Goal: Information Seeking & Learning: Learn about a topic

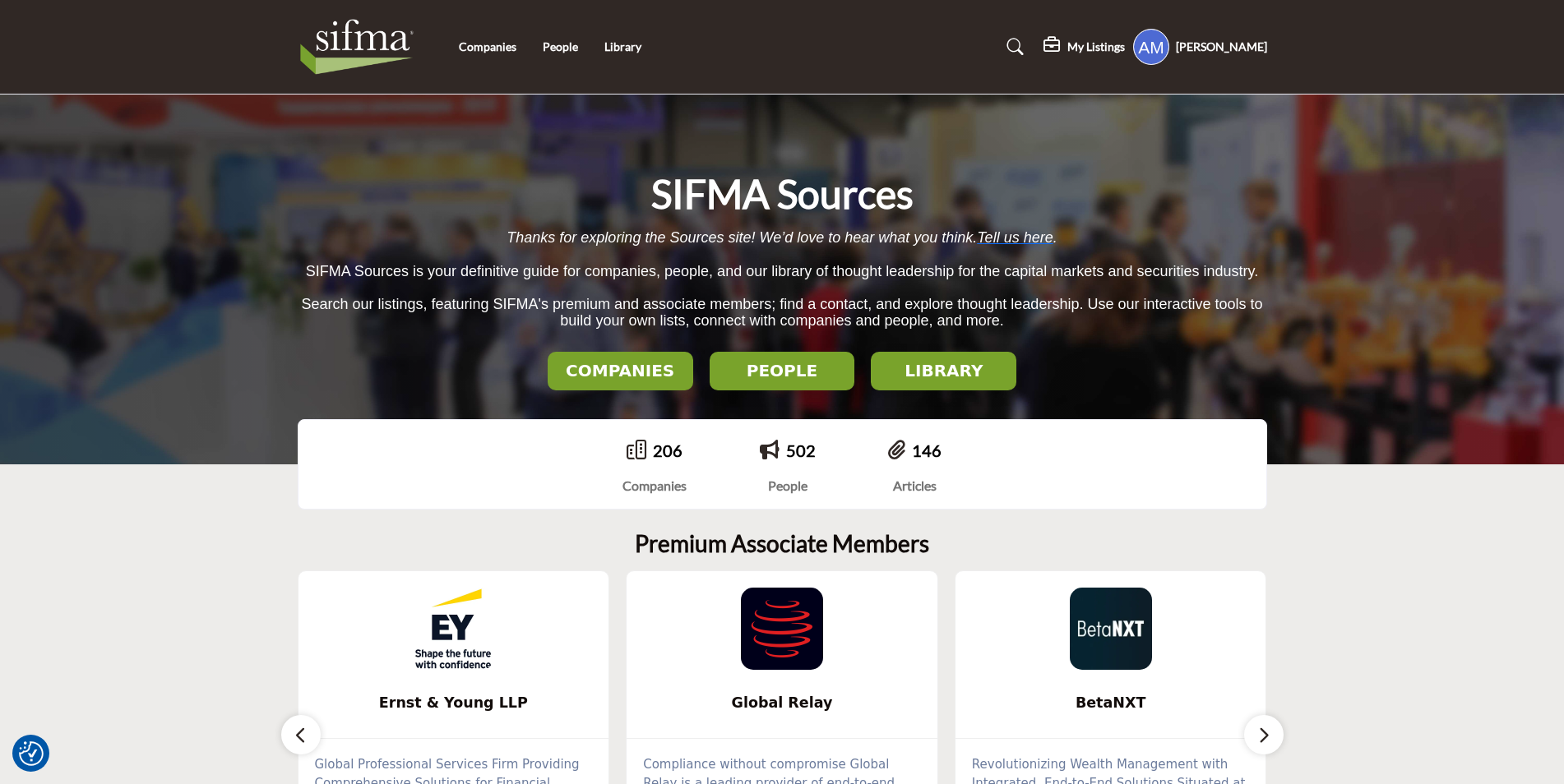
click at [611, 373] on h2 "COMPANIES" at bounding box center [620, 371] width 136 height 20
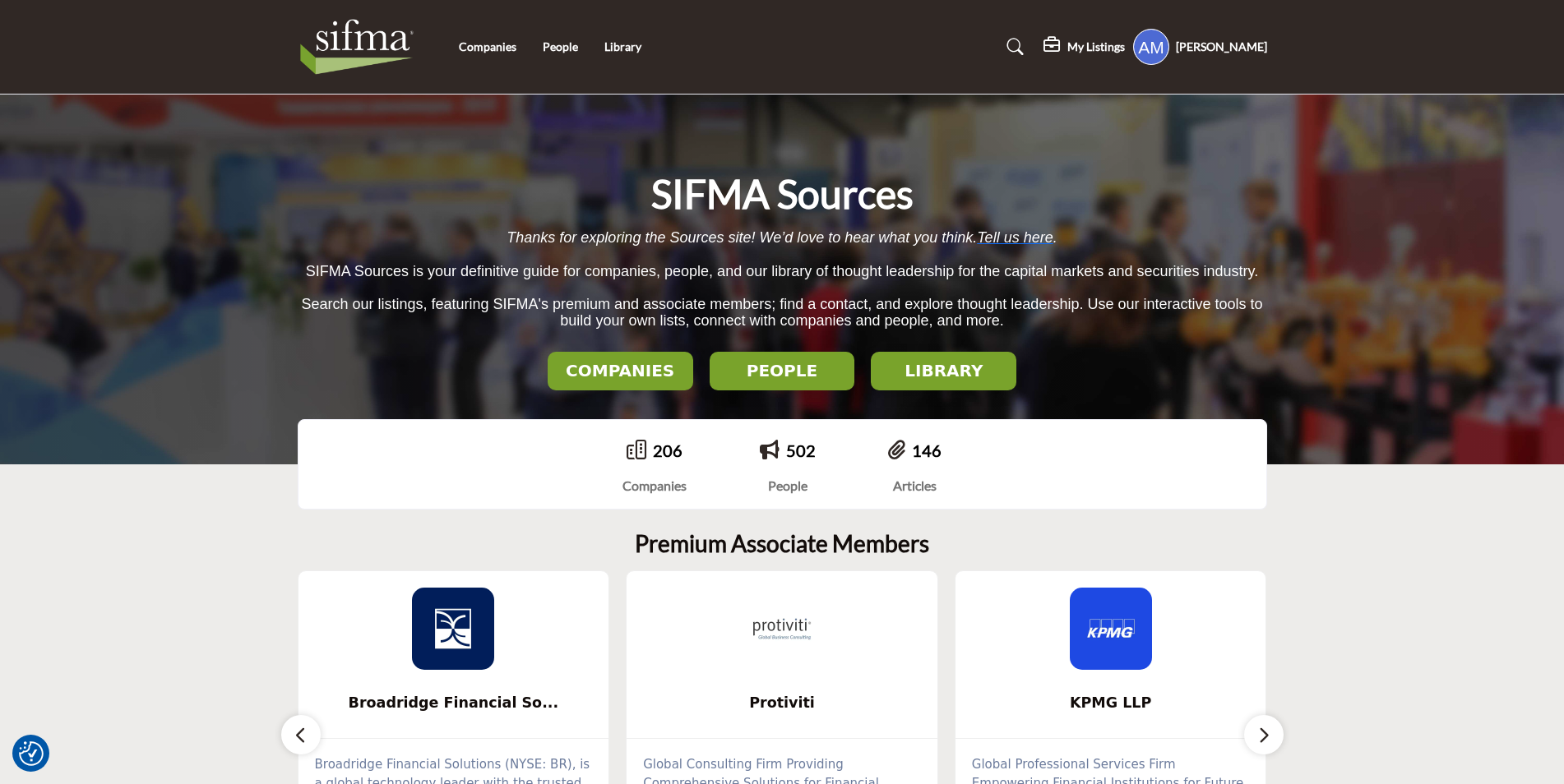
click at [627, 385] on button "COMPANIES" at bounding box center [620, 371] width 146 height 38
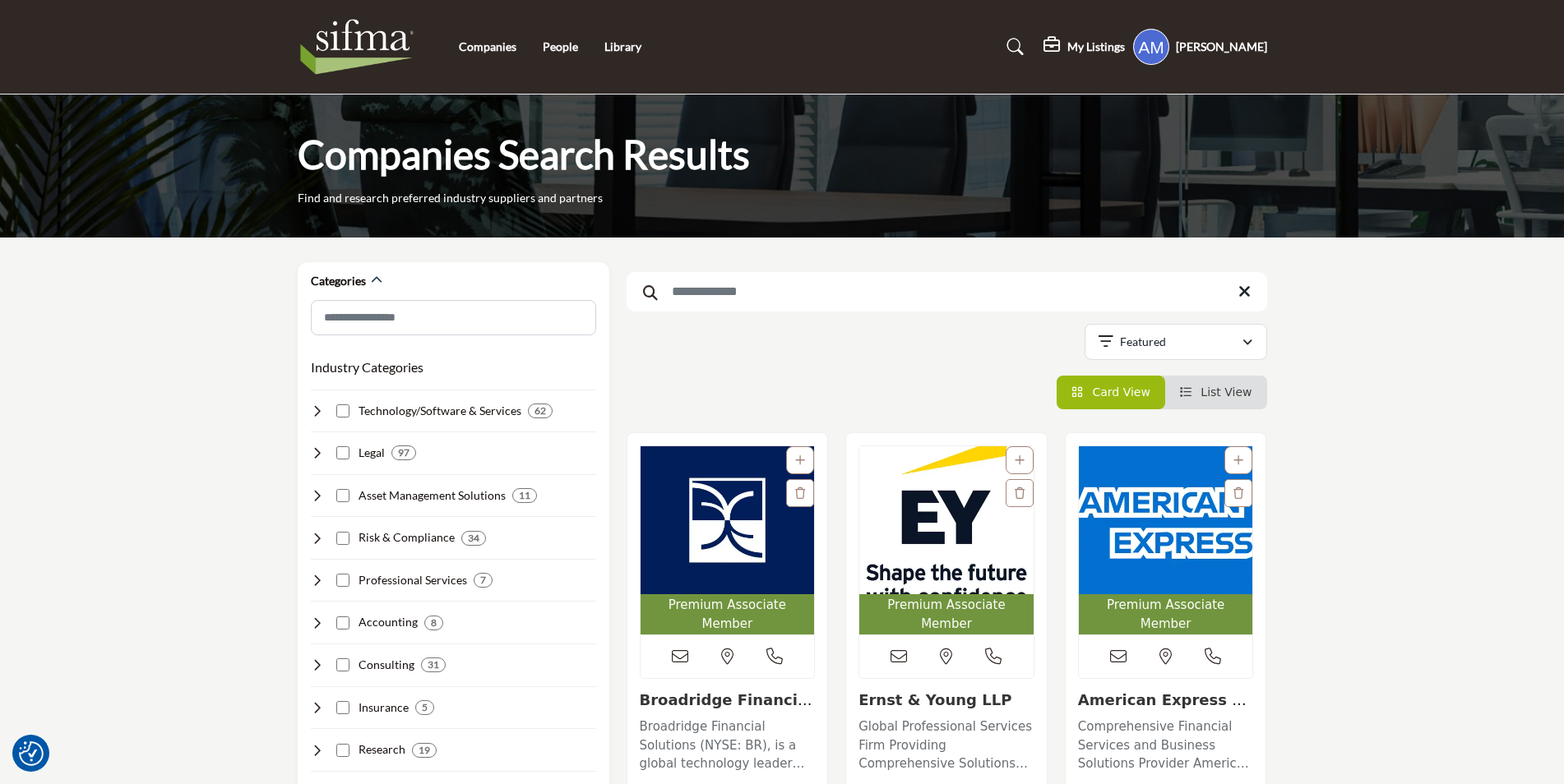
click at [775, 288] on input "Search Keyword" at bounding box center [947, 292] width 641 height 39
paste input "**********"
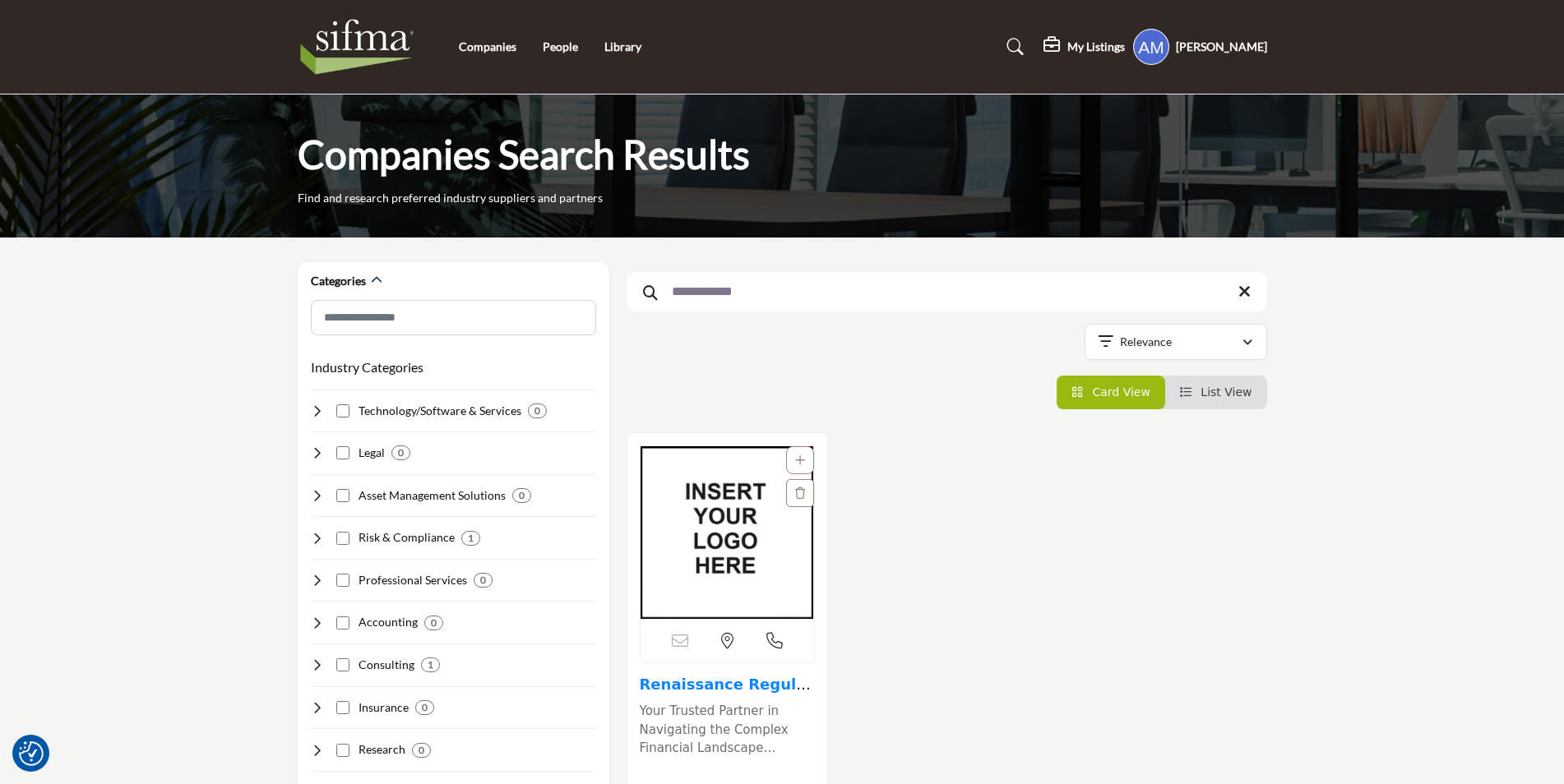
type input "**********"
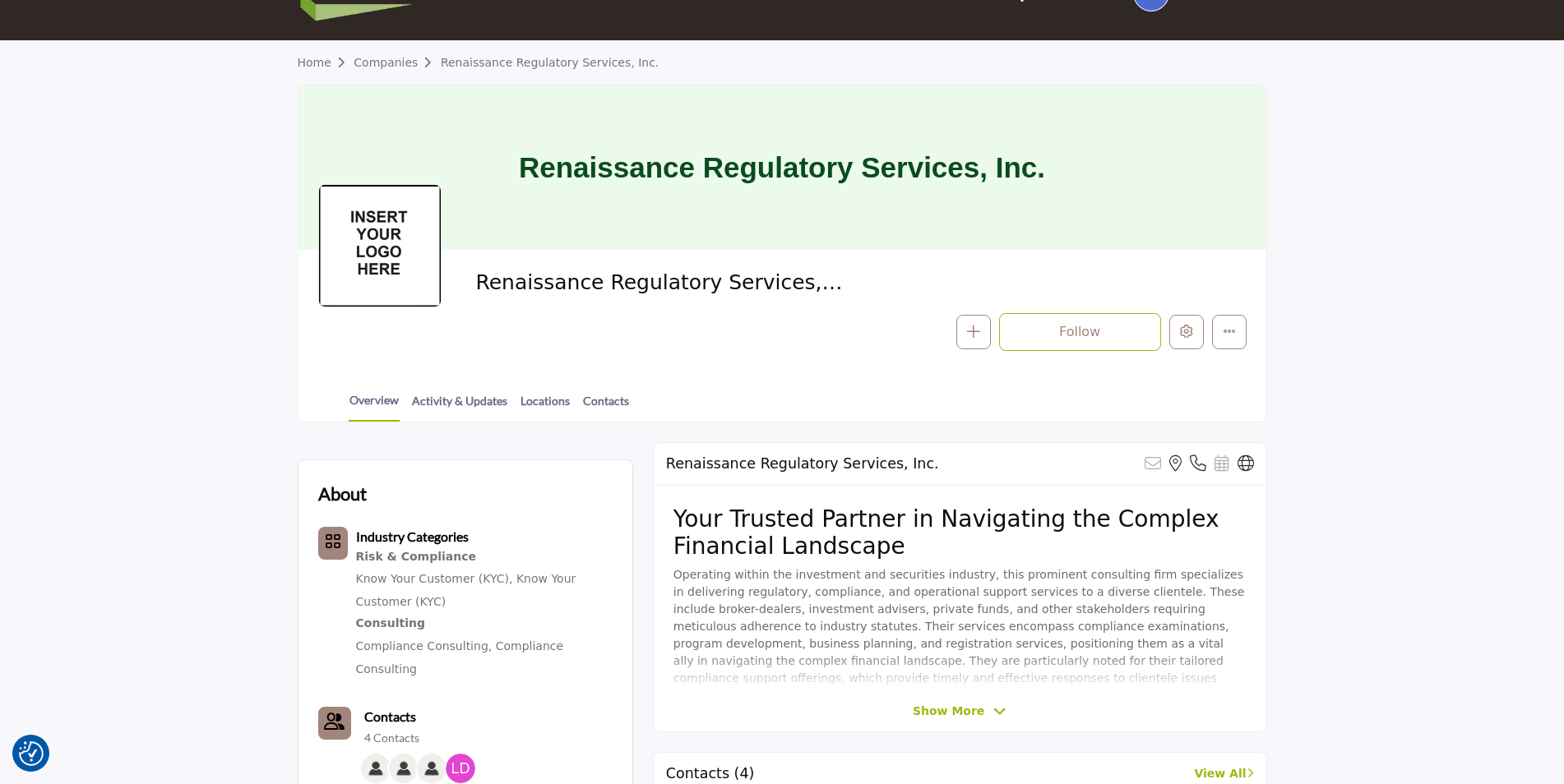
scroll to position [164, 0]
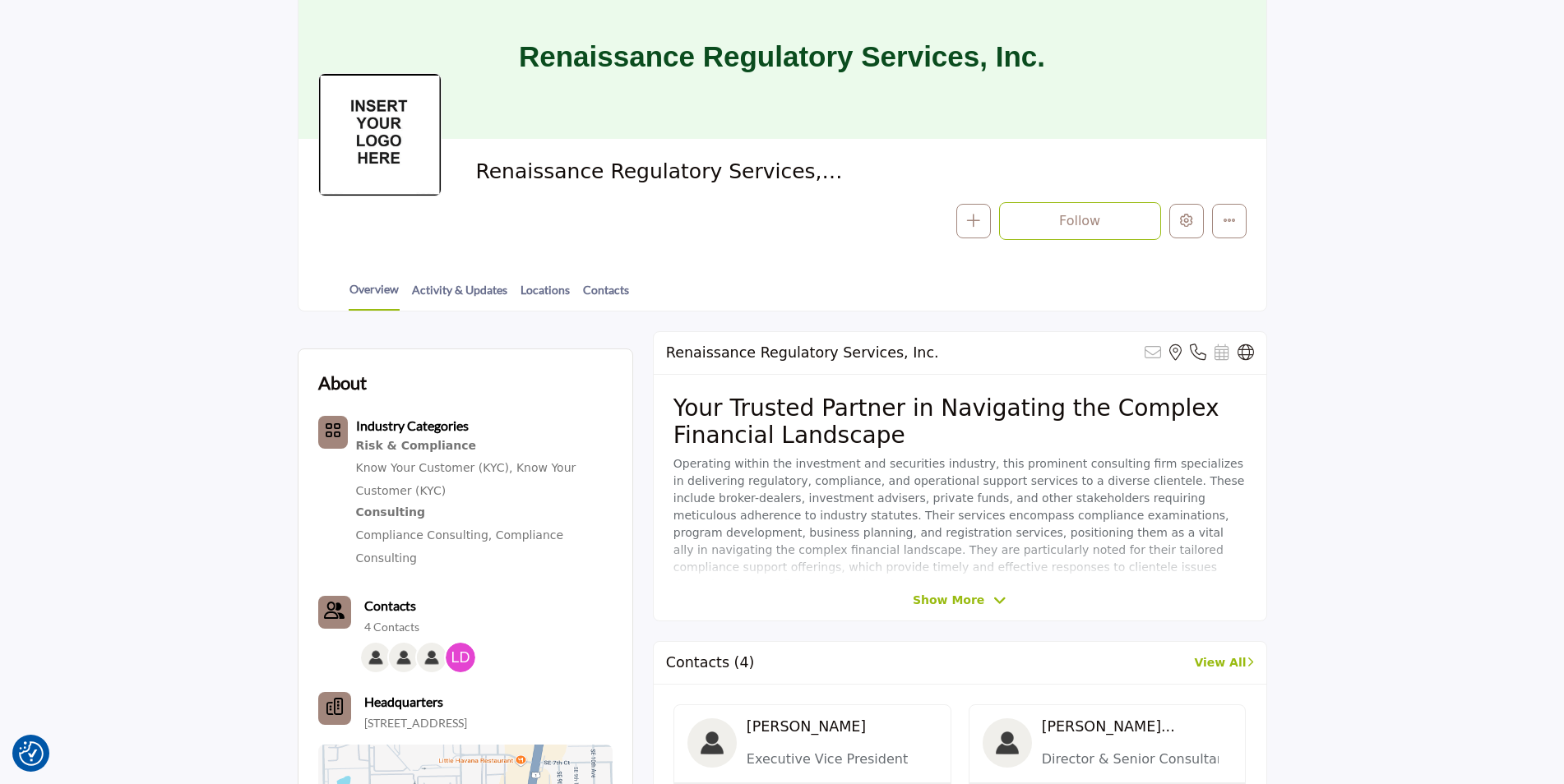
click at [993, 598] on icon at bounding box center [1000, 601] width 13 height 15
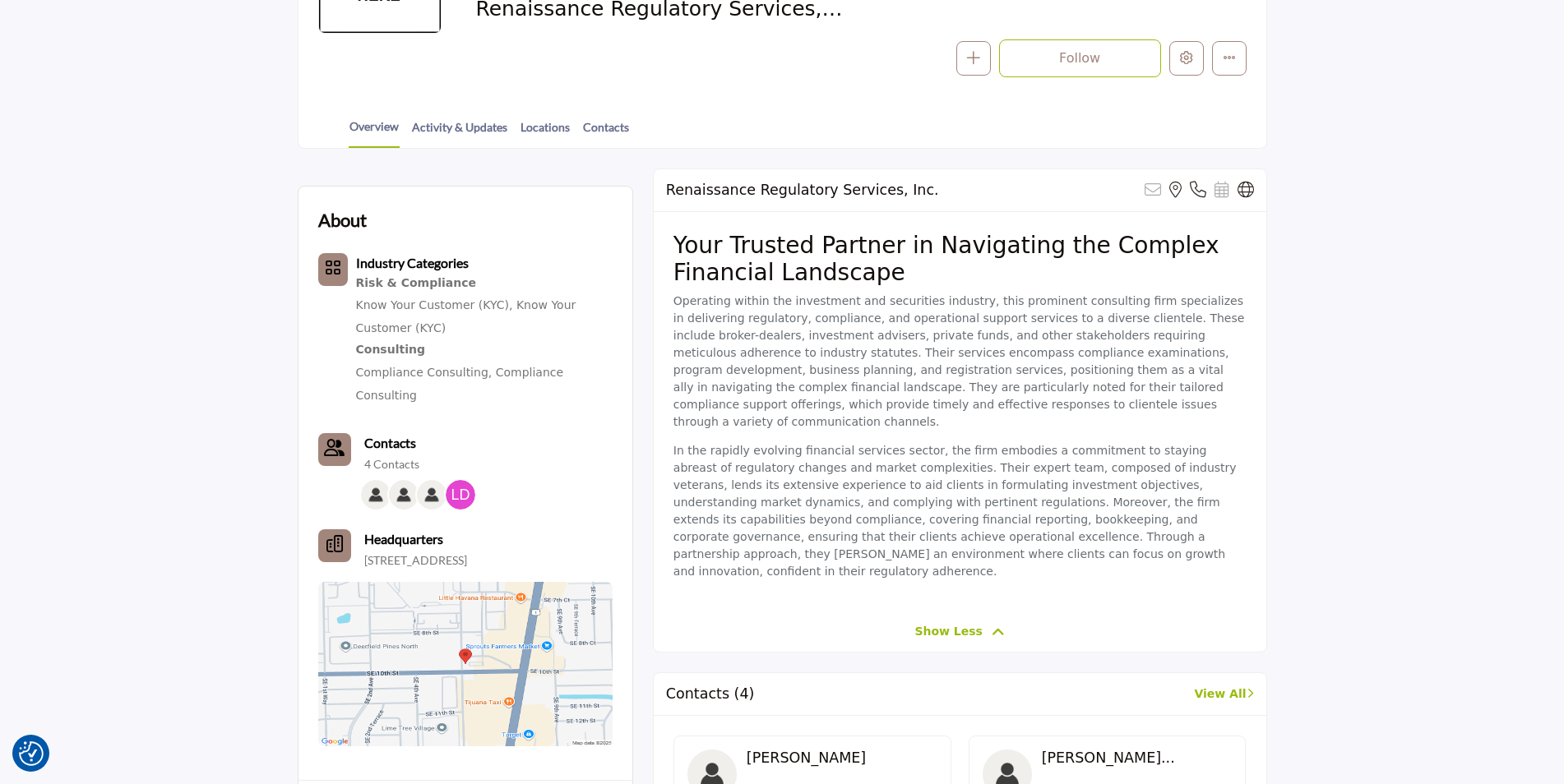
scroll to position [329, 0]
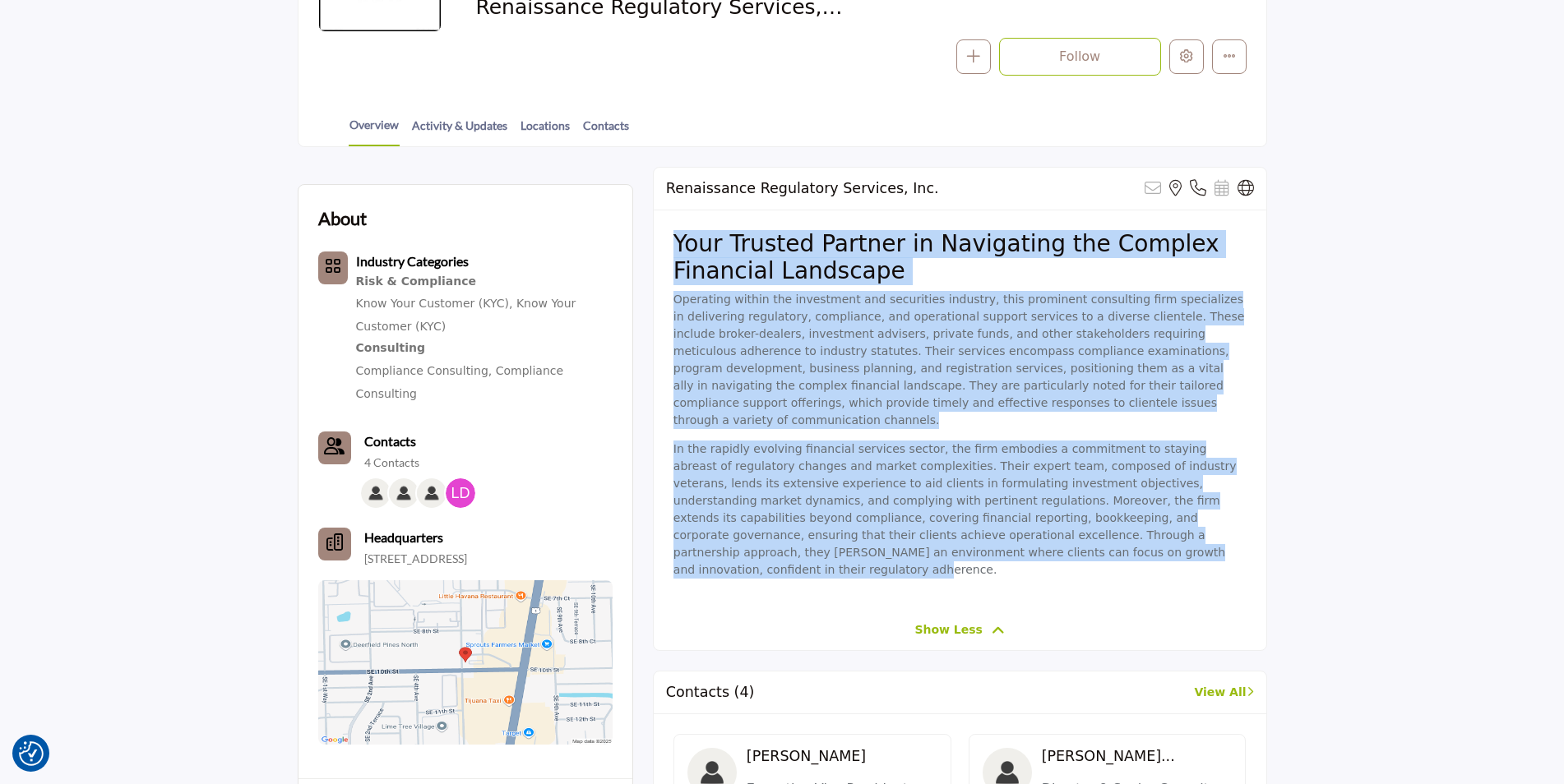
drag, startPoint x: 916, startPoint y: 537, endPoint x: 668, endPoint y: 229, distance: 395.4
click at [668, 229] on div "Your Trusted Partner in Navigating the Complex Financial Landscape Operating wi…" at bounding box center [960, 411] width 612 height 400
click at [1228, 367] on p "Operating within the investment and securities industry, this prominent consult…" at bounding box center [960, 360] width 573 height 138
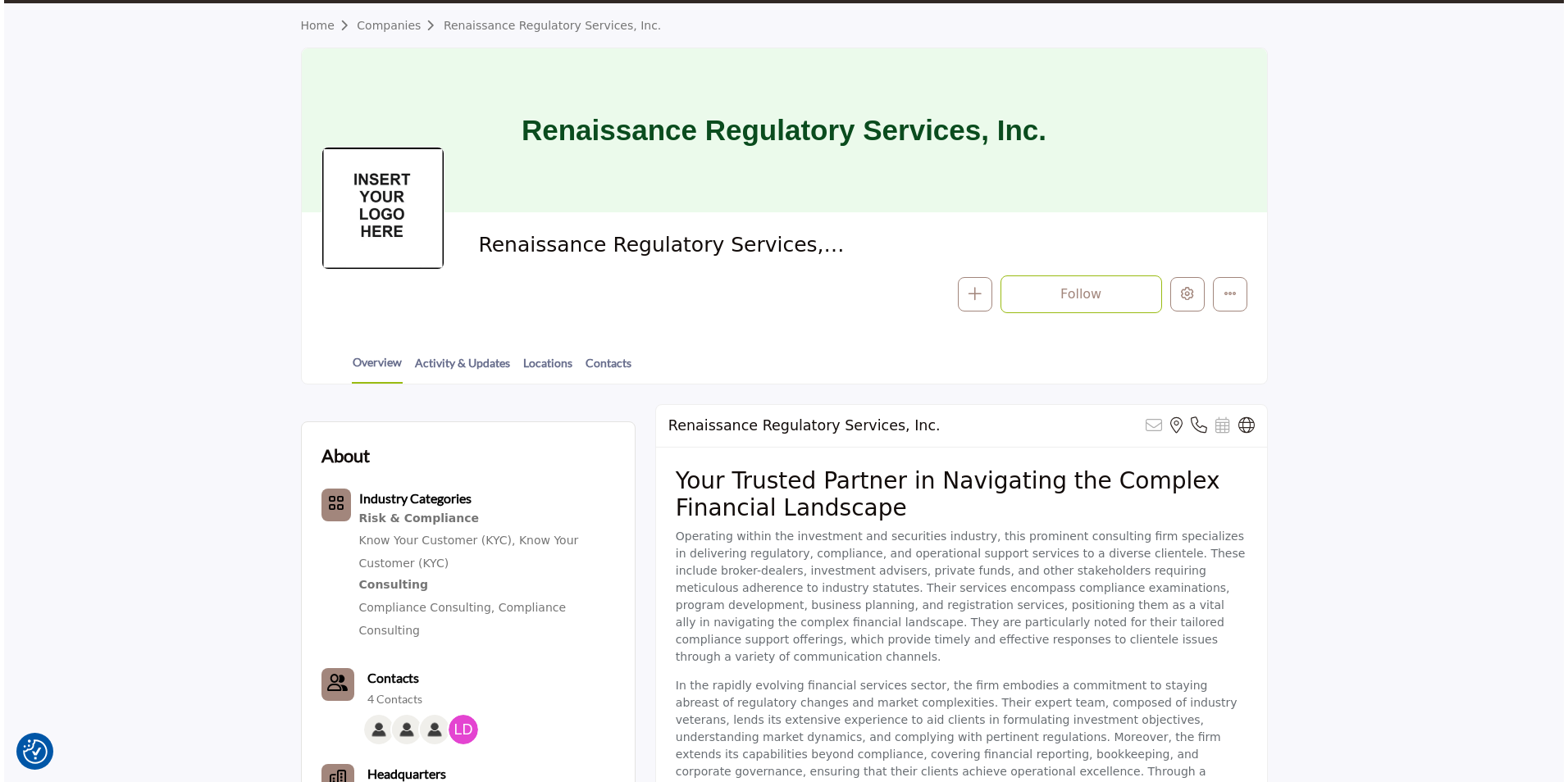
scroll to position [0, 0]
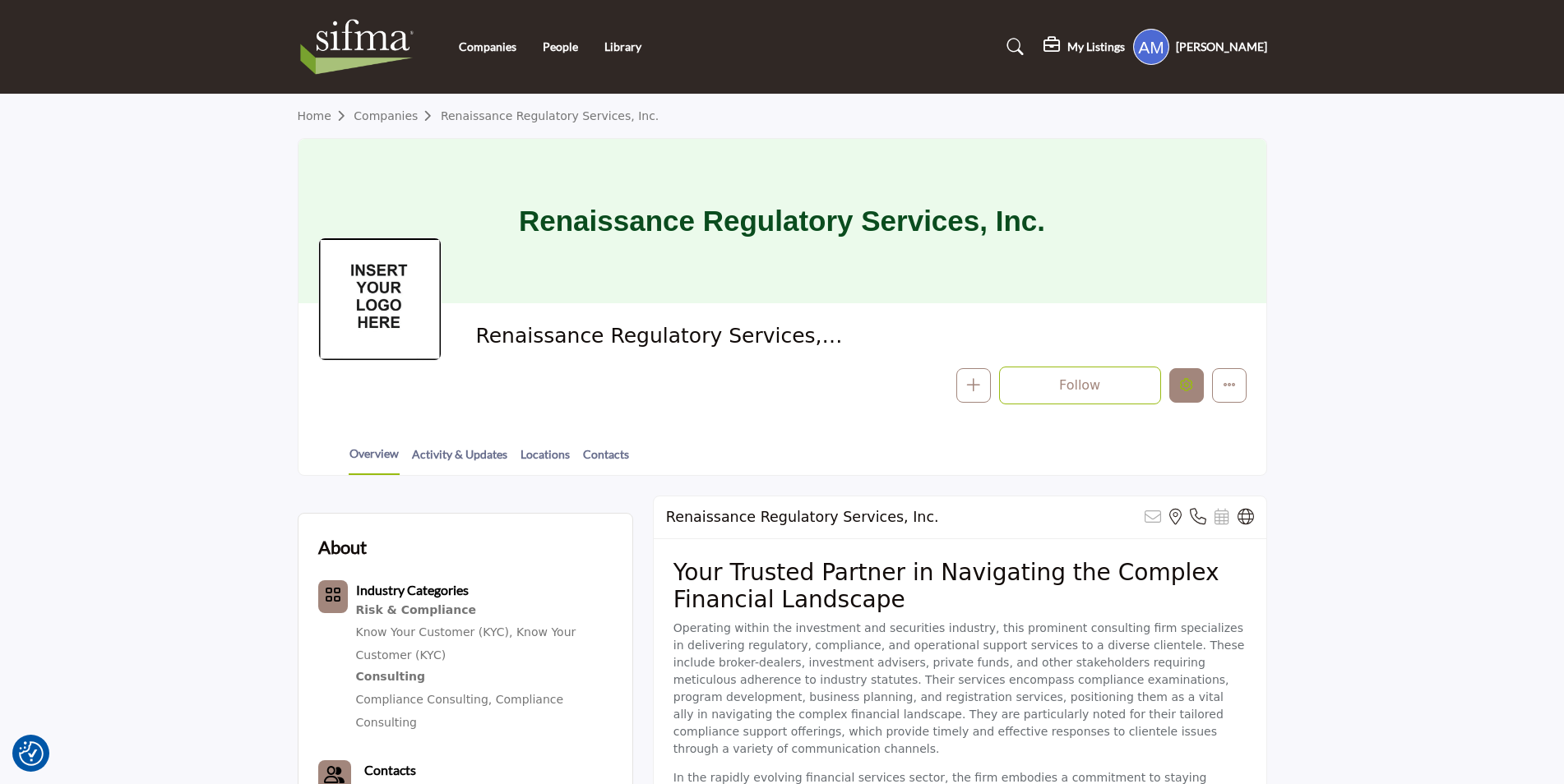
click at [1184, 392] on button "Edit company" at bounding box center [1186, 385] width 34 height 34
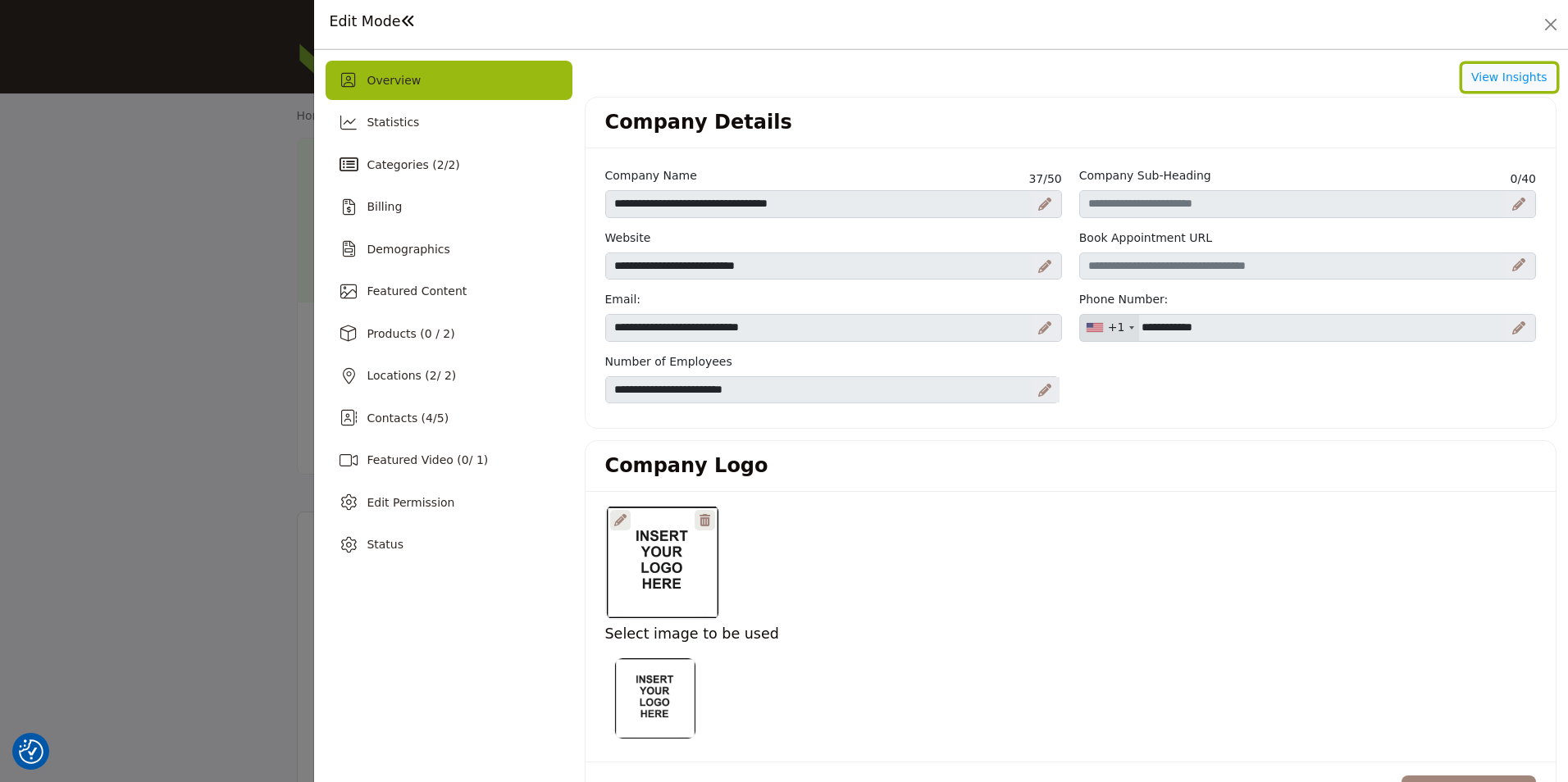
click at [1482, 84] on button "View Insights" at bounding box center [1508, 78] width 94 height 28
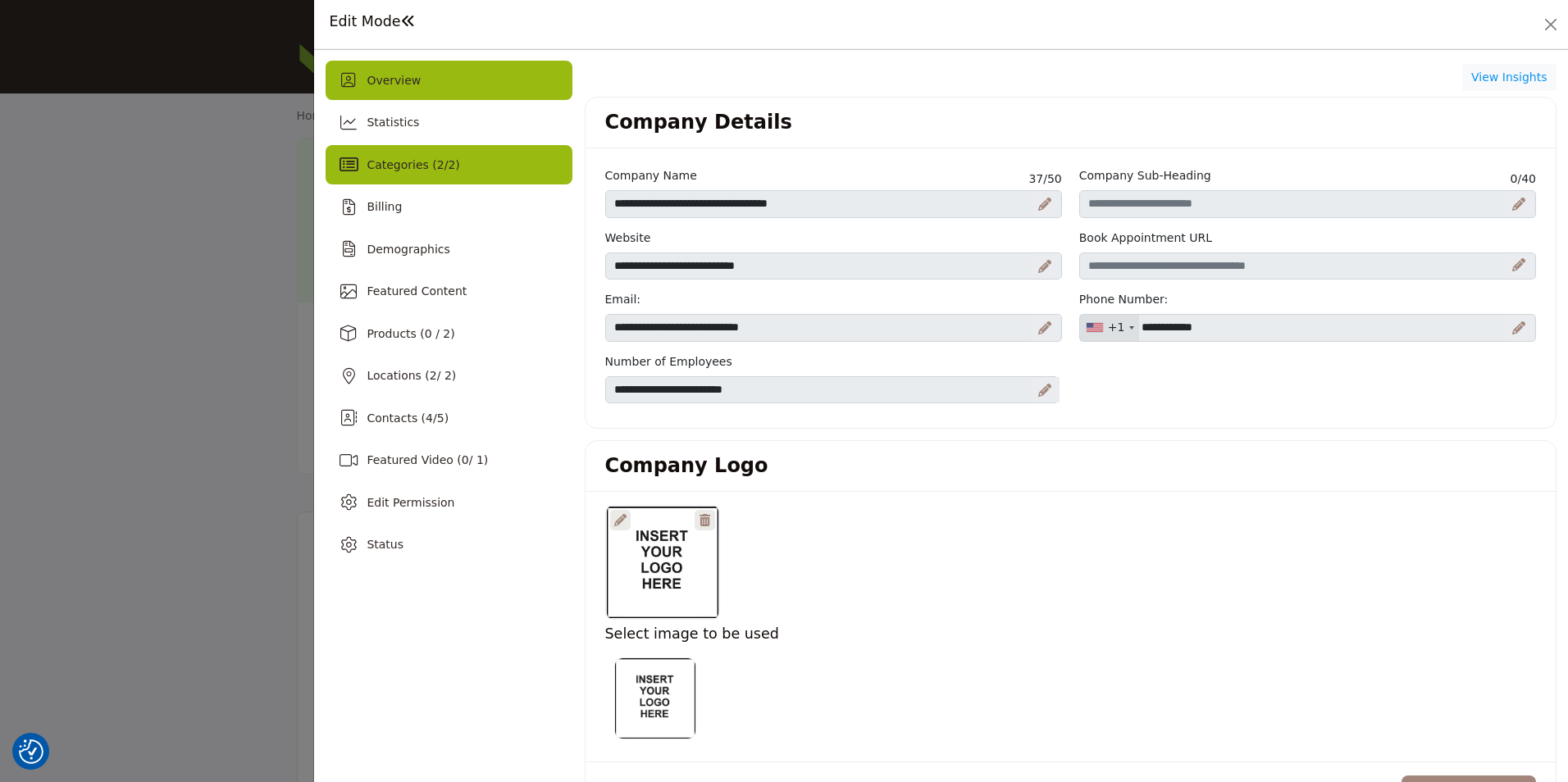
click at [425, 174] on div "Categories ( 2 / 2 )" at bounding box center [449, 165] width 246 height 39
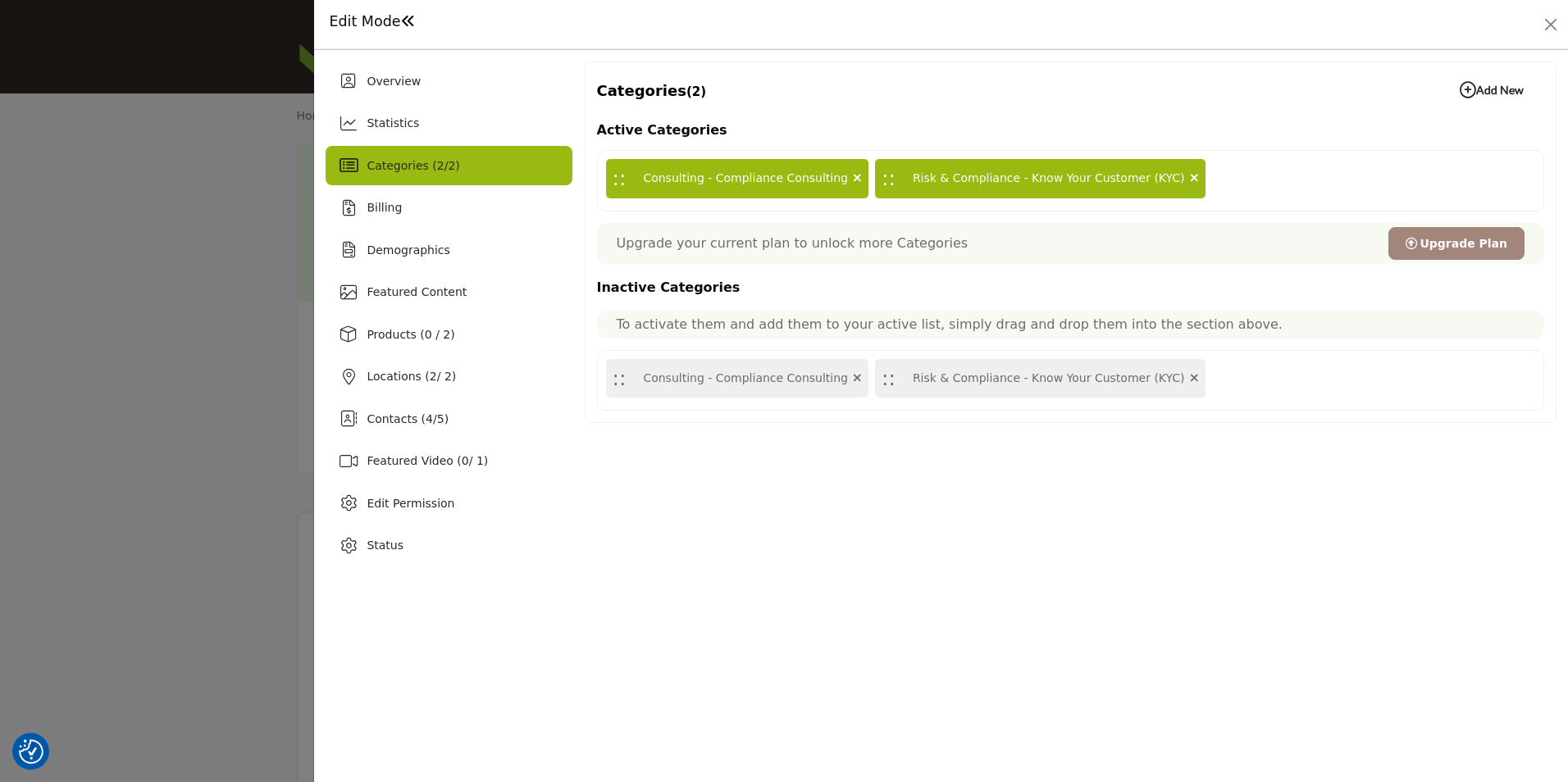
click at [1509, 92] on b "Add New Add New" at bounding box center [1491, 91] width 64 height 17
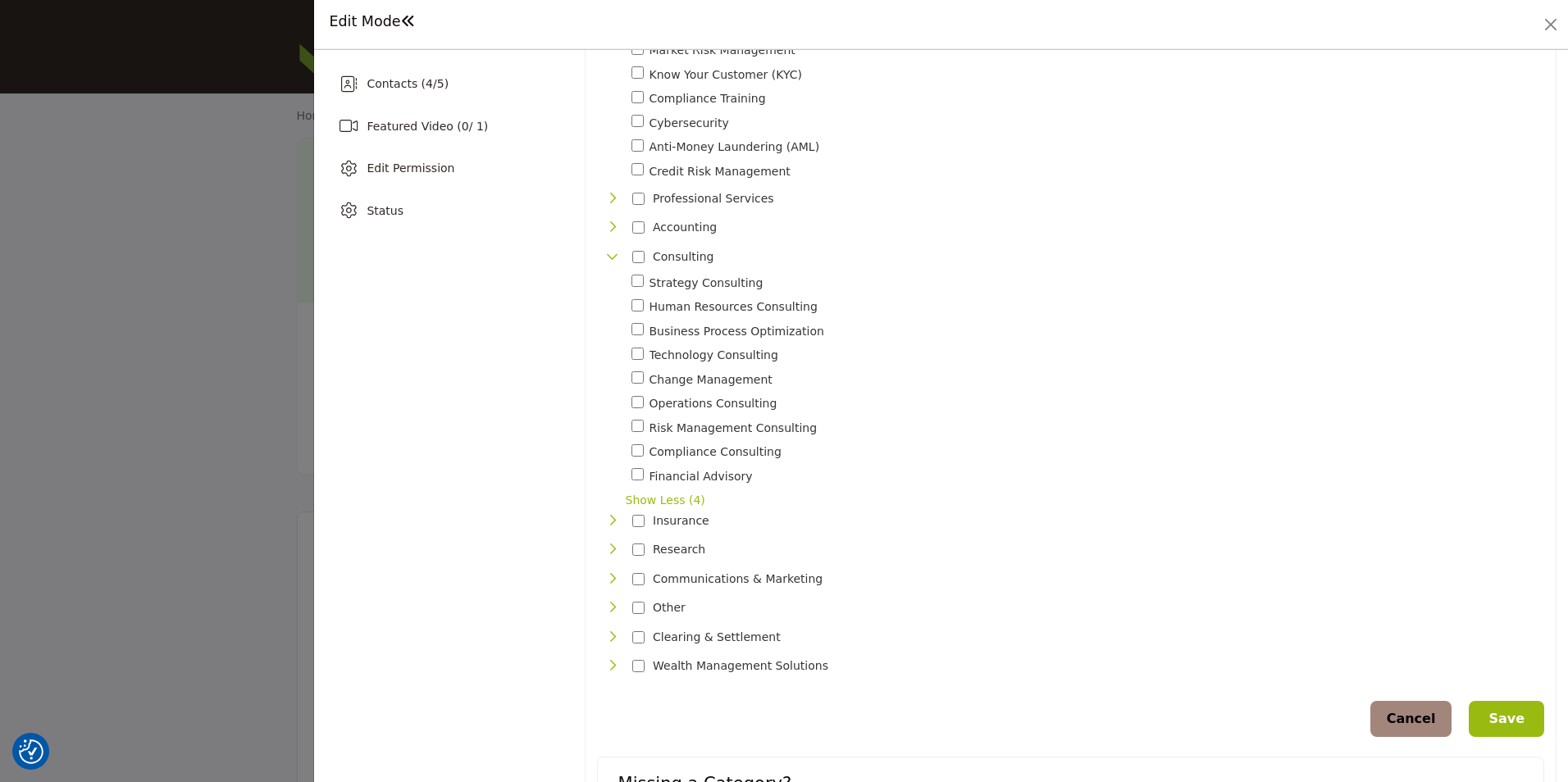
scroll to position [464, 0]
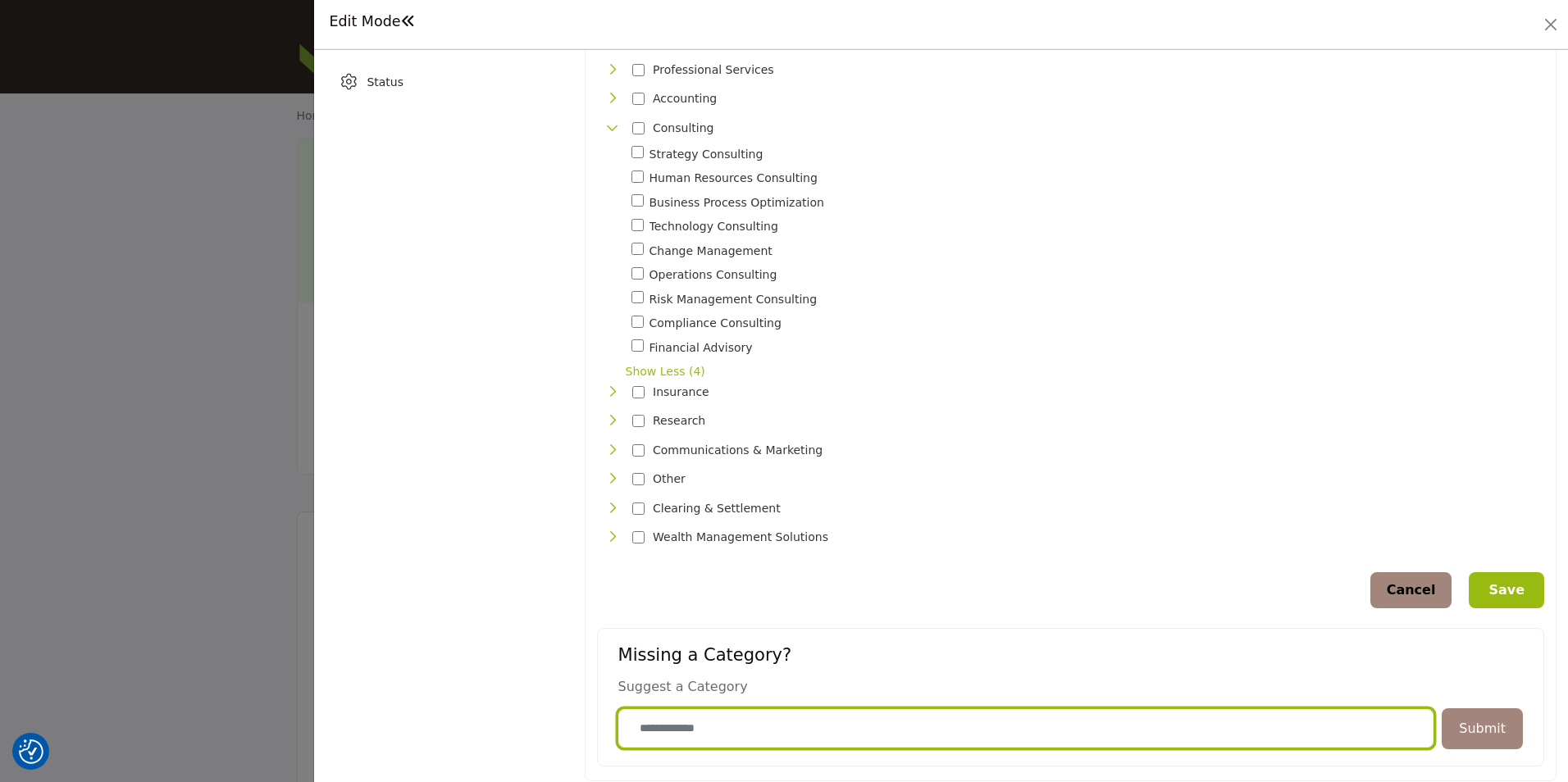
click at [710, 719] on input "Category Name" at bounding box center [1026, 729] width 816 height 38
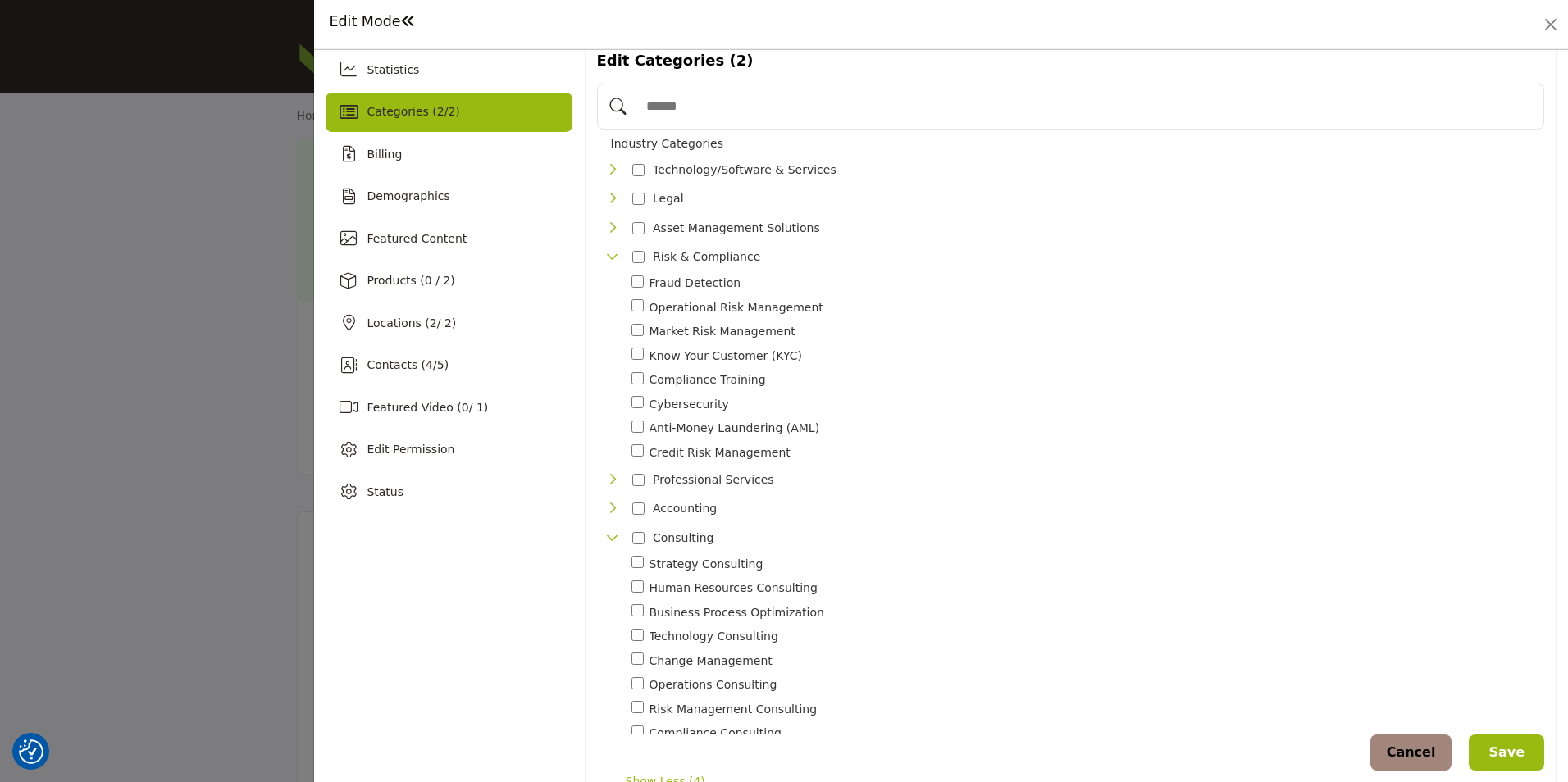
scroll to position [0, 0]
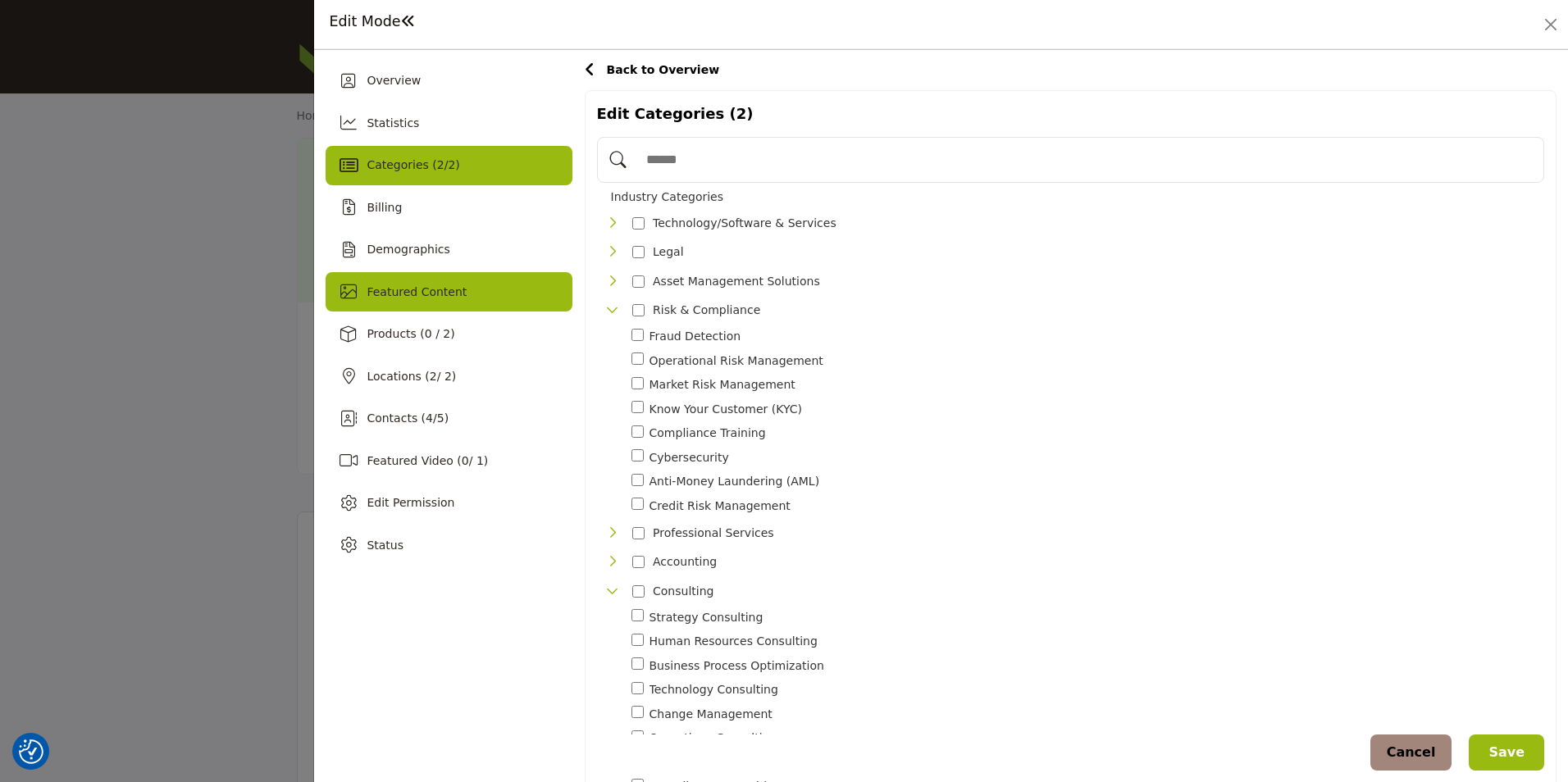
click at [447, 297] on span "Featured Content" at bounding box center [416, 292] width 100 height 13
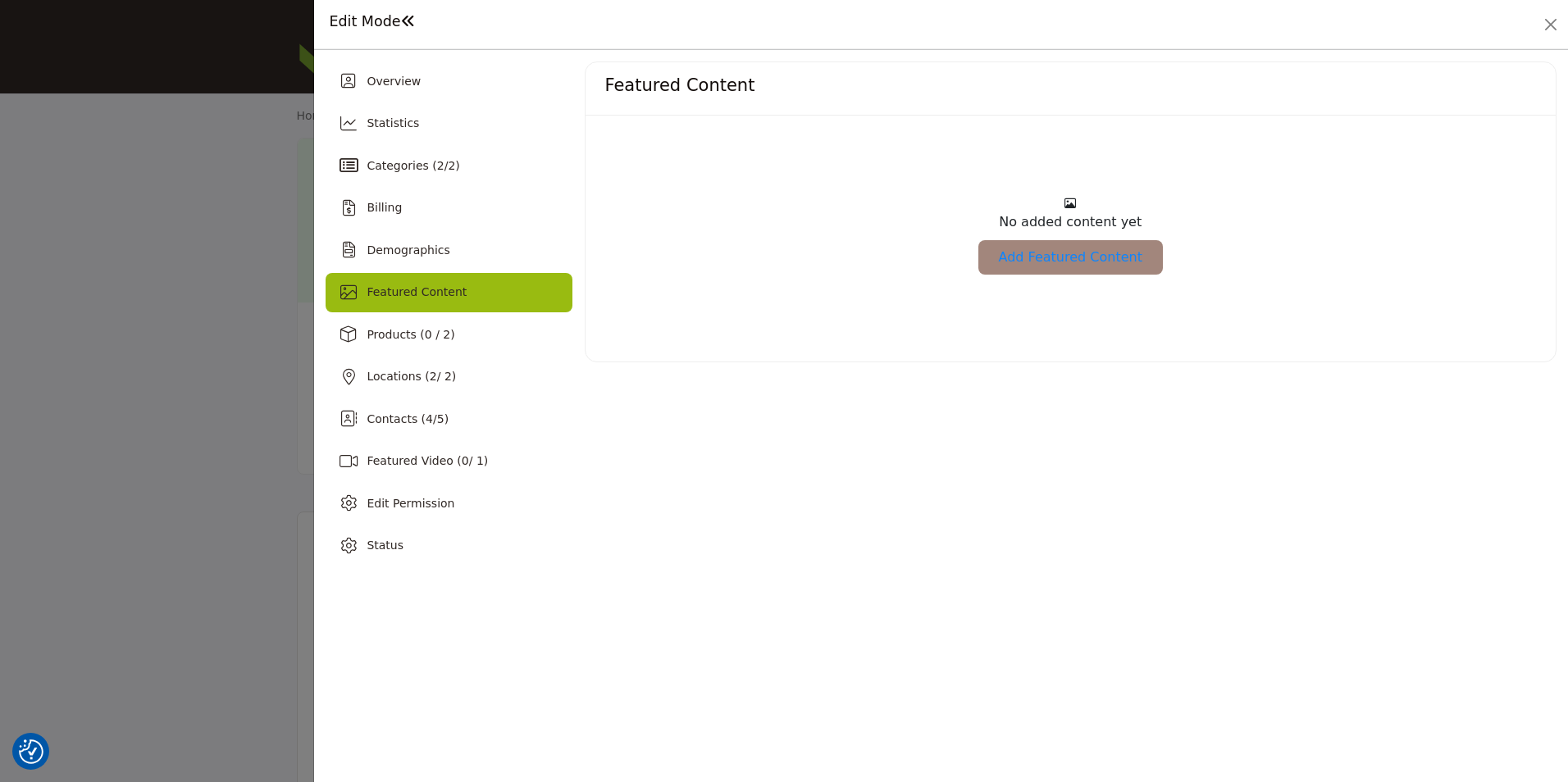
click at [1059, 258] on link "Add Featured Content" at bounding box center [1070, 257] width 184 height 34
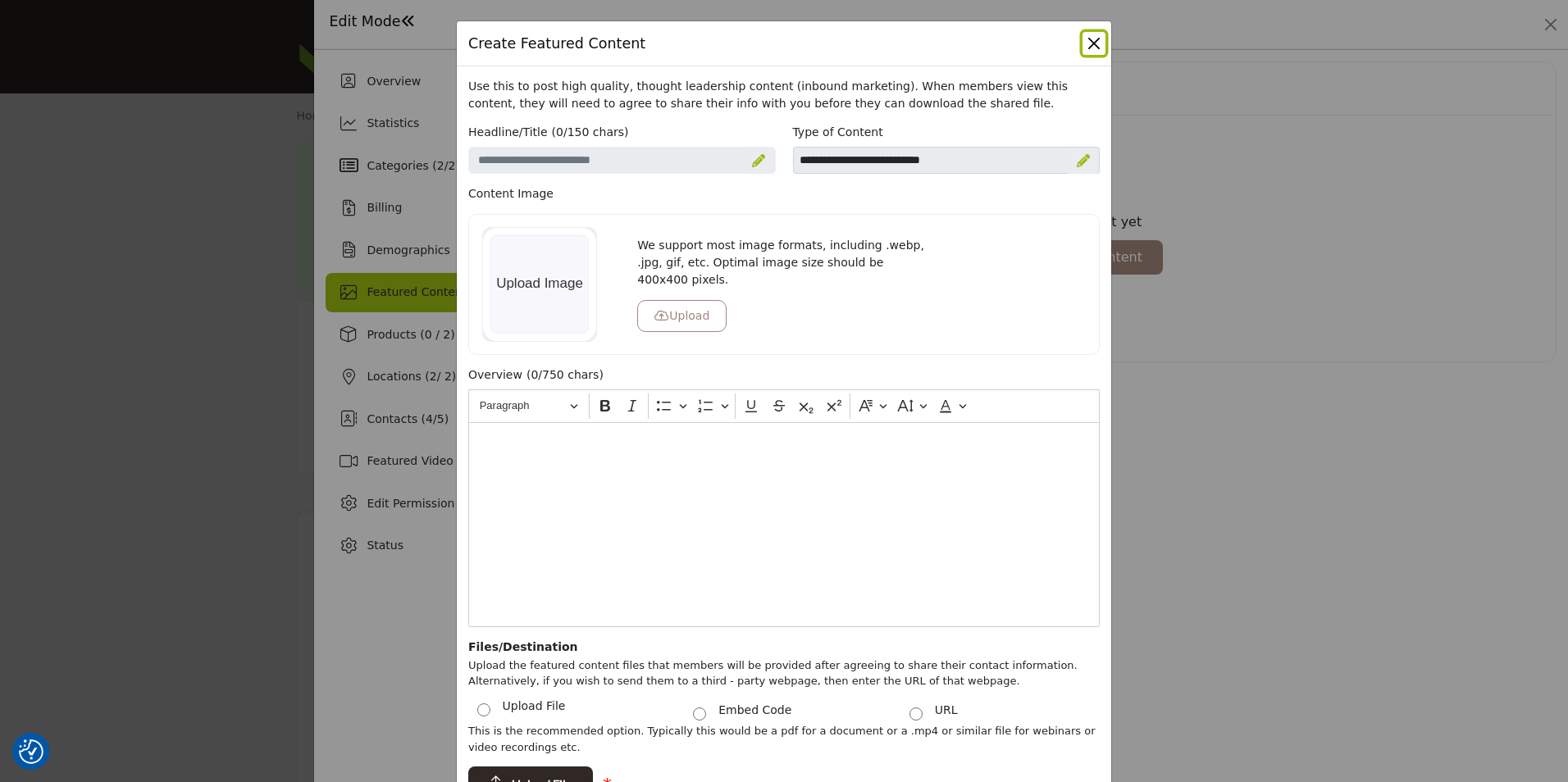
click at [1083, 48] on button "Close" at bounding box center [1094, 43] width 23 height 23
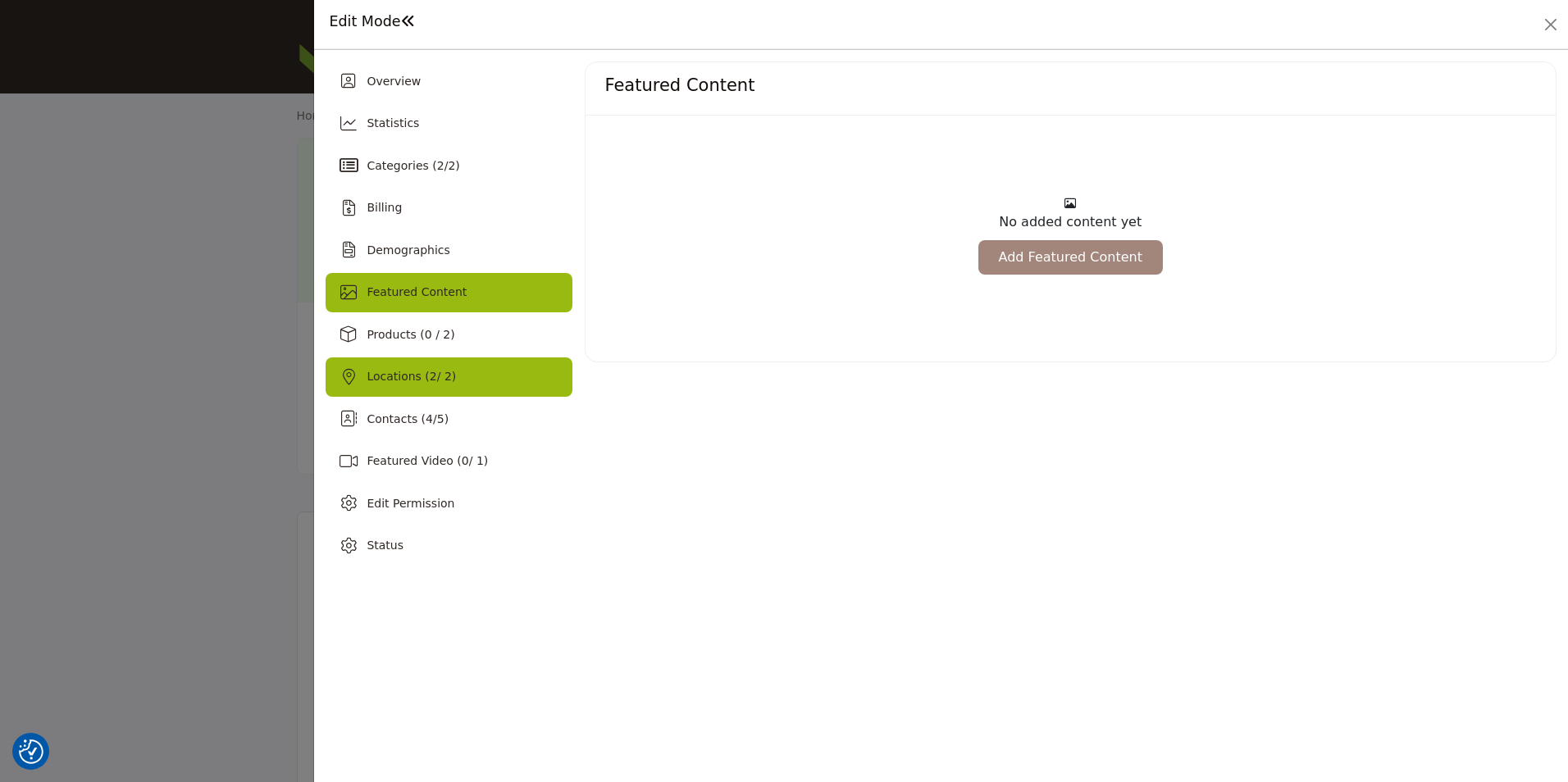
click at [418, 364] on div "Locations ( 2 / 2)" at bounding box center [449, 376] width 246 height 39
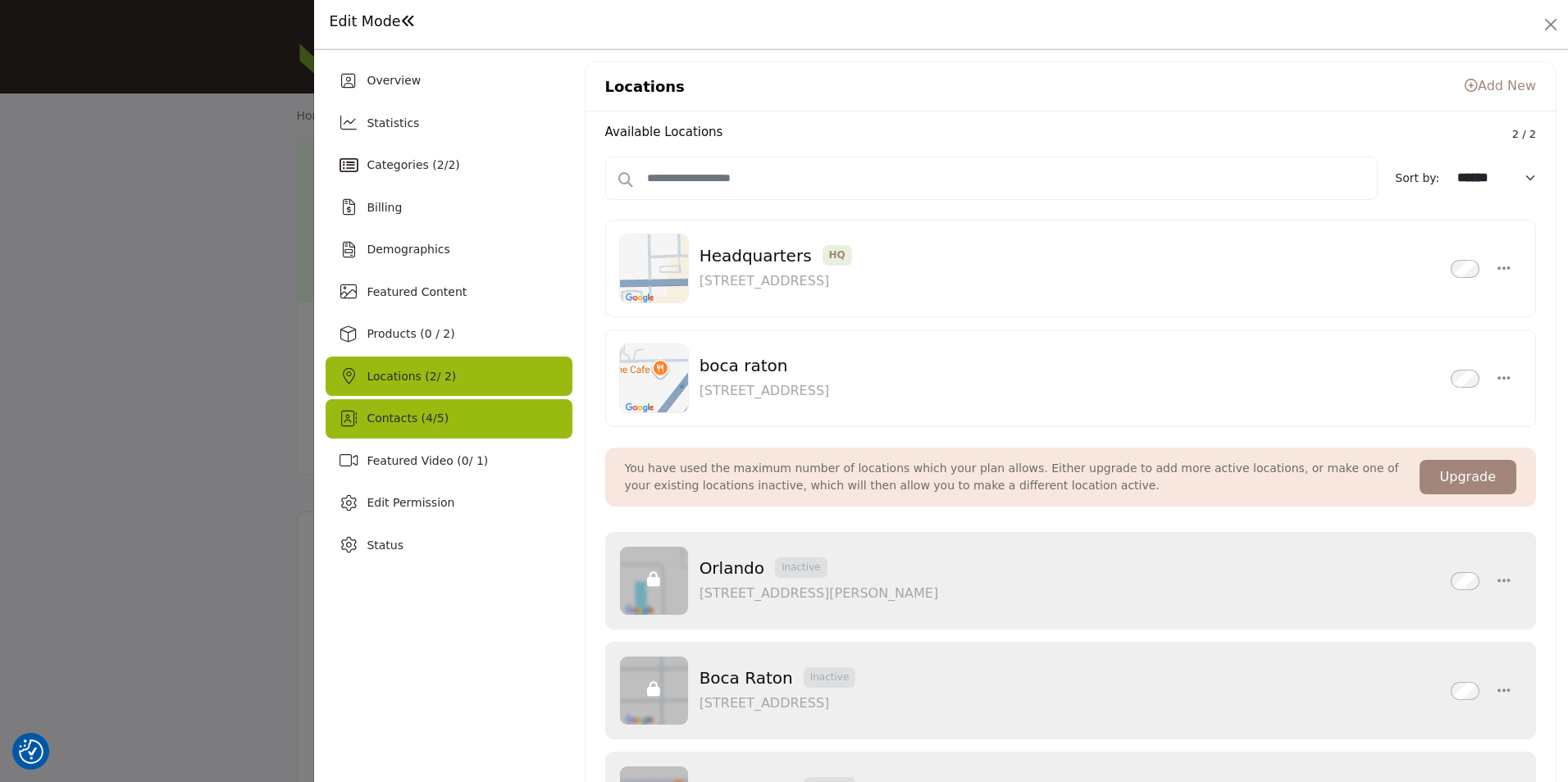
click at [459, 421] on div "Contacts ( 4 / 5 )" at bounding box center [449, 419] width 246 height 39
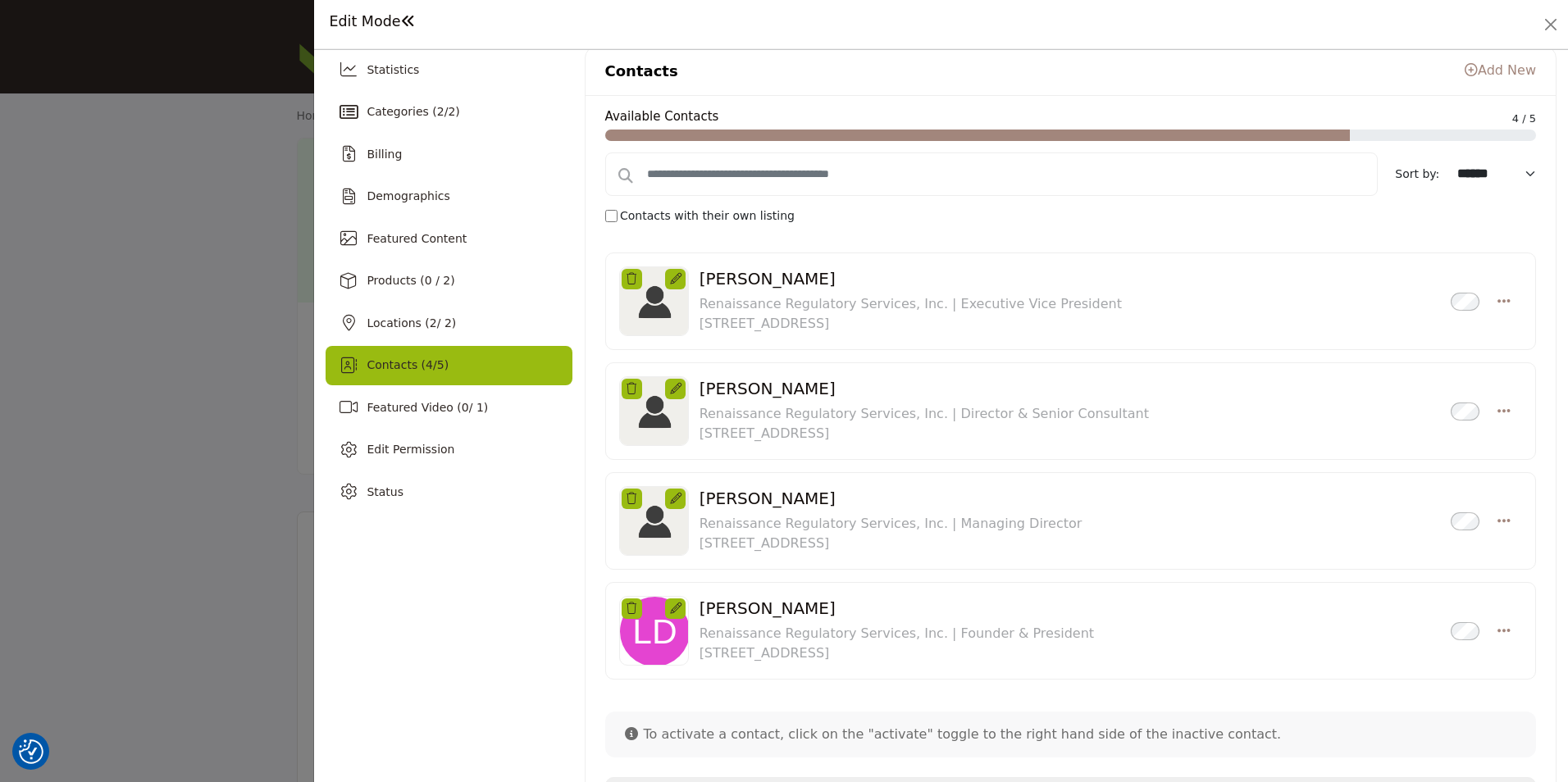
scroll to position [82, 0]
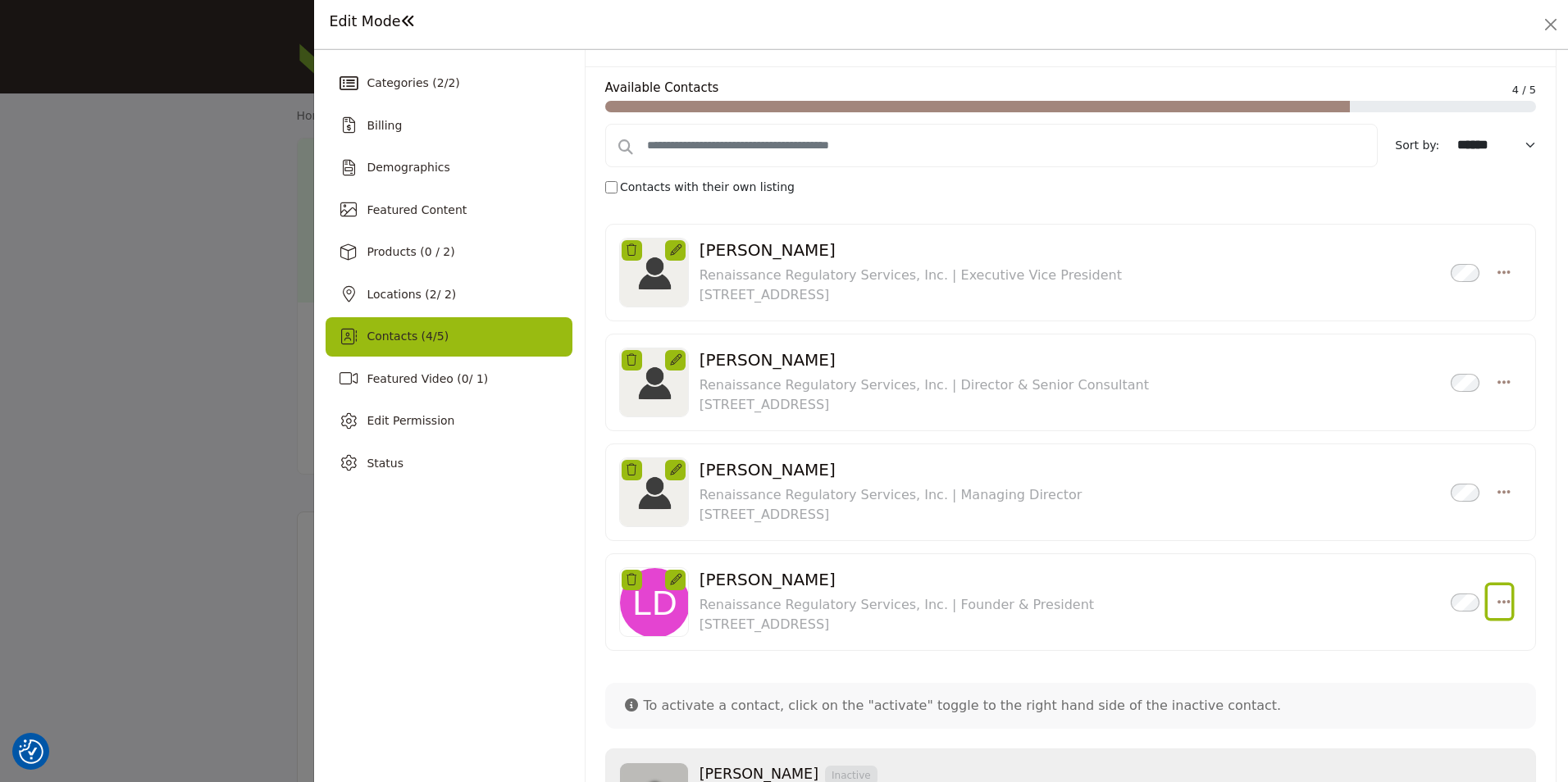
click at [1497, 606] on icon "Select Droddown options" at bounding box center [1504, 602] width 13 height 15
click at [1407, 572] on link "Create Listing" at bounding box center [1423, 562] width 159 height 30
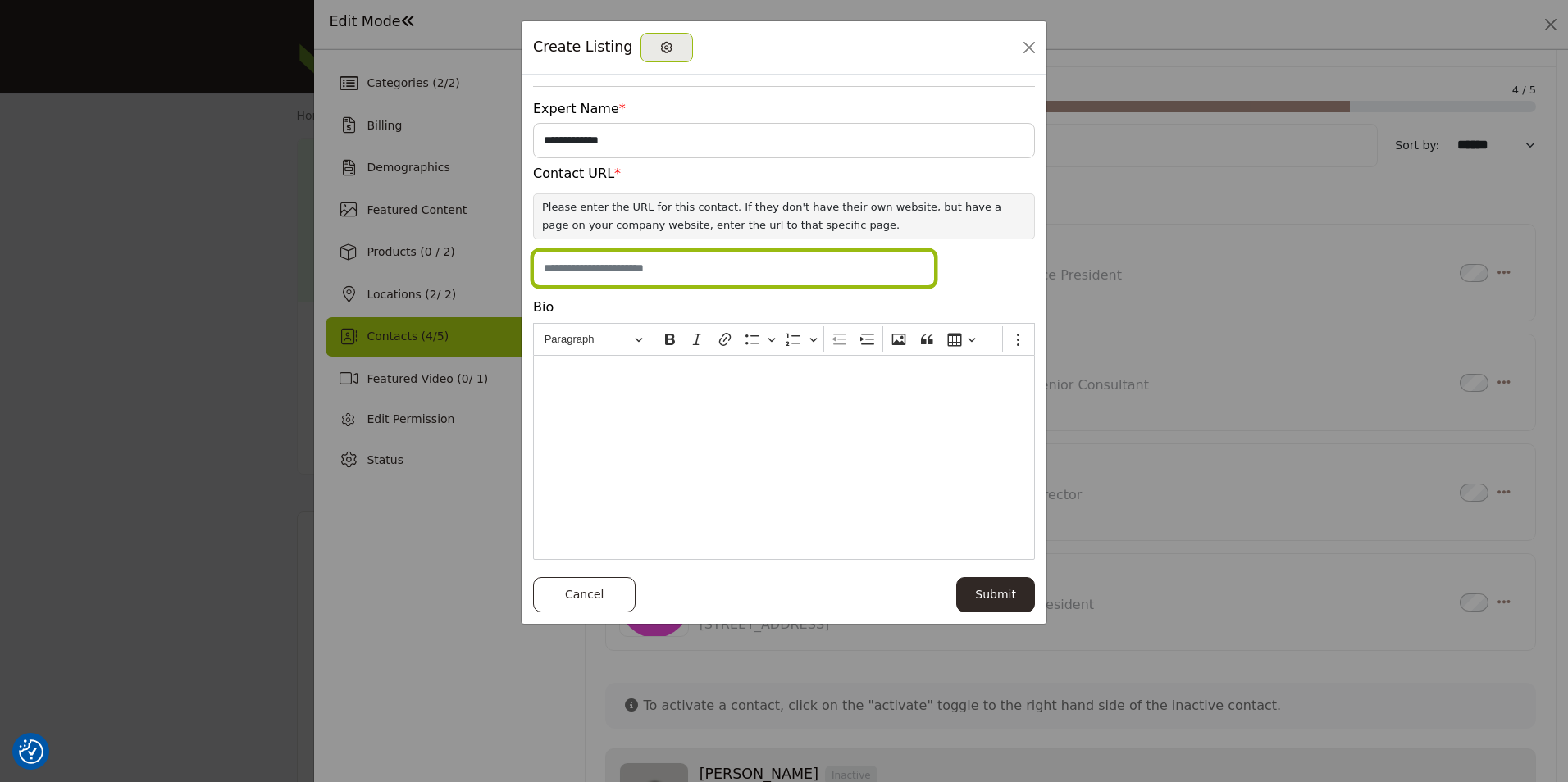
click at [586, 263] on input "Enter Website URL" at bounding box center [734, 268] width 402 height 35
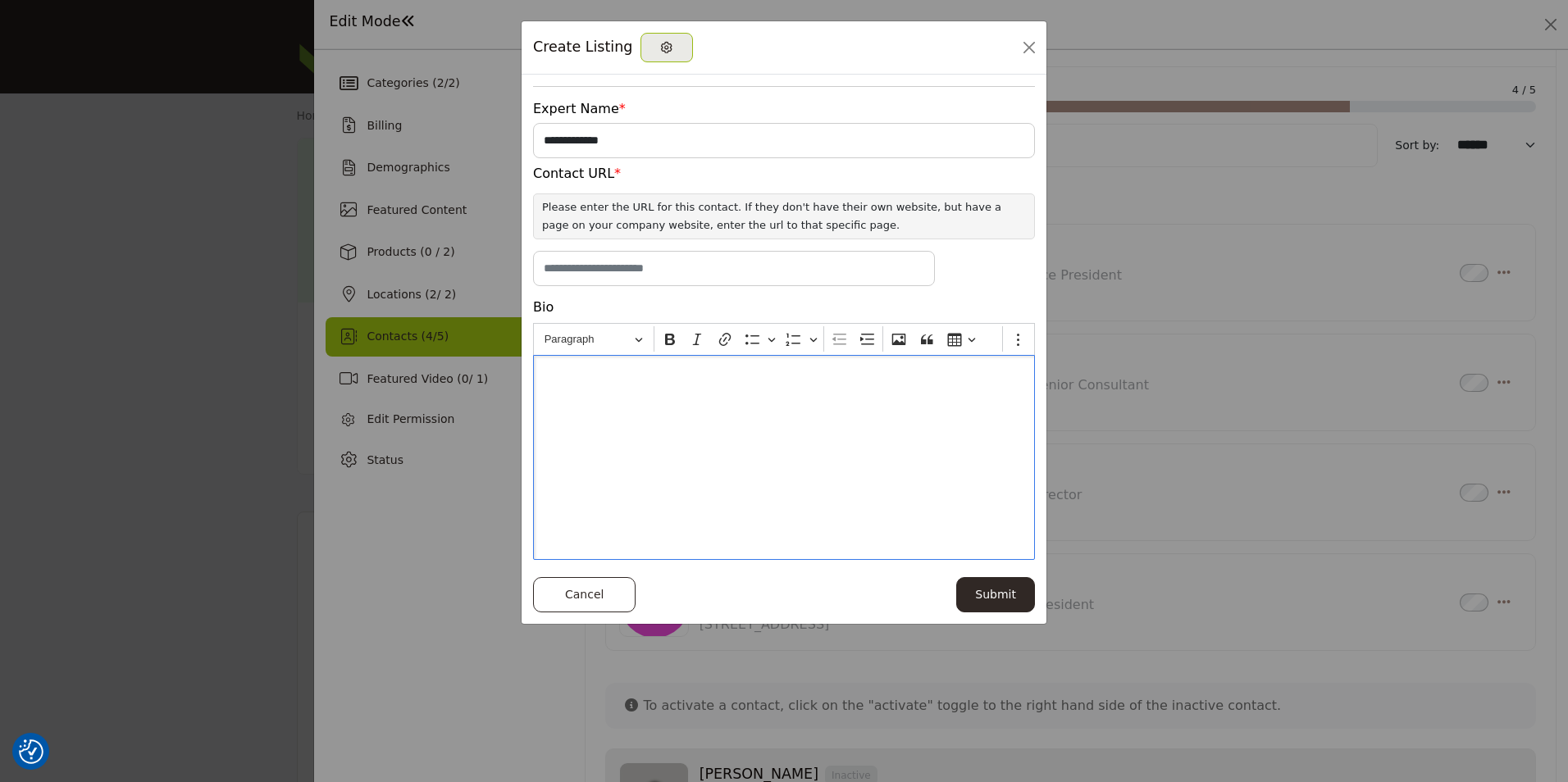
drag, startPoint x: 584, startPoint y: 383, endPoint x: 698, endPoint y: 638, distance: 279.3
click at [698, 638] on div "**********" at bounding box center [784, 391] width 1568 height 782
click at [1023, 50] on button "Close" at bounding box center [1030, 47] width 23 height 23
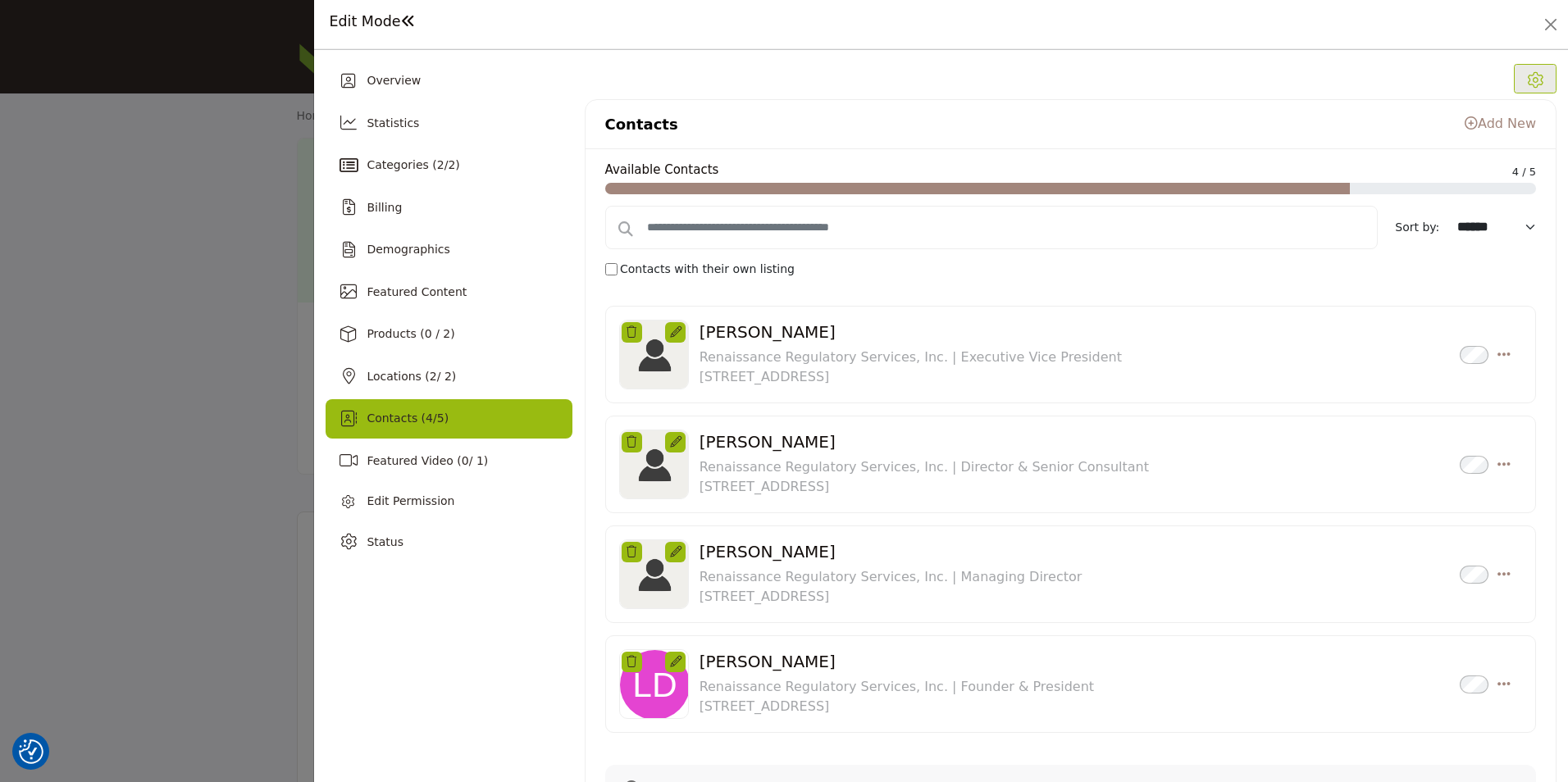
click at [1497, 458] on icon "Select Droddown options" at bounding box center [1504, 465] width 13 height 15
click at [1500, 129] on link "Add New" at bounding box center [1500, 123] width 71 height 16
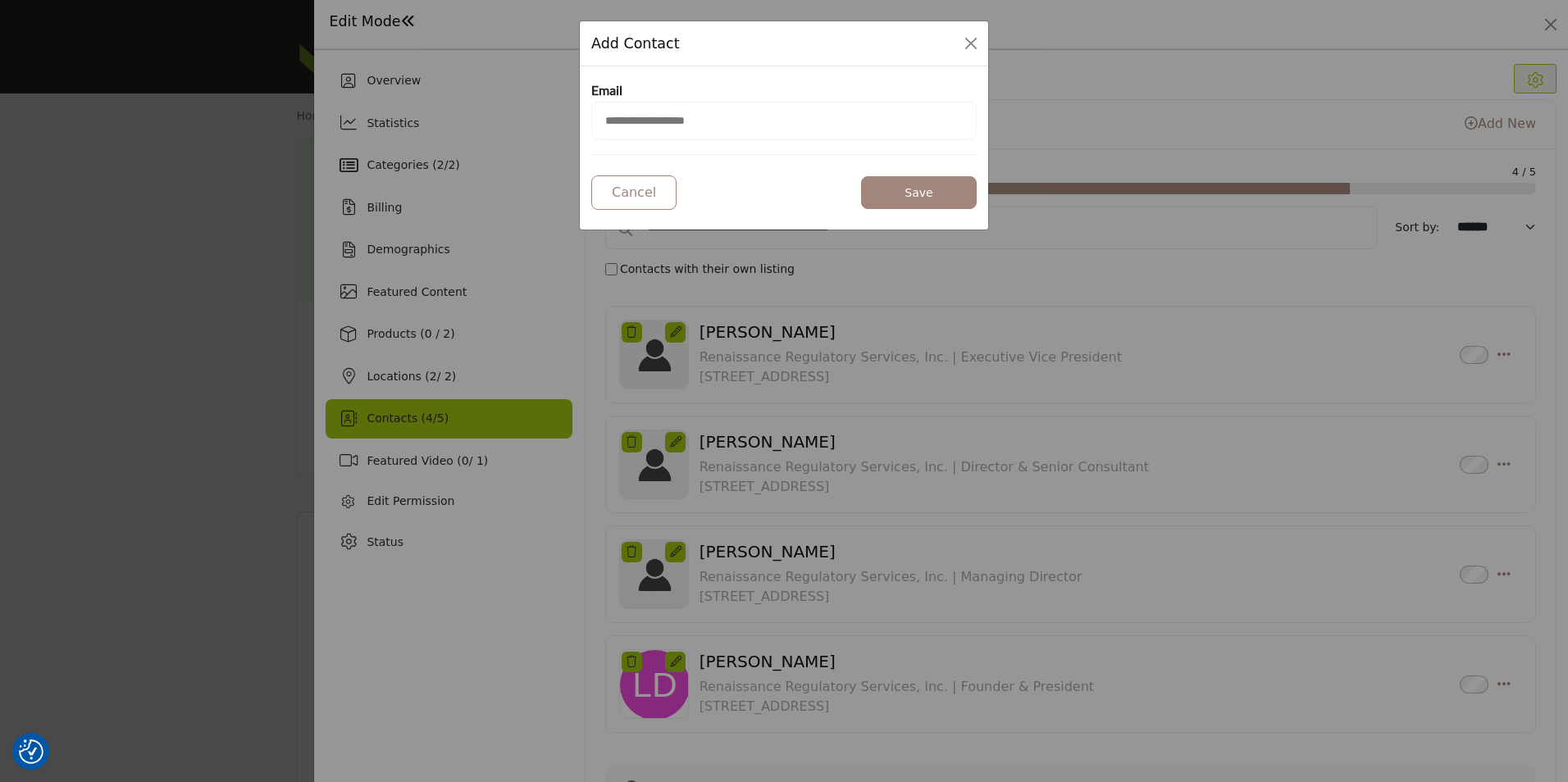
drag, startPoint x: 660, startPoint y: 125, endPoint x: 669, endPoint y: 123, distance: 9.2
click at [668, 124] on input "email" at bounding box center [784, 120] width 386 height 38
click at [969, 41] on button "Close Modal" at bounding box center [971, 43] width 23 height 23
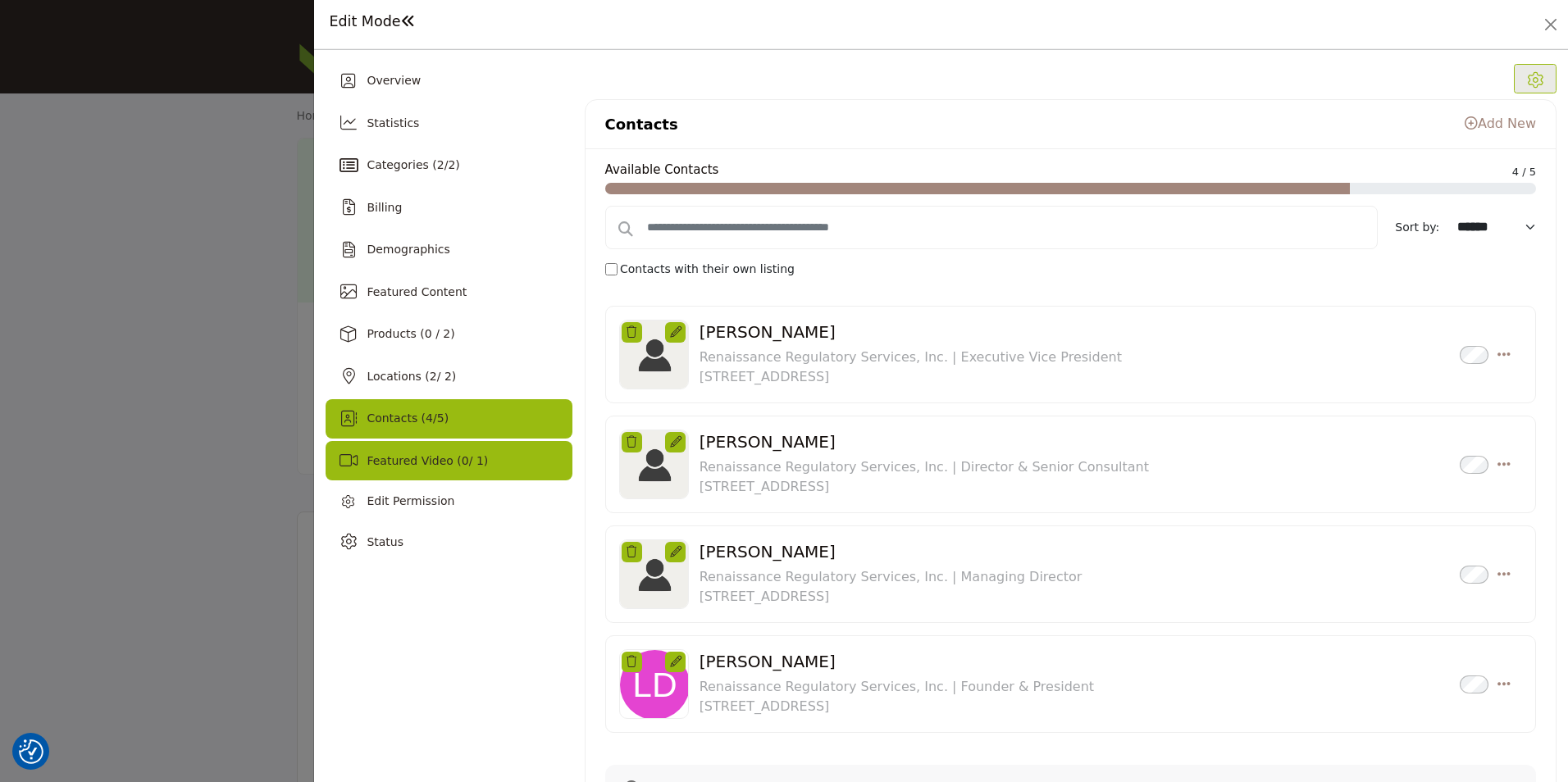
click at [436, 465] on span "Featured Video ( 0 / 1)" at bounding box center [427, 461] width 121 height 13
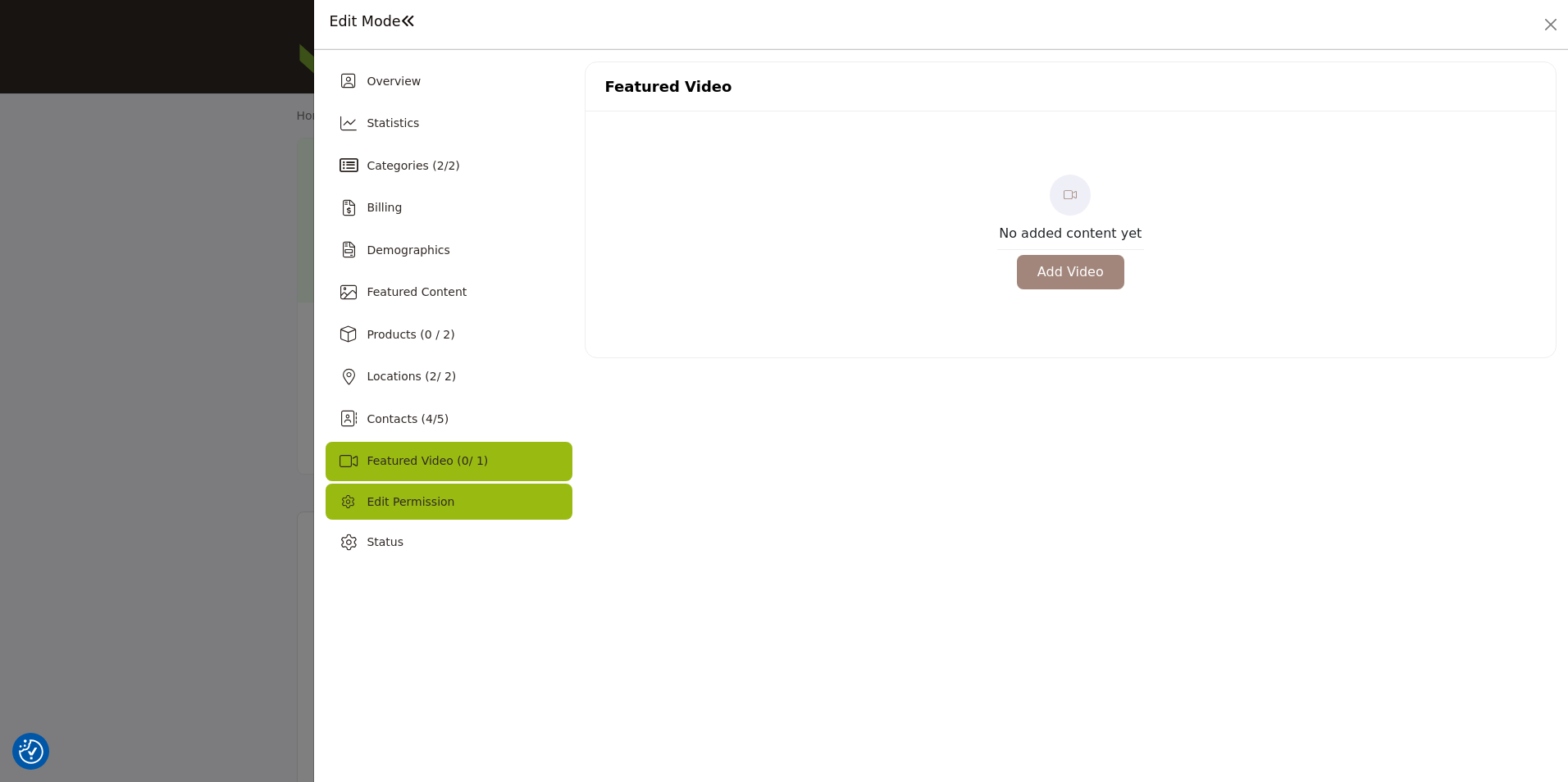
click at [432, 518] on div "Edit Permission" at bounding box center [449, 501] width 246 height 36
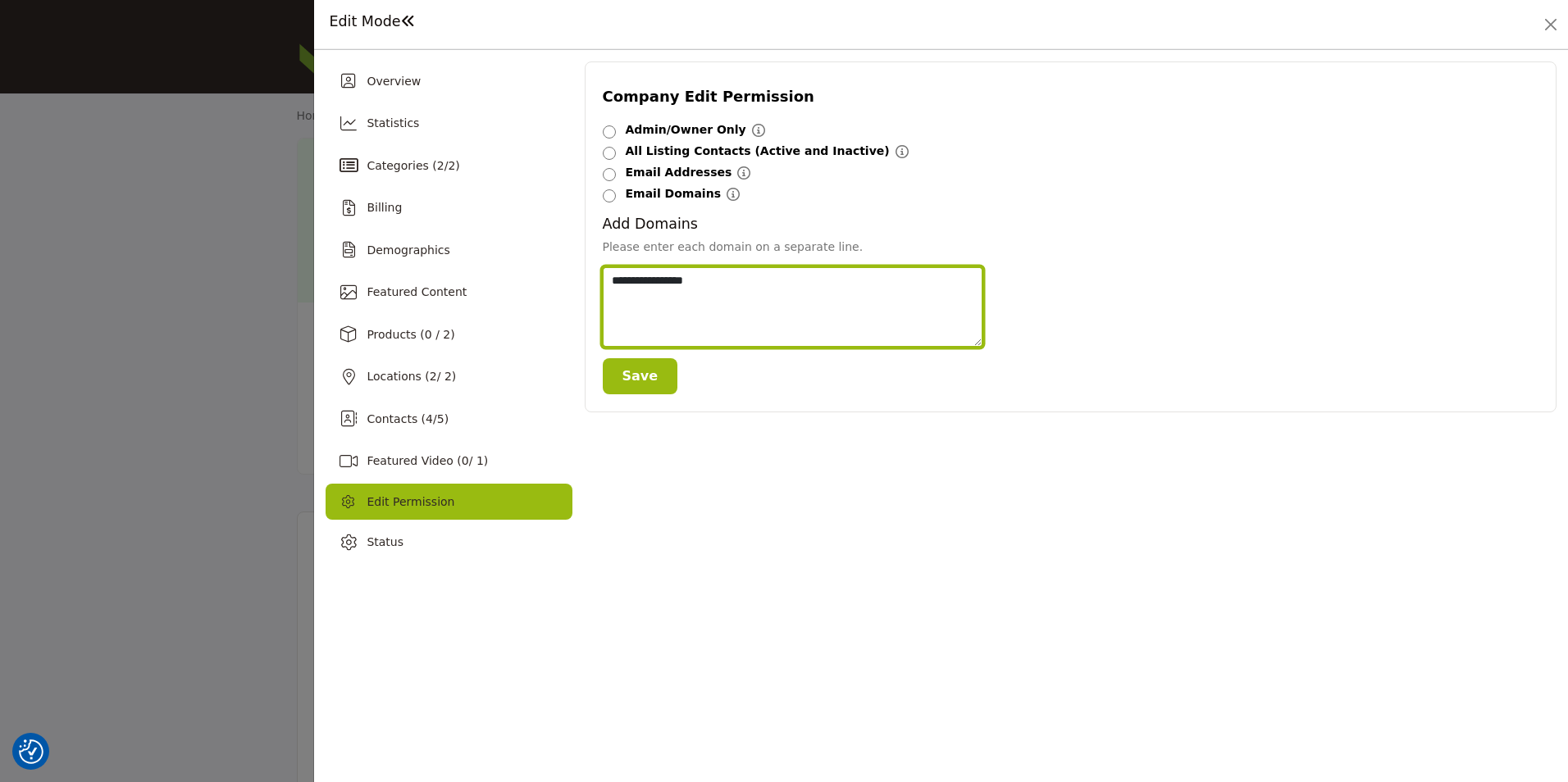
drag, startPoint x: 752, startPoint y: 281, endPoint x: 851, endPoint y: 292, distance: 99.6
click at [851, 292] on textarea "**********" at bounding box center [792, 307] width 380 height 80
click at [817, 471] on div "Company Edit Permission Admin/Owner Only Admin/Owner Only" at bounding box center [1070, 312] width 971 height 501
click at [358, 19] on h1 "Edit Mode" at bounding box center [372, 22] width 86 height 17
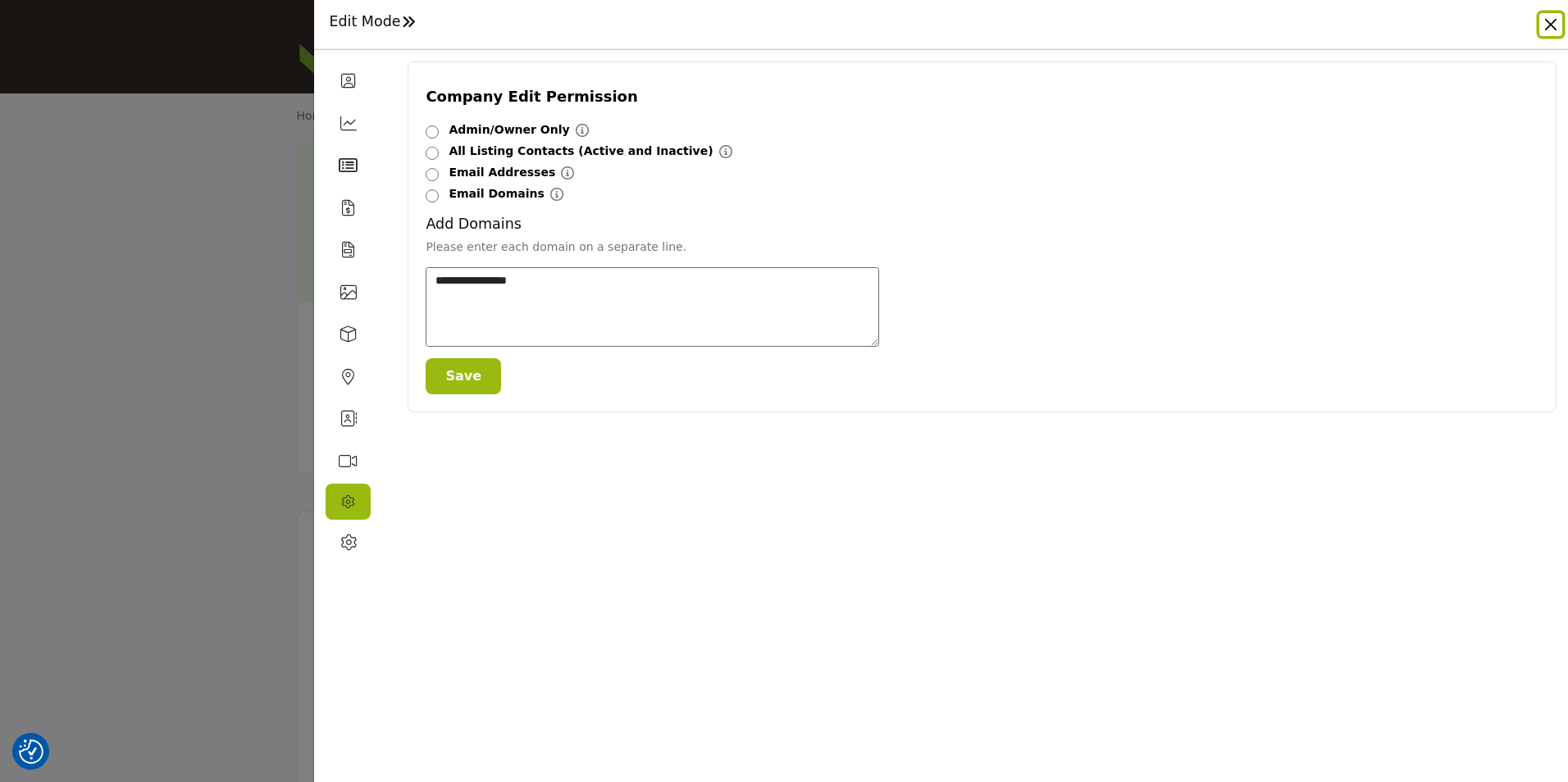
click at [1555, 28] on button "Close" at bounding box center [1551, 25] width 23 height 23
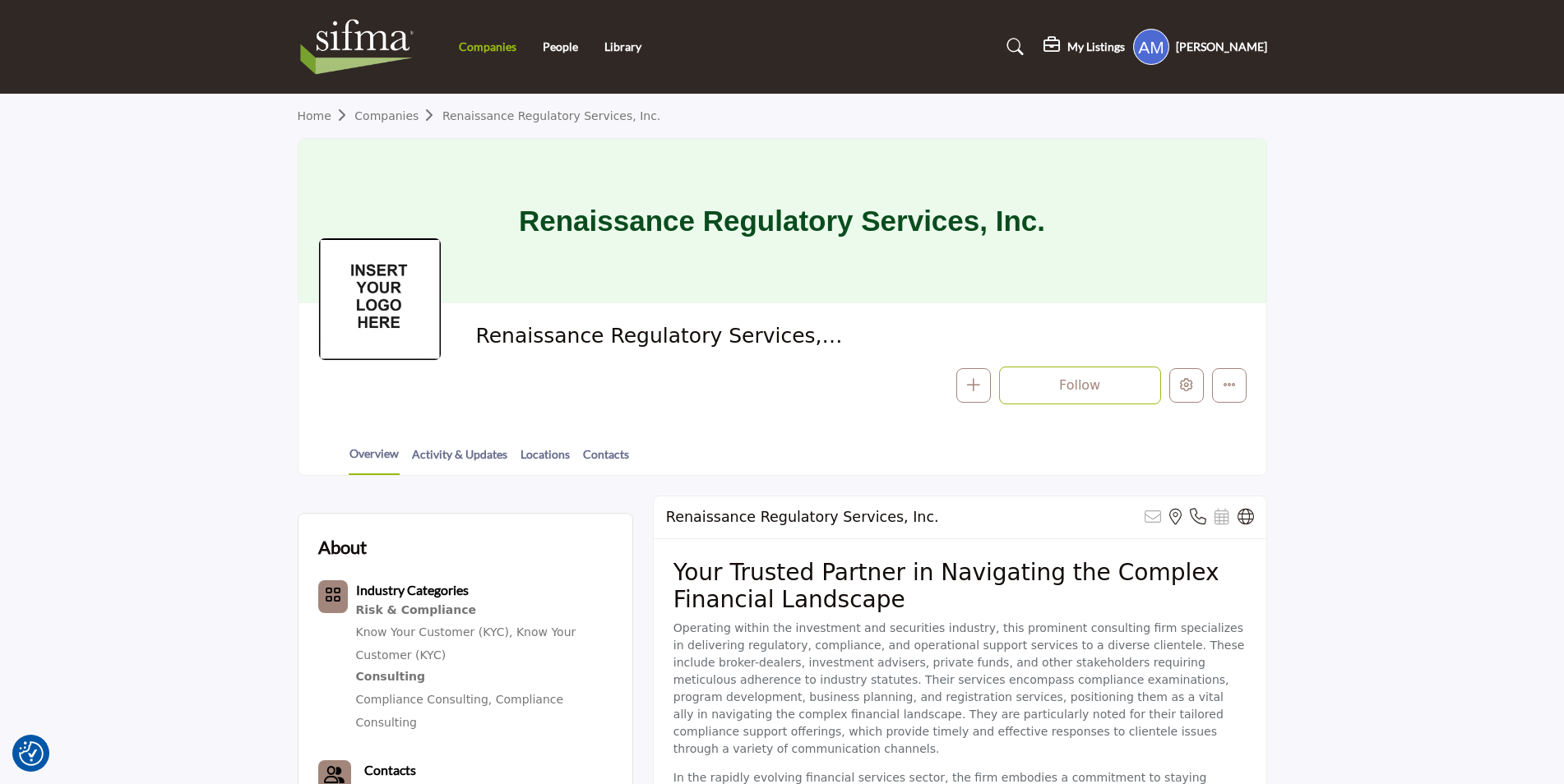
click at [503, 38] on li "Companies" at bounding box center [487, 47] width 57 height 18
click at [498, 46] on link "Companies" at bounding box center [487, 46] width 57 height 14
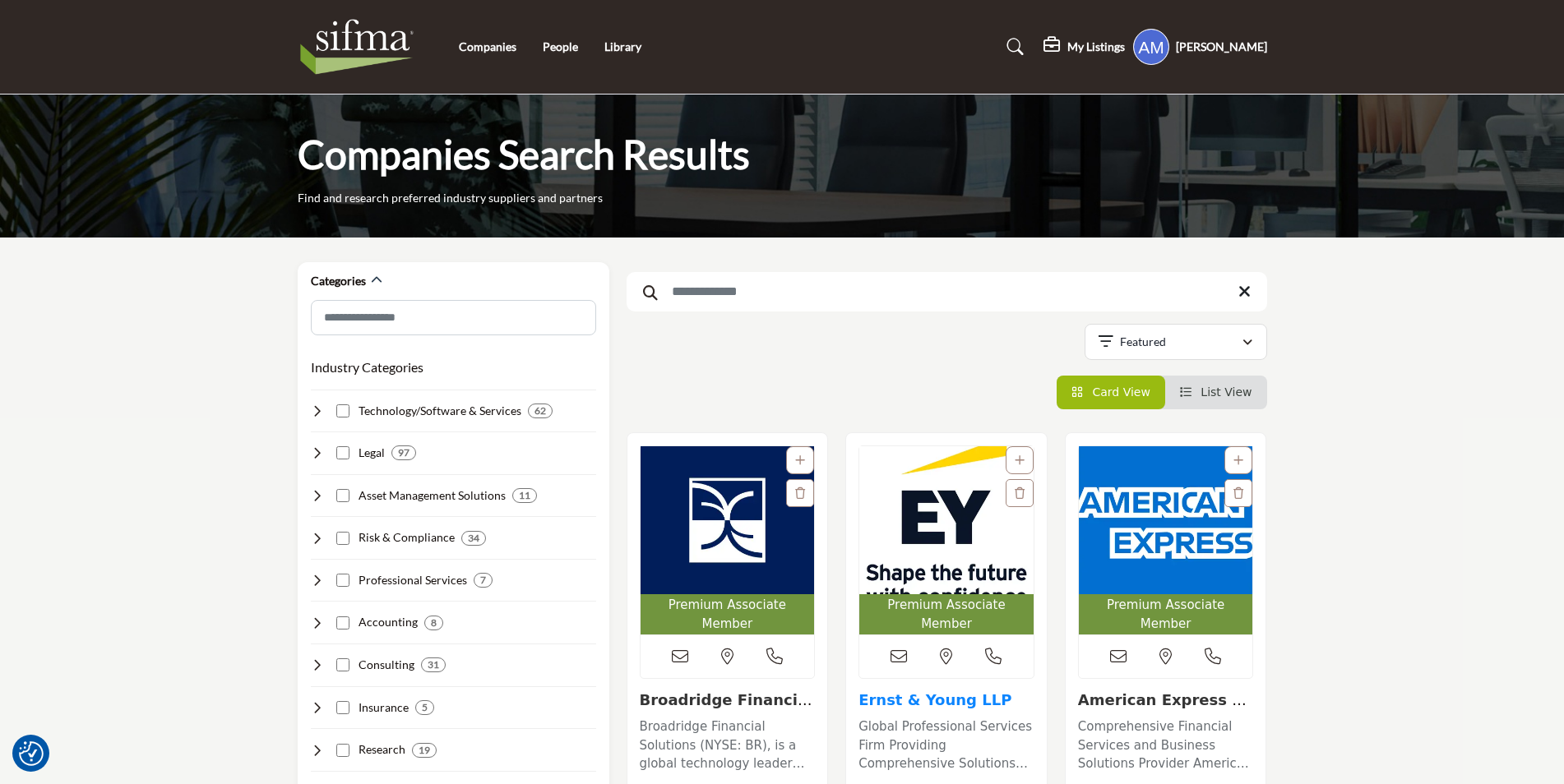
click at [916, 692] on link "Ernst & Young LLP" at bounding box center [935, 700] width 153 height 17
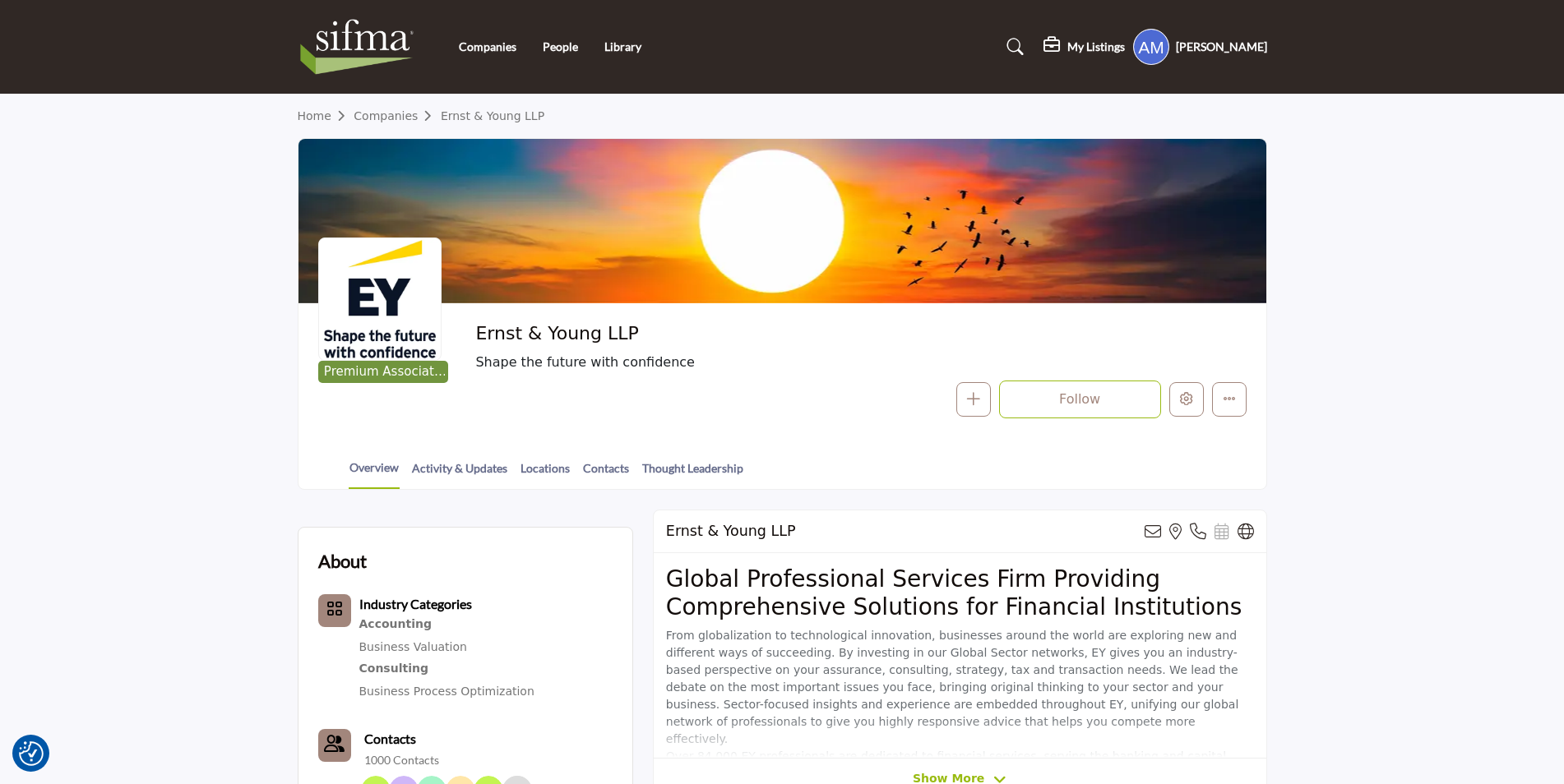
click at [331, 49] on img at bounding box center [361, 47] width 127 height 66
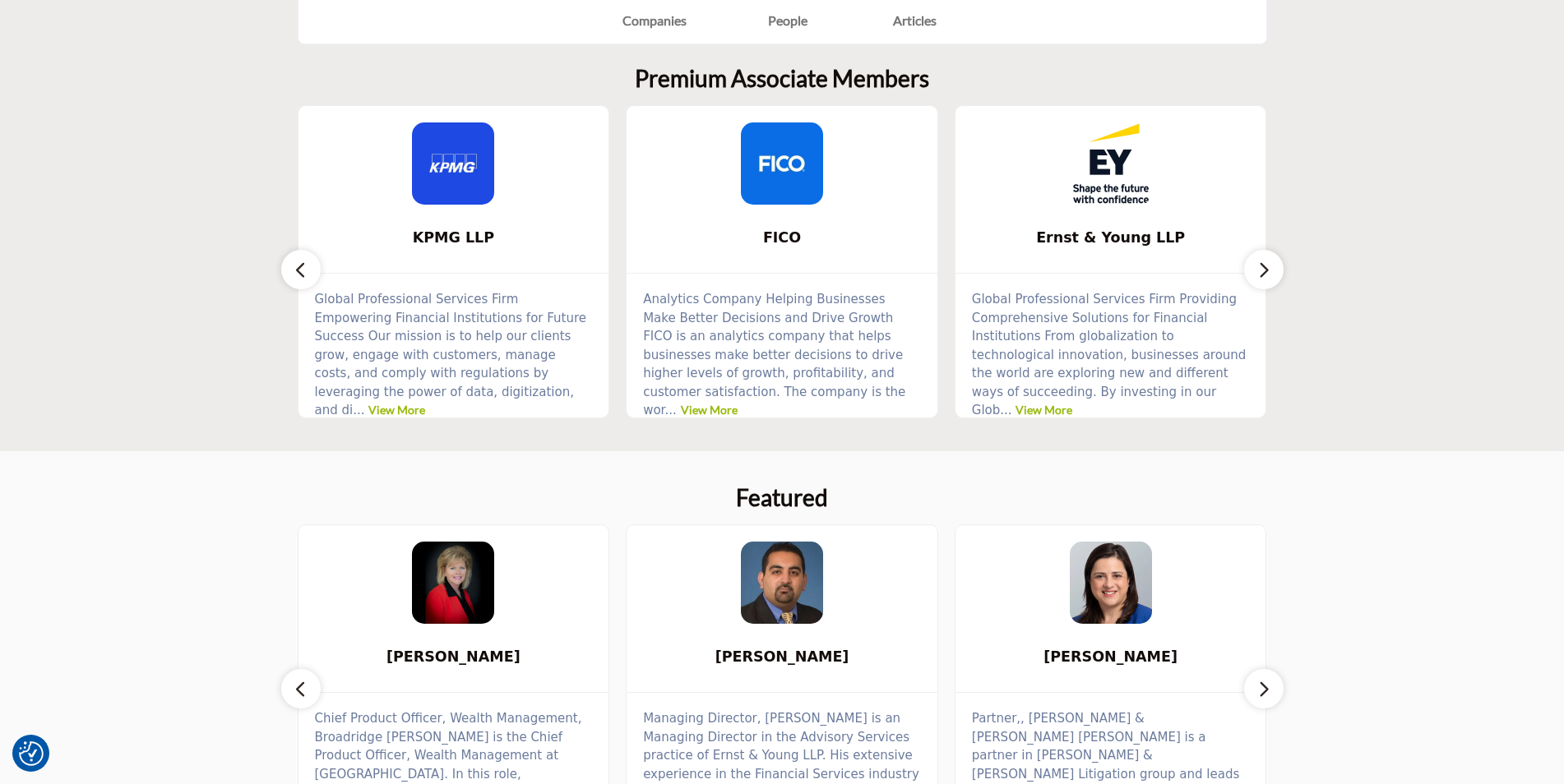
scroll to position [740, 0]
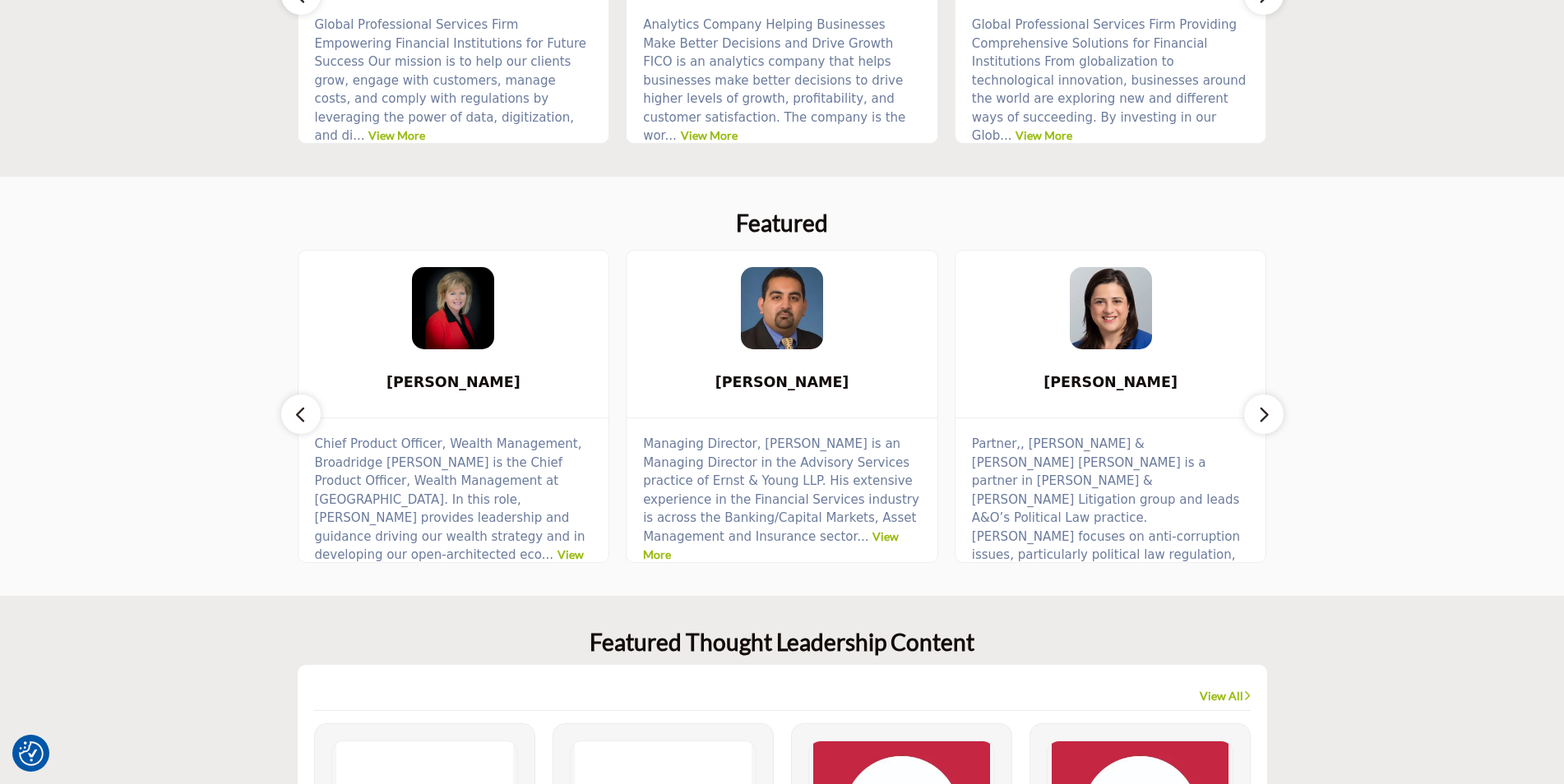
click at [296, 409] on icon "button" at bounding box center [301, 415] width 13 height 21
click at [1264, 416] on icon "button" at bounding box center [1264, 415] width 13 height 21
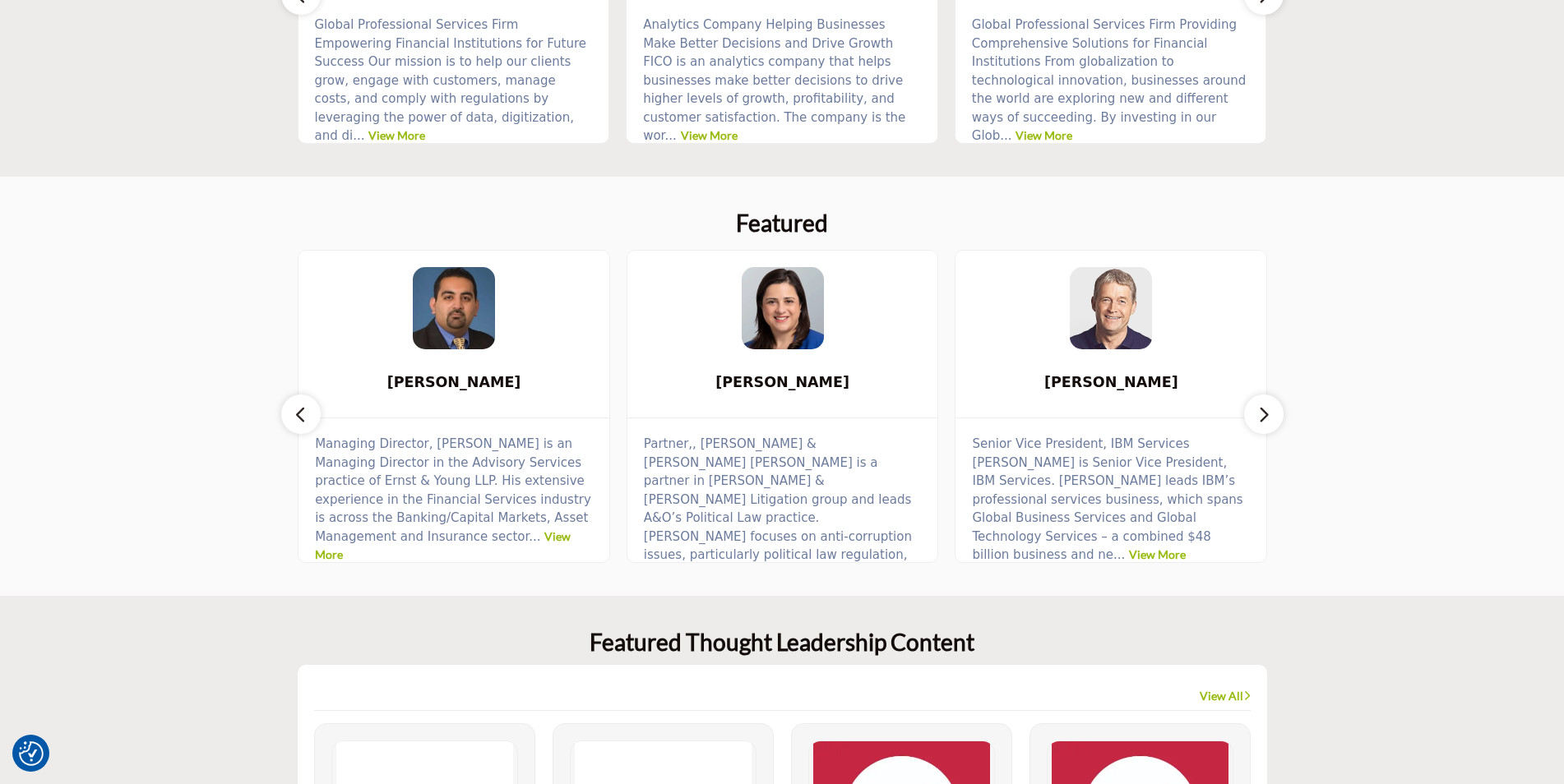
click at [1264, 416] on icon "button" at bounding box center [1264, 415] width 13 height 21
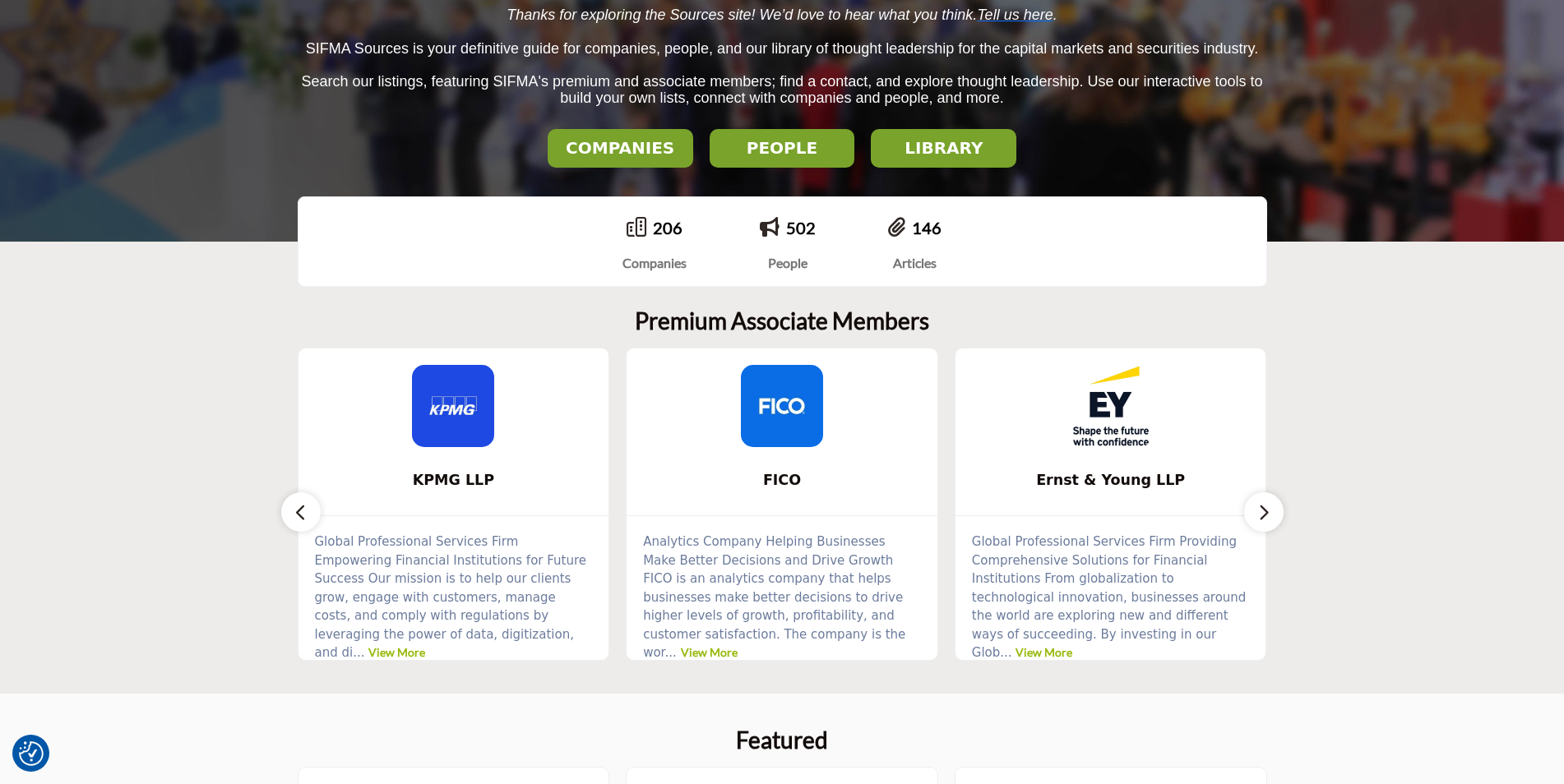
scroll to position [0, 0]
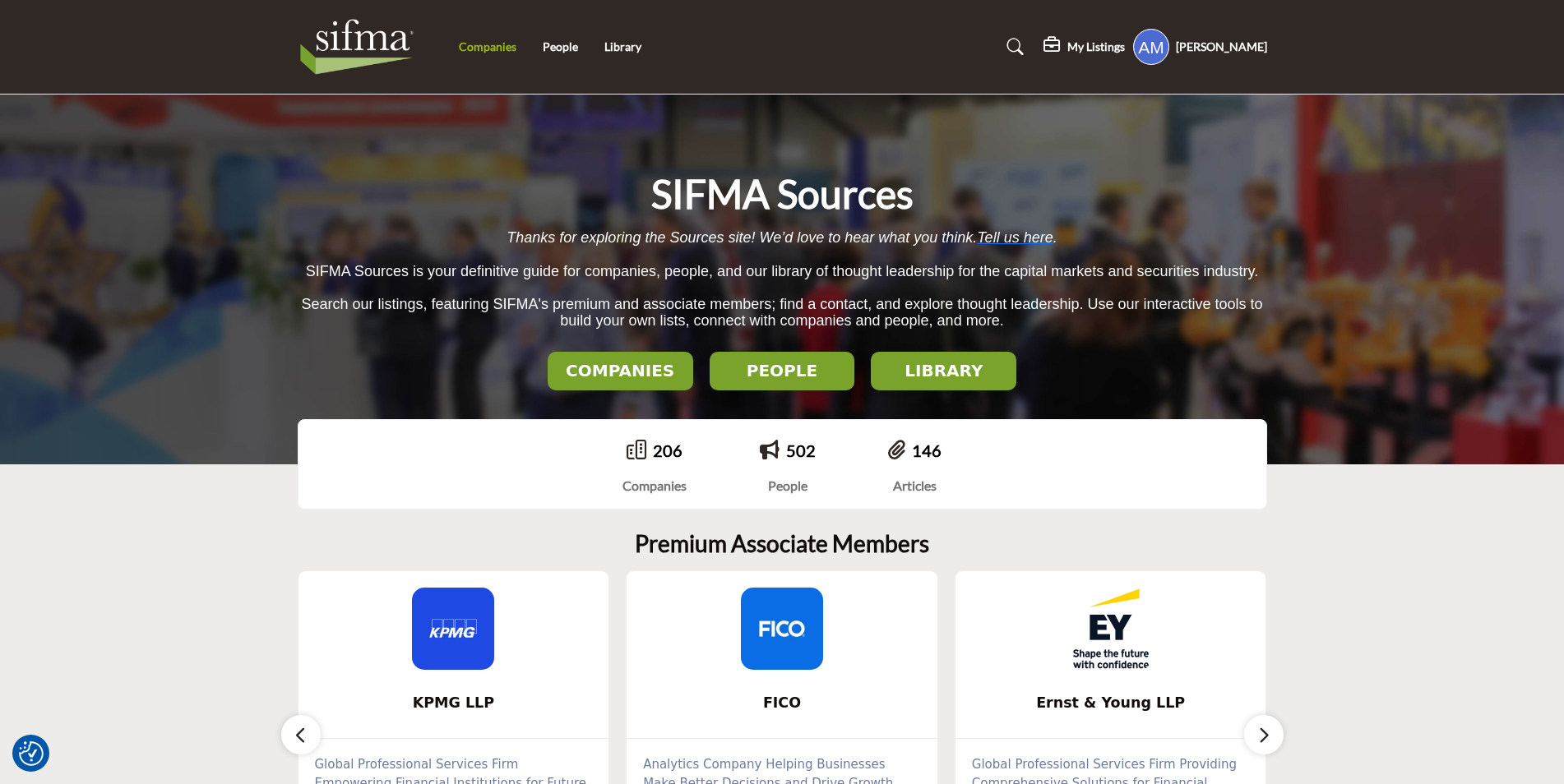
click at [481, 47] on link "Companies" at bounding box center [487, 46] width 57 height 14
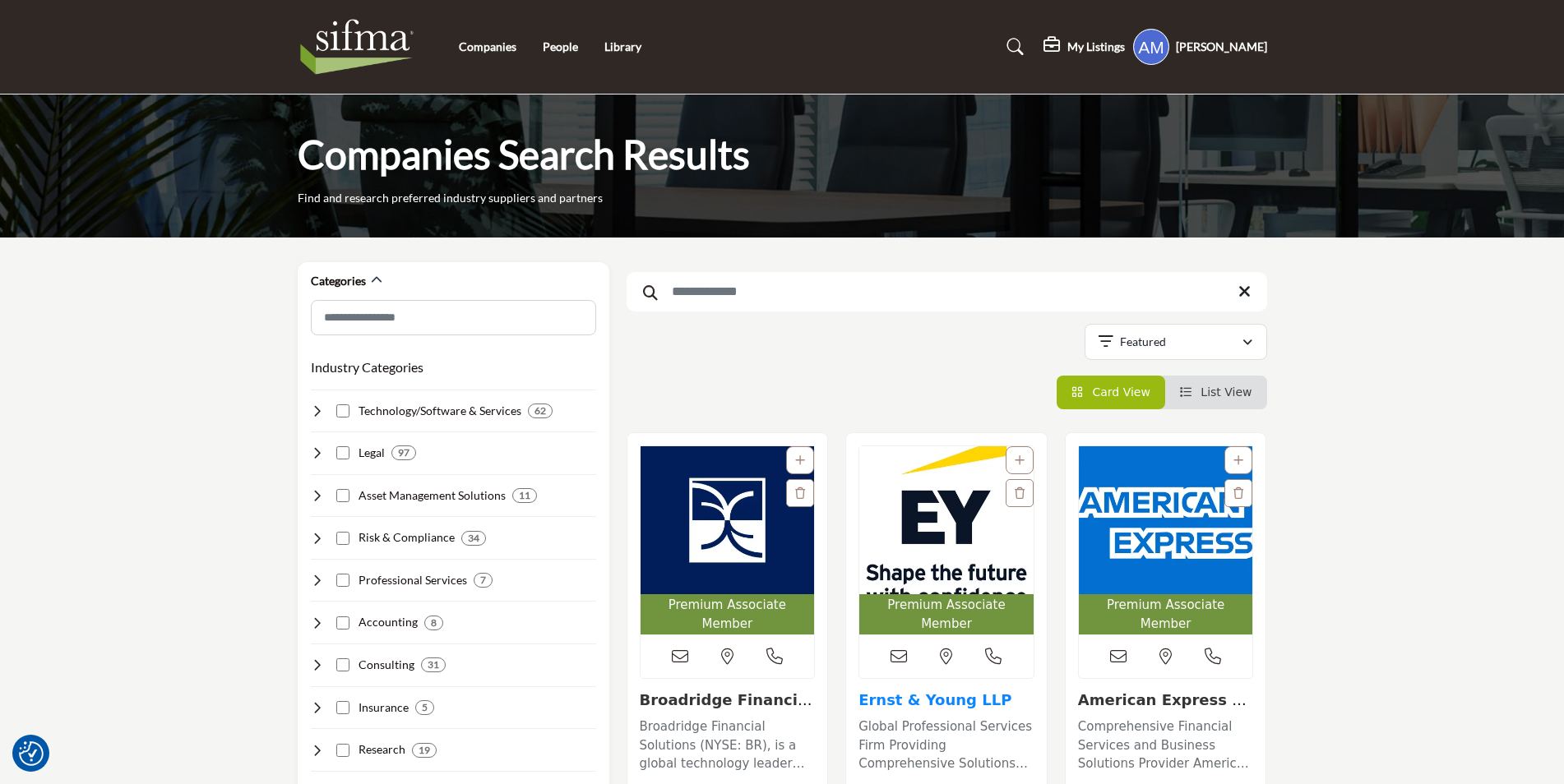
click at [921, 692] on link "Ernst & Young LLP" at bounding box center [935, 700] width 153 height 17
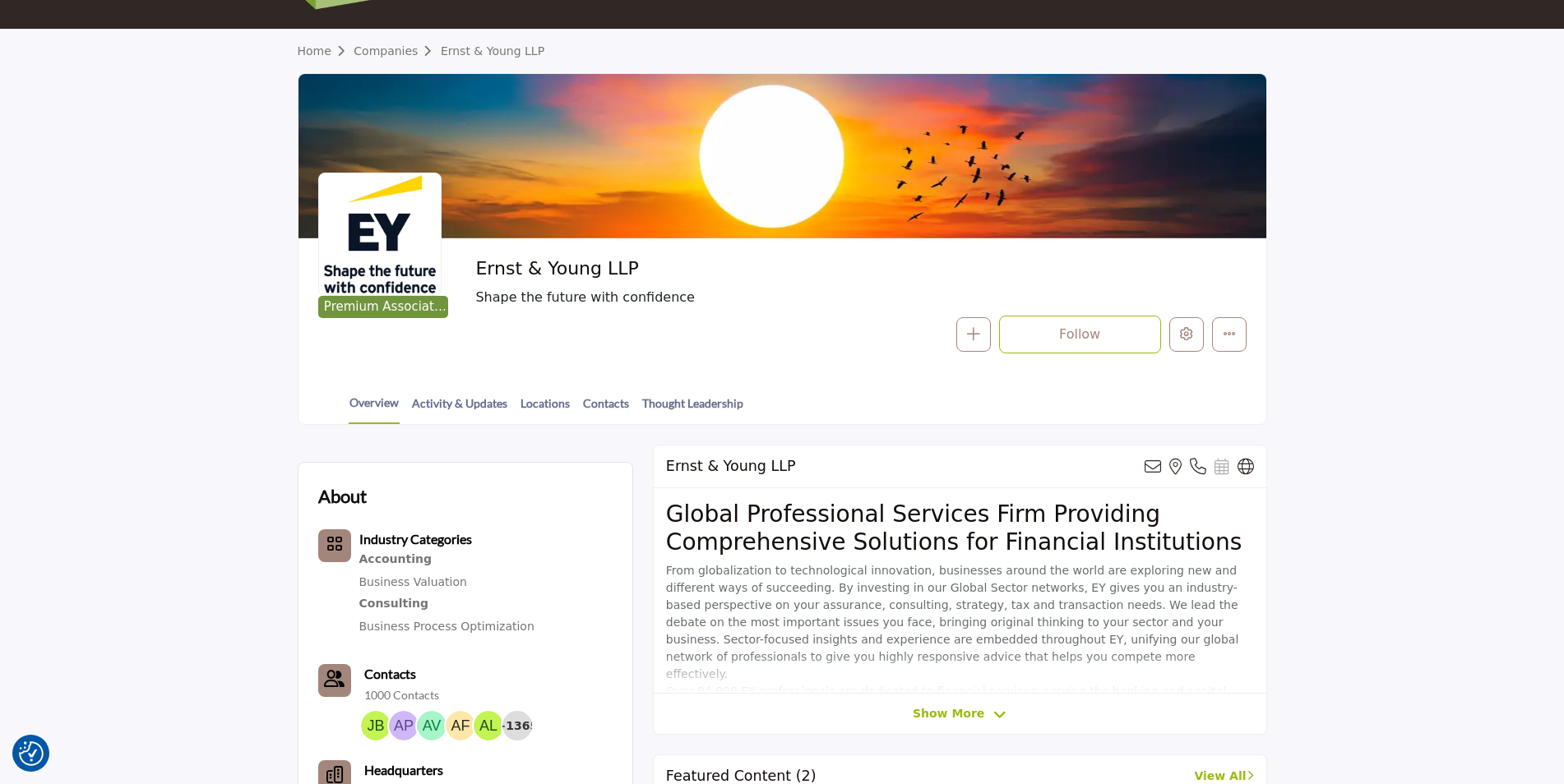
scroll to position [82, 0]
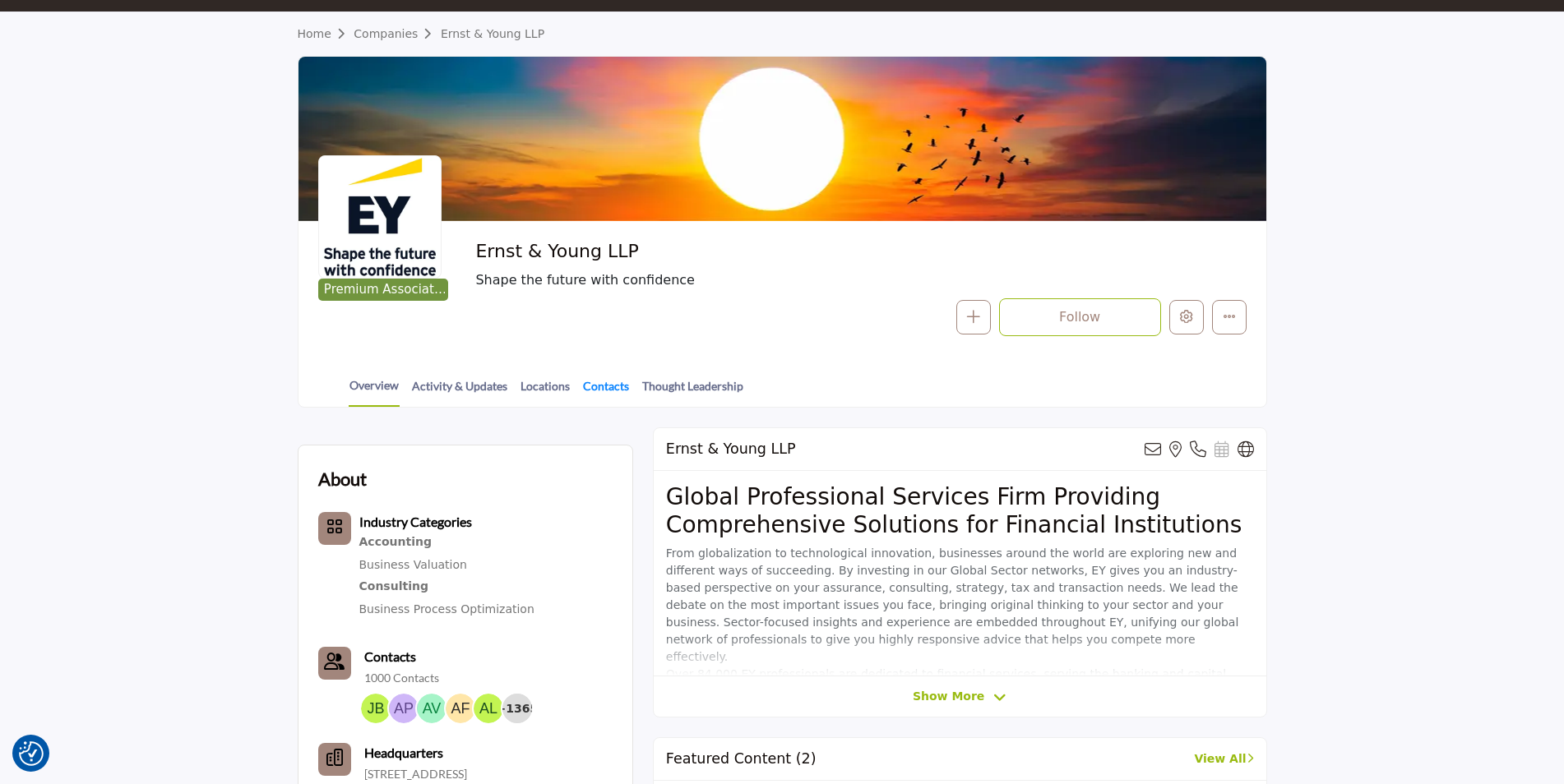
click at [592, 388] on link "Contacts" at bounding box center [606, 392] width 47 height 29
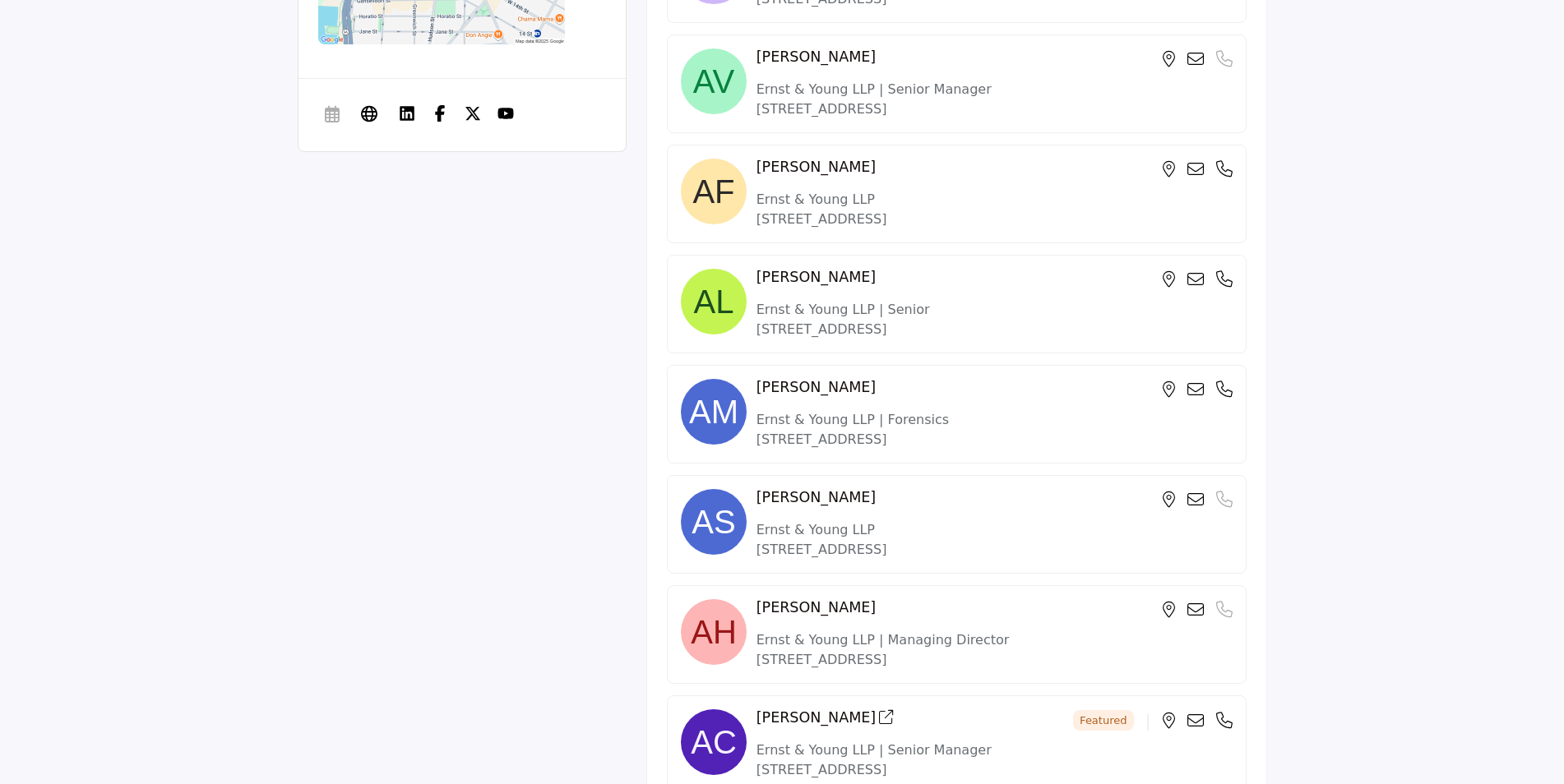
scroll to position [1398, 0]
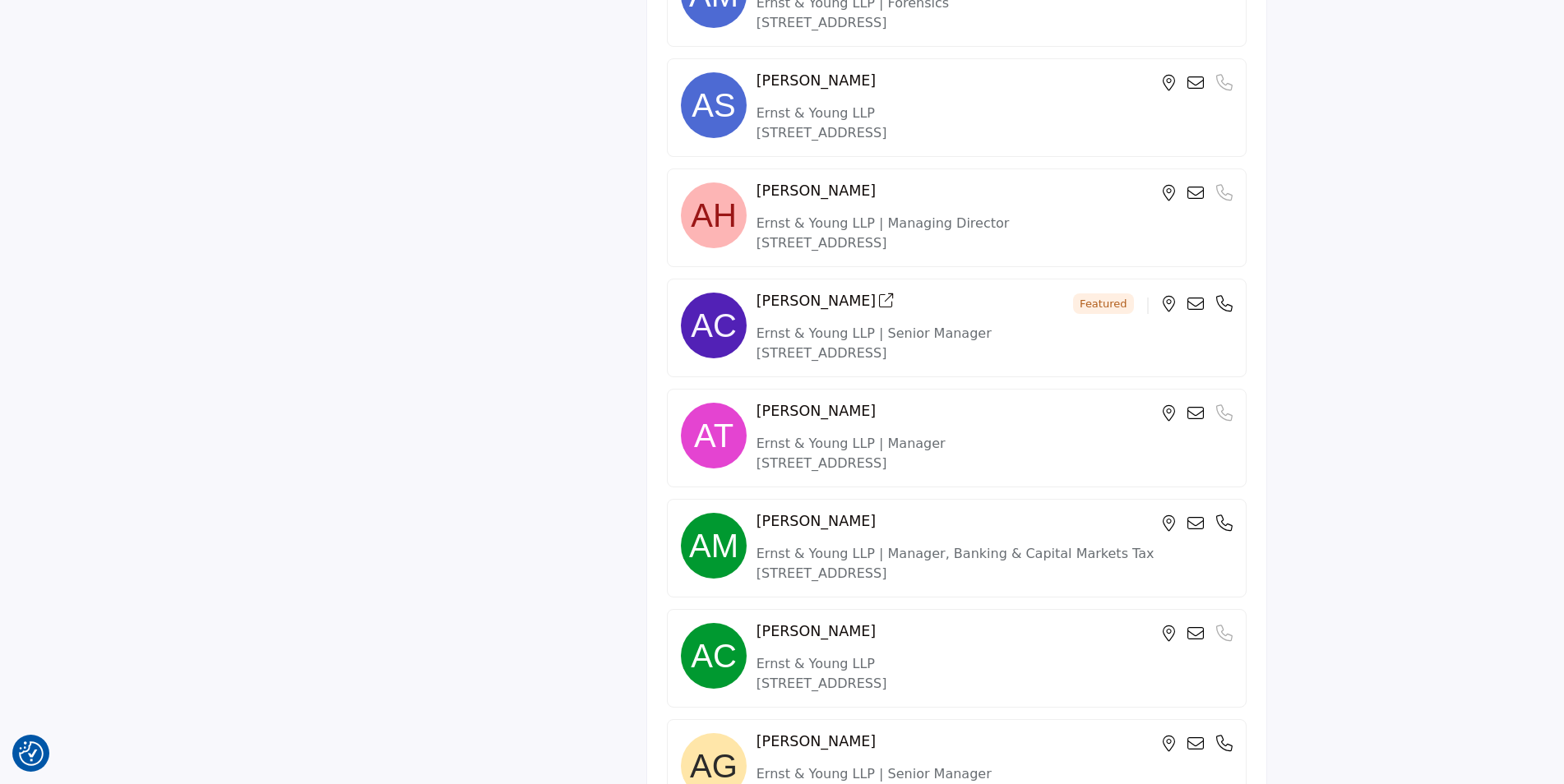
click at [718, 317] on img at bounding box center [713, 325] width 66 height 66
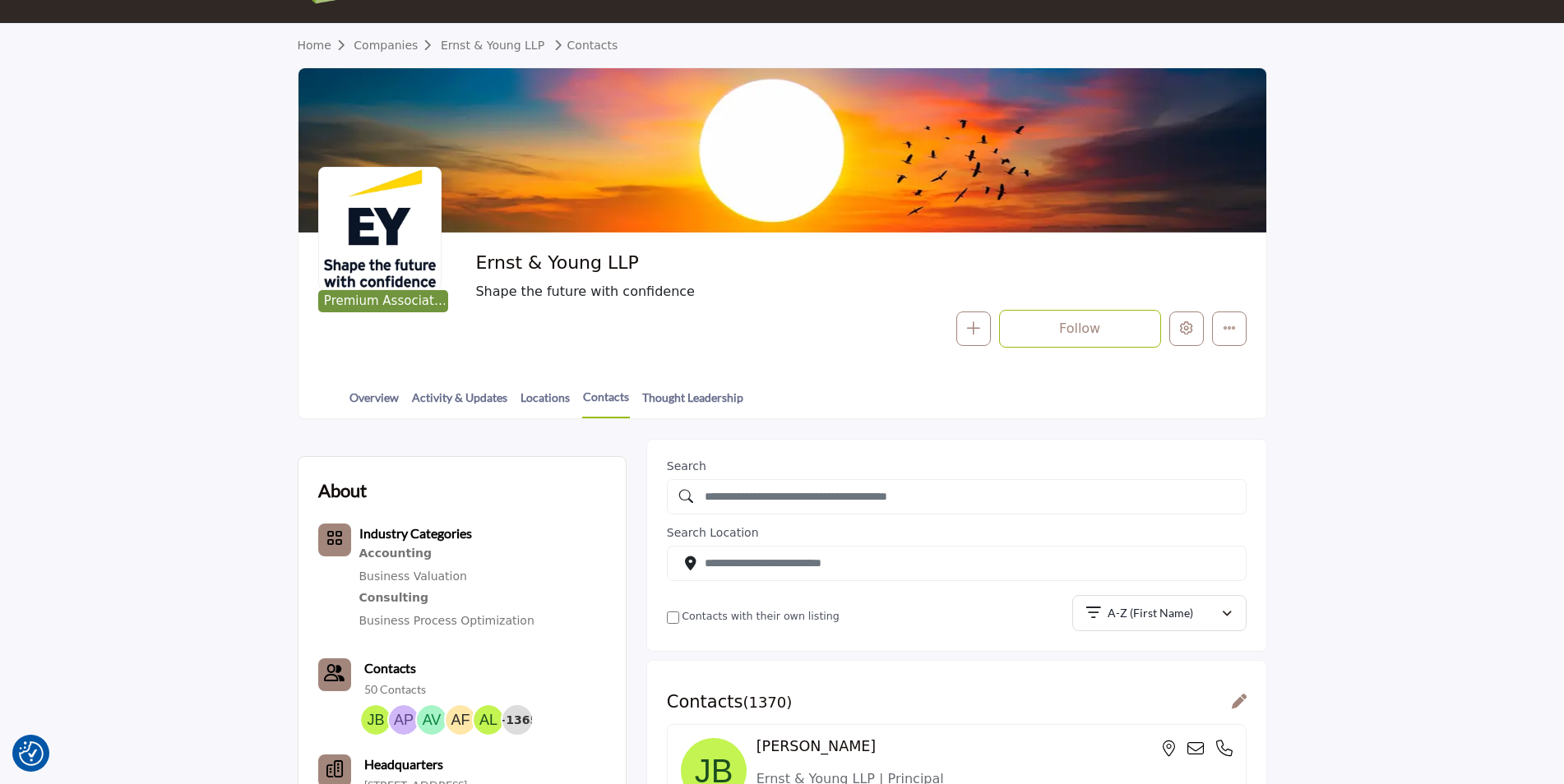
scroll to position [0, 0]
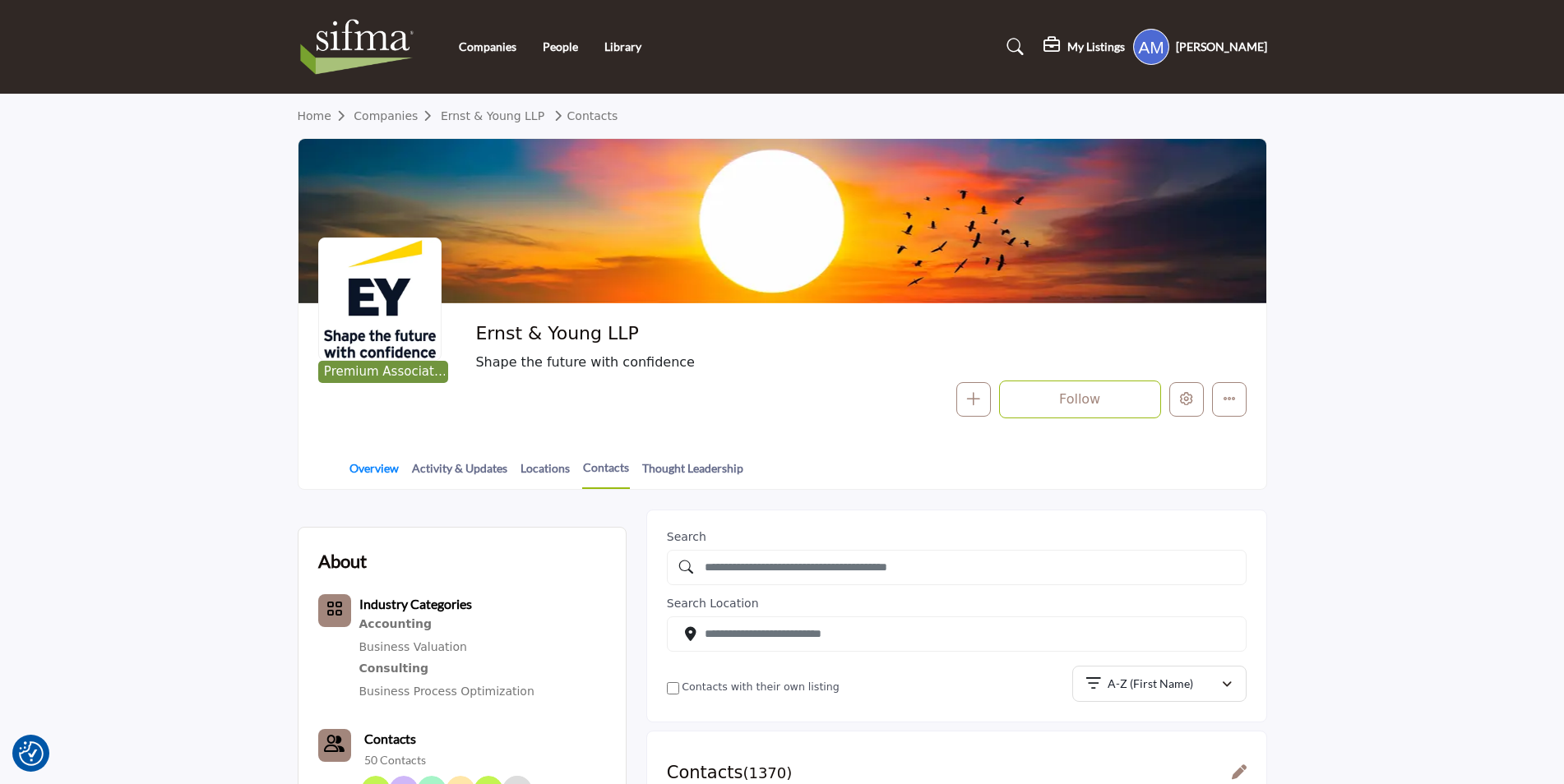
click at [397, 481] on link "Overview" at bounding box center [373, 474] width 51 height 29
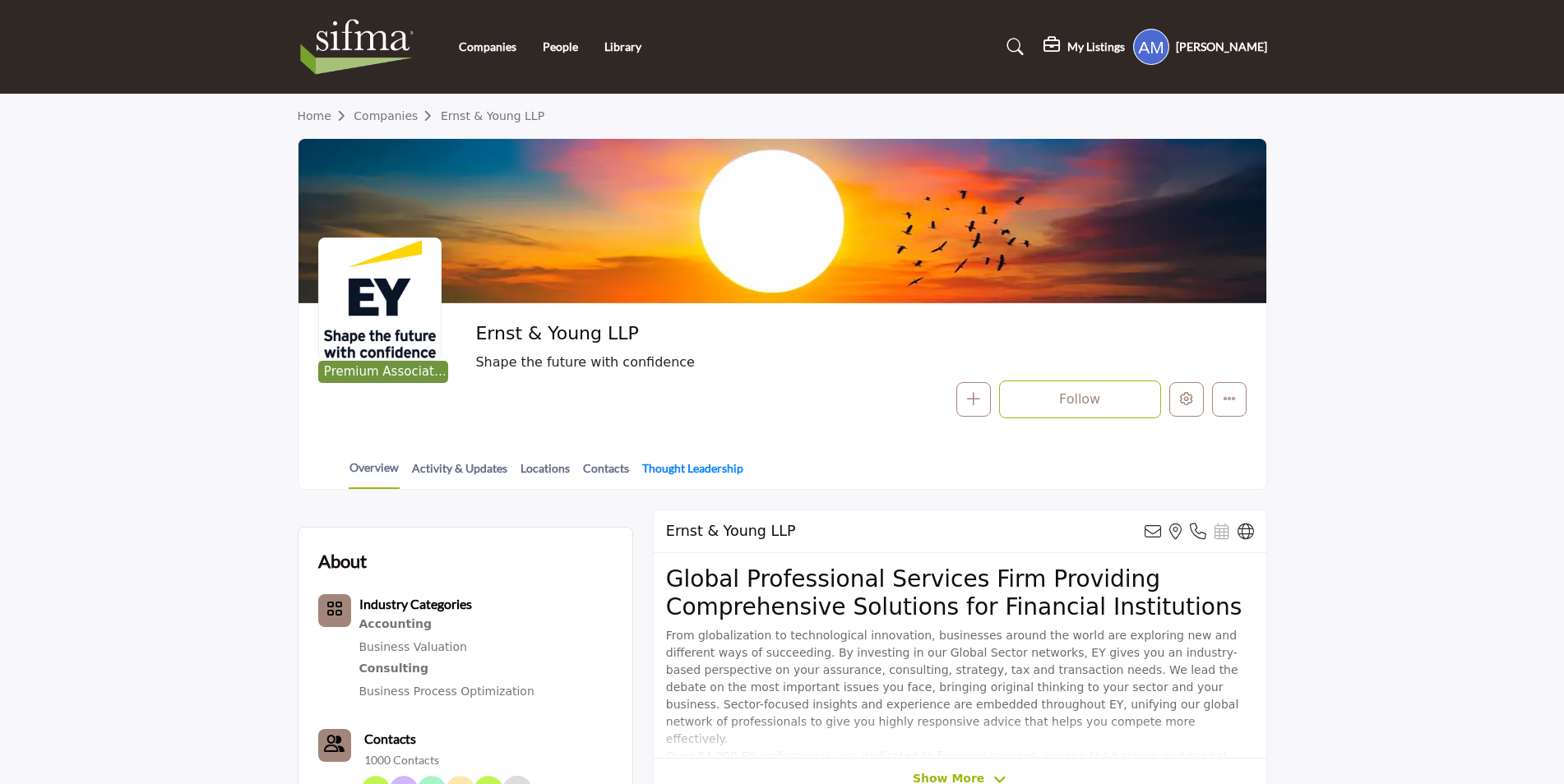
click at [662, 466] on link "Thought Leadership" at bounding box center [692, 474] width 102 height 29
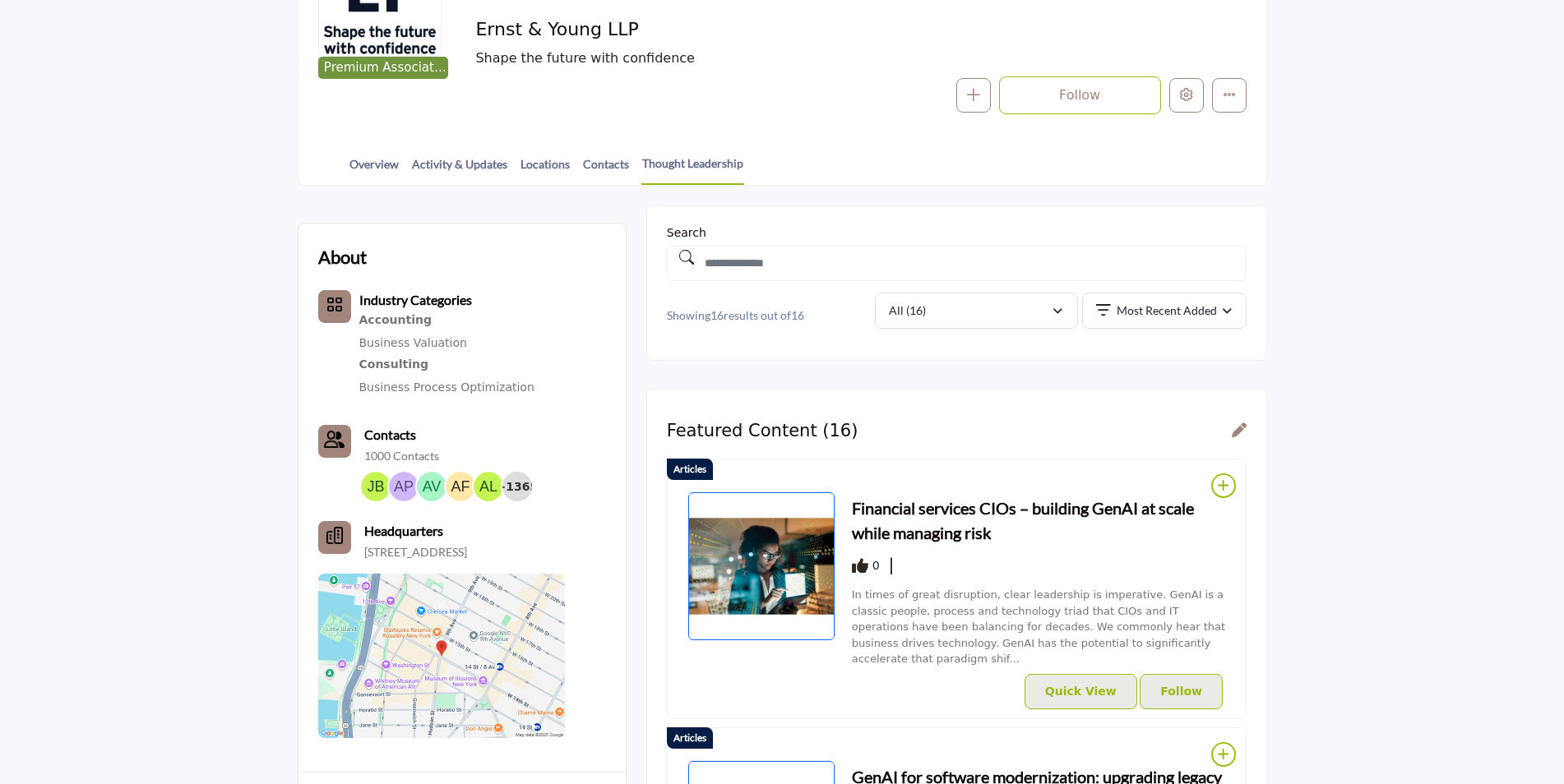
scroll to position [329, 0]
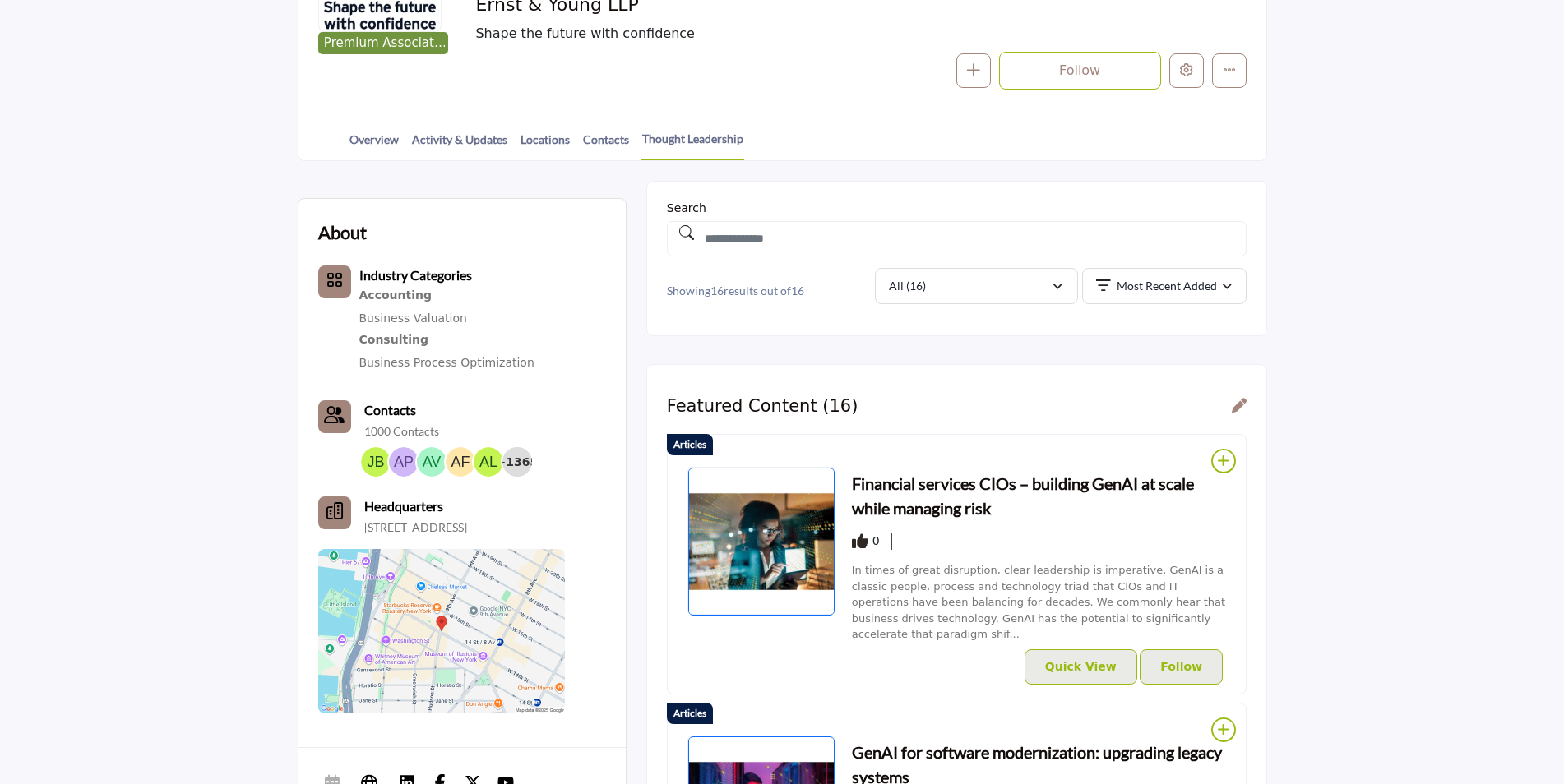
click at [952, 477] on h3 "Financial services CIOs – building GenAI at scale while managing risk" at bounding box center [1038, 495] width 374 height 49
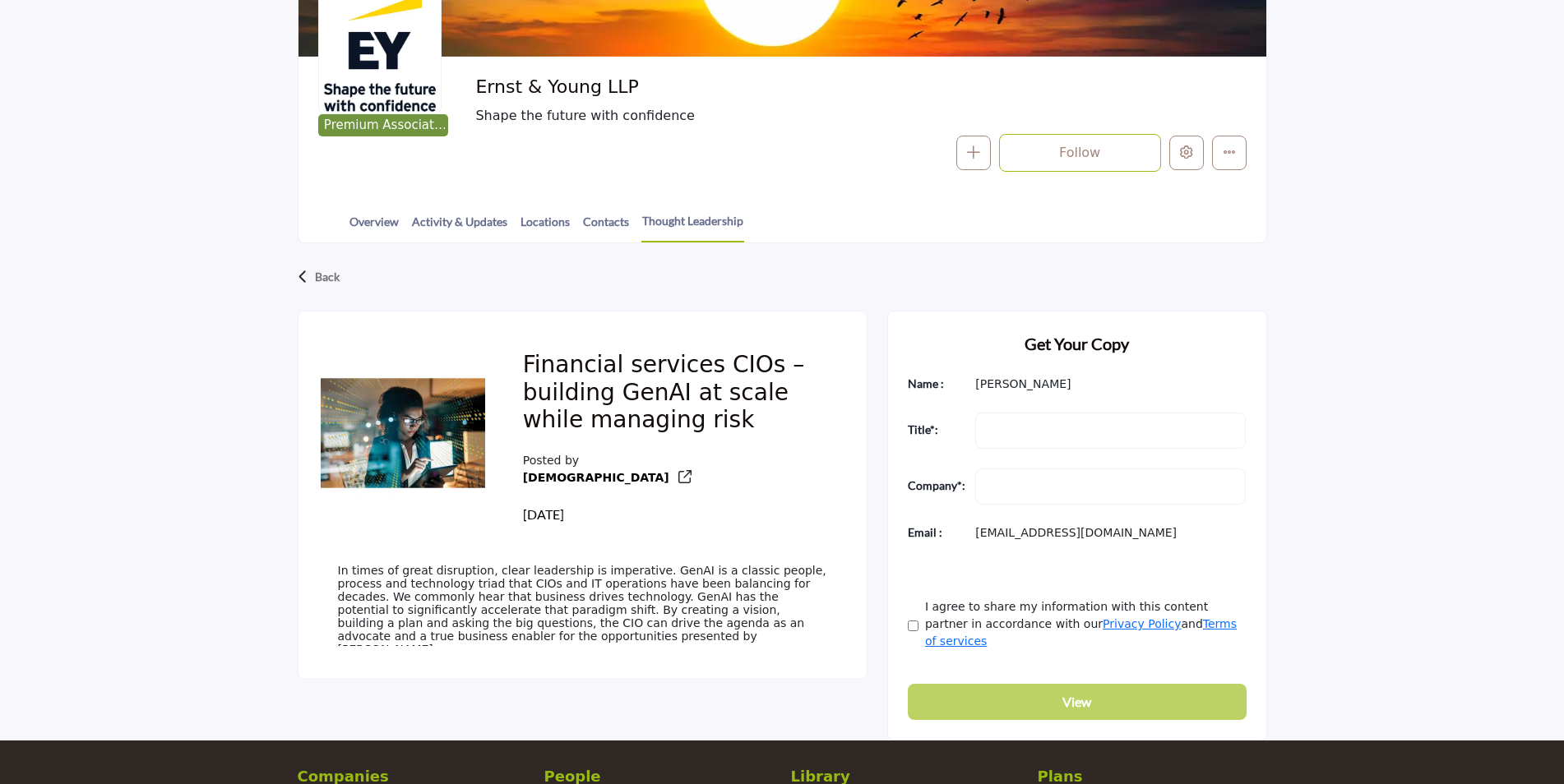
scroll to position [247, 0]
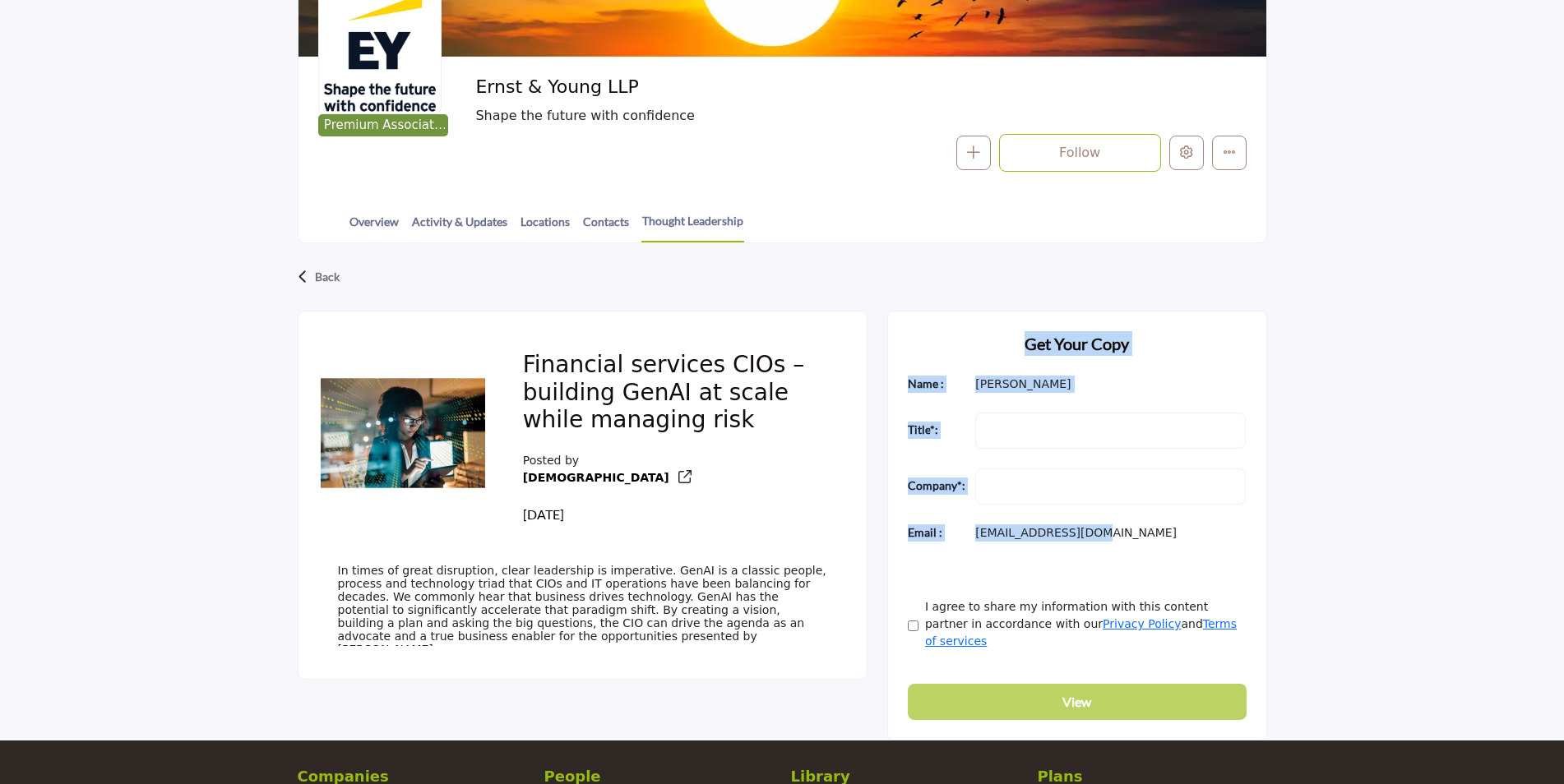
drag, startPoint x: 1001, startPoint y: 377, endPoint x: 960, endPoint y: 357, distance: 45.6
click at [960, 357] on div "Get Your Copy Name : [PERSON_NAME] Title * : Job Title is required. Company * :…" at bounding box center [1077, 526] width 380 height 430
click at [0, 0] on div at bounding box center [0, 0] width 0 height 0
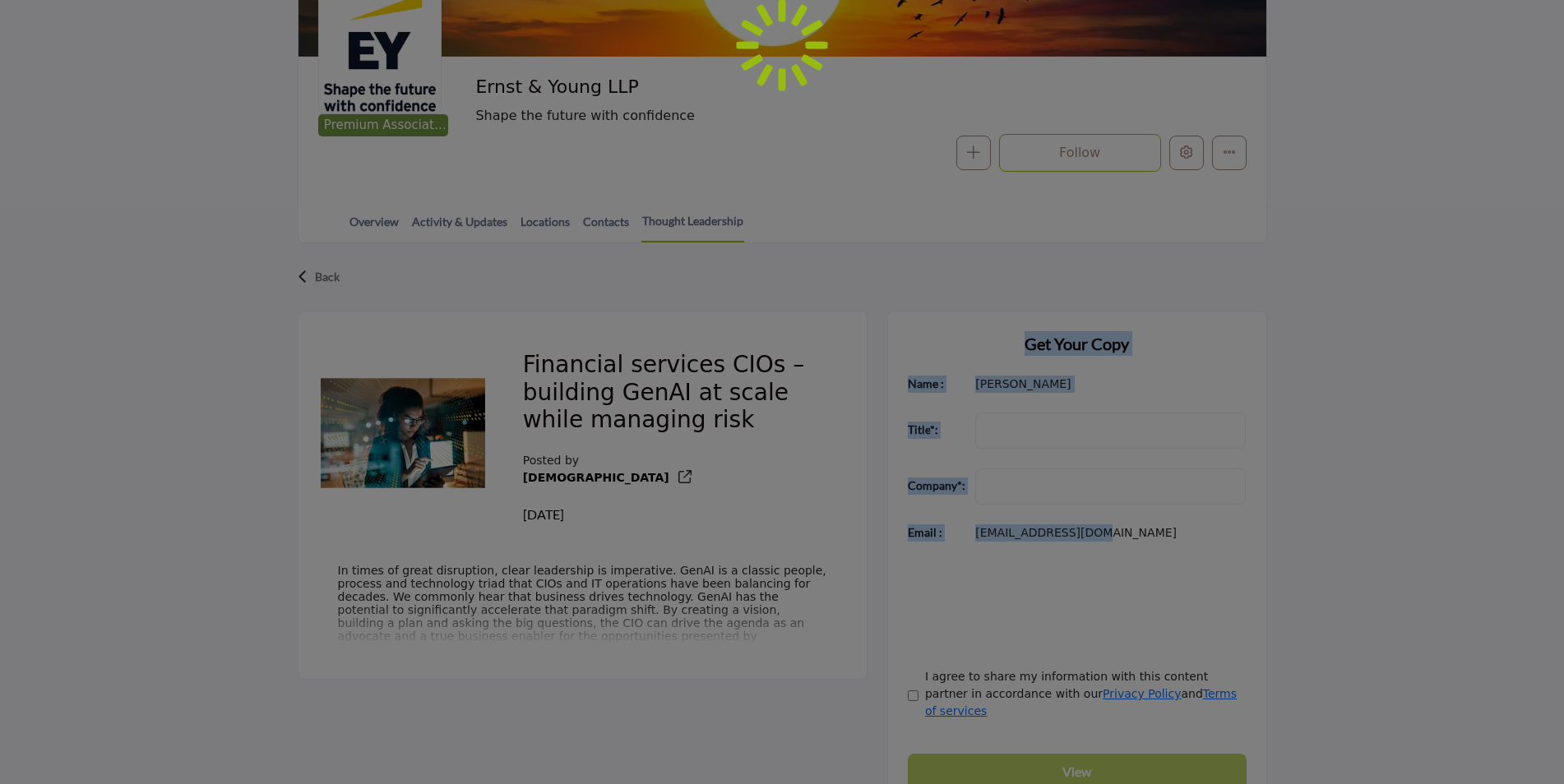
click at [1263, 539] on div at bounding box center [782, 392] width 1564 height 784
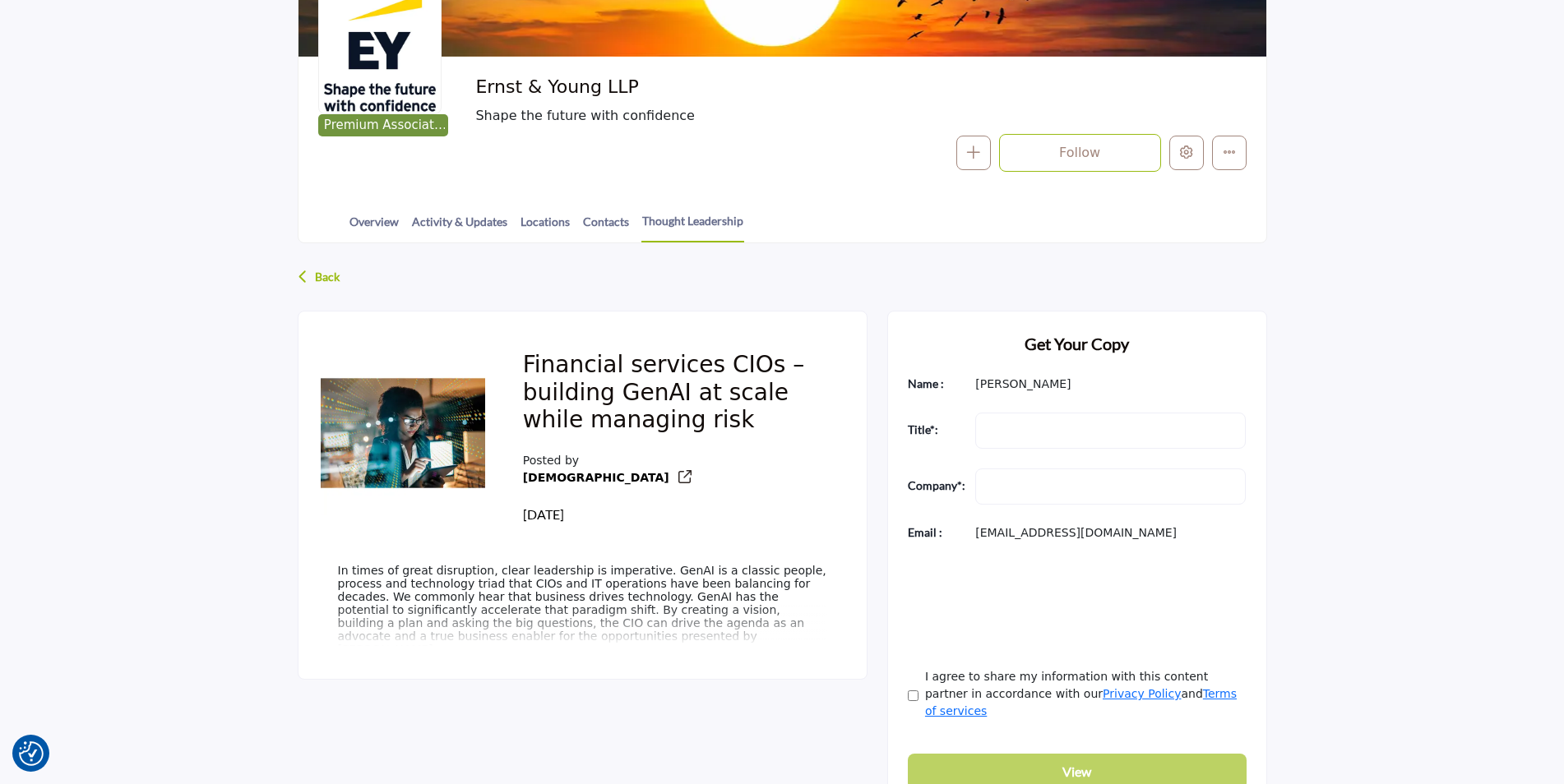
click at [325, 269] on p "Back" at bounding box center [327, 277] width 25 height 30
click at [707, 221] on link "Thought Leadership" at bounding box center [692, 227] width 102 height 31
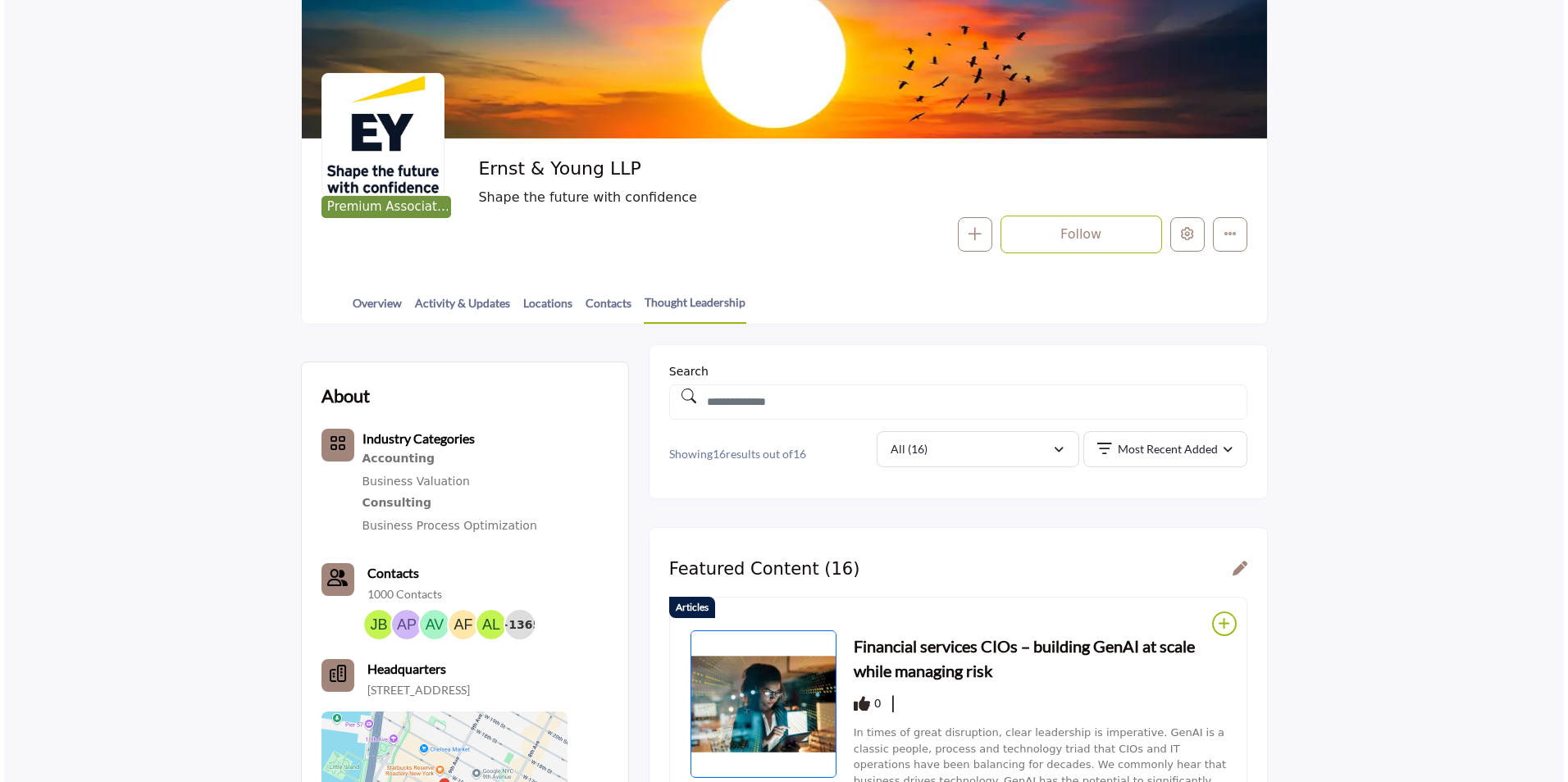
scroll to position [246, 0]
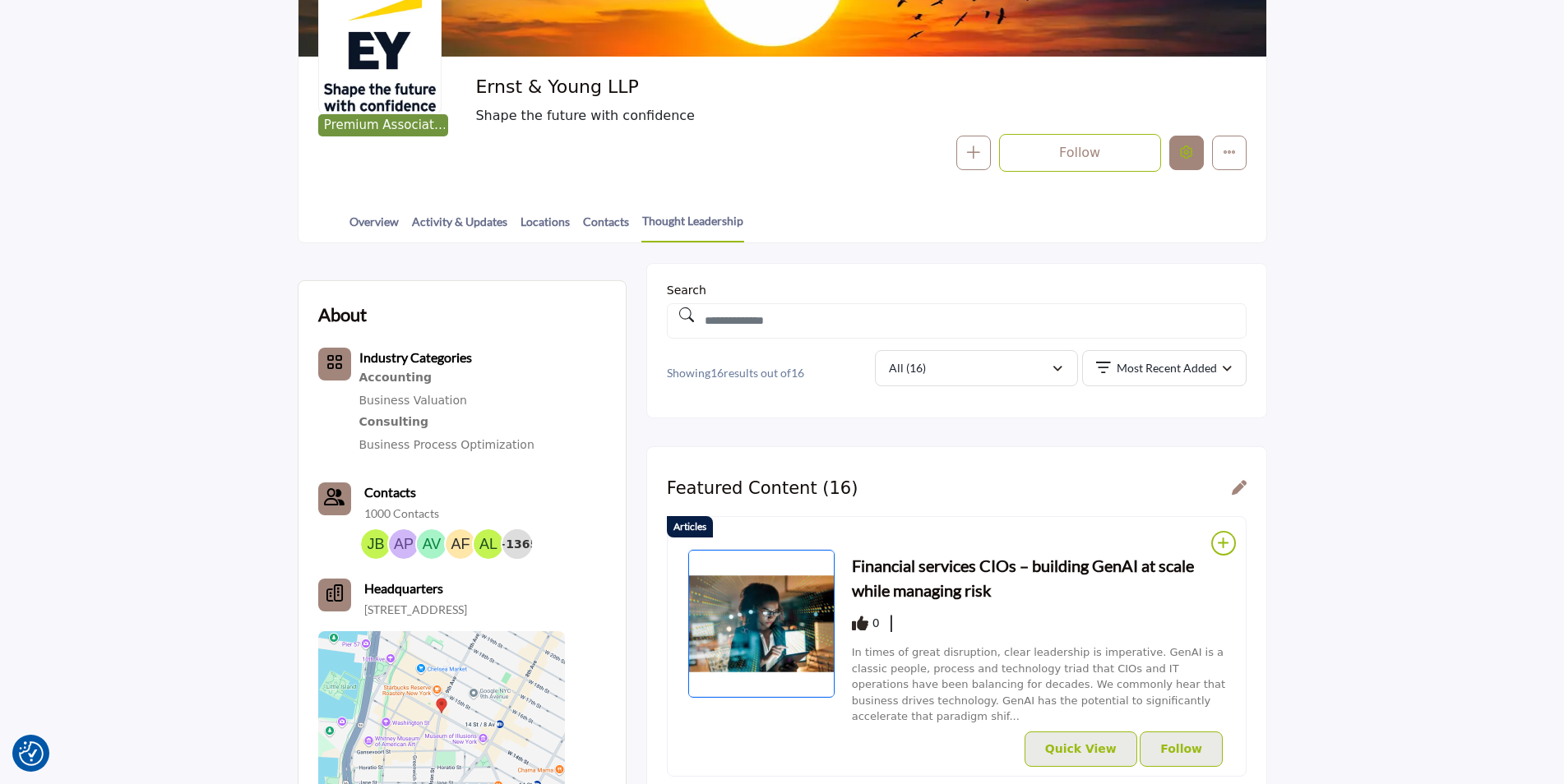
click at [1192, 158] on icon "Edit company" at bounding box center [1187, 152] width 13 height 13
click at [1183, 152] on icon "Edit company" at bounding box center [1187, 152] width 13 height 13
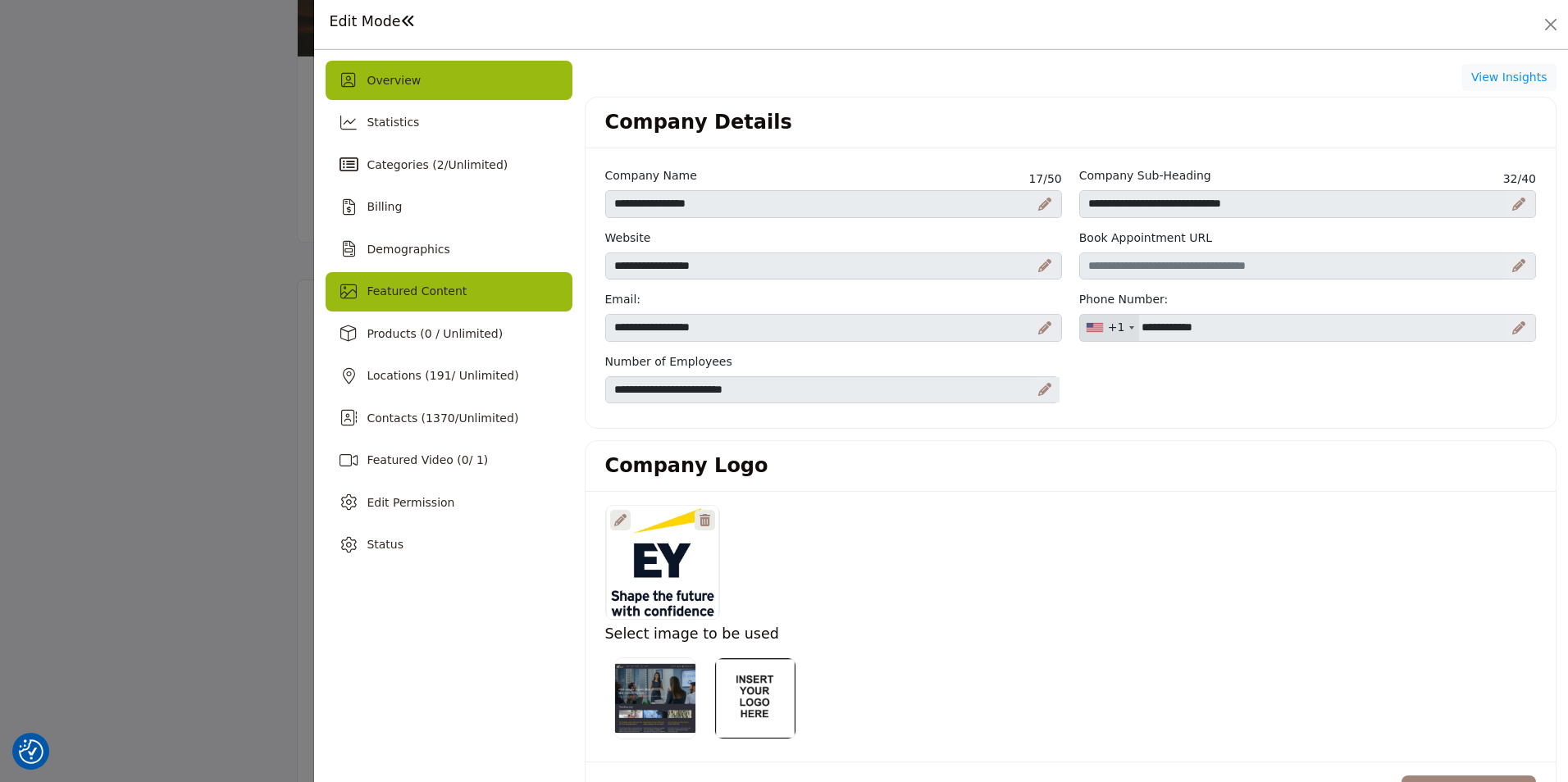
click at [476, 286] on div "Featured Content" at bounding box center [449, 292] width 246 height 39
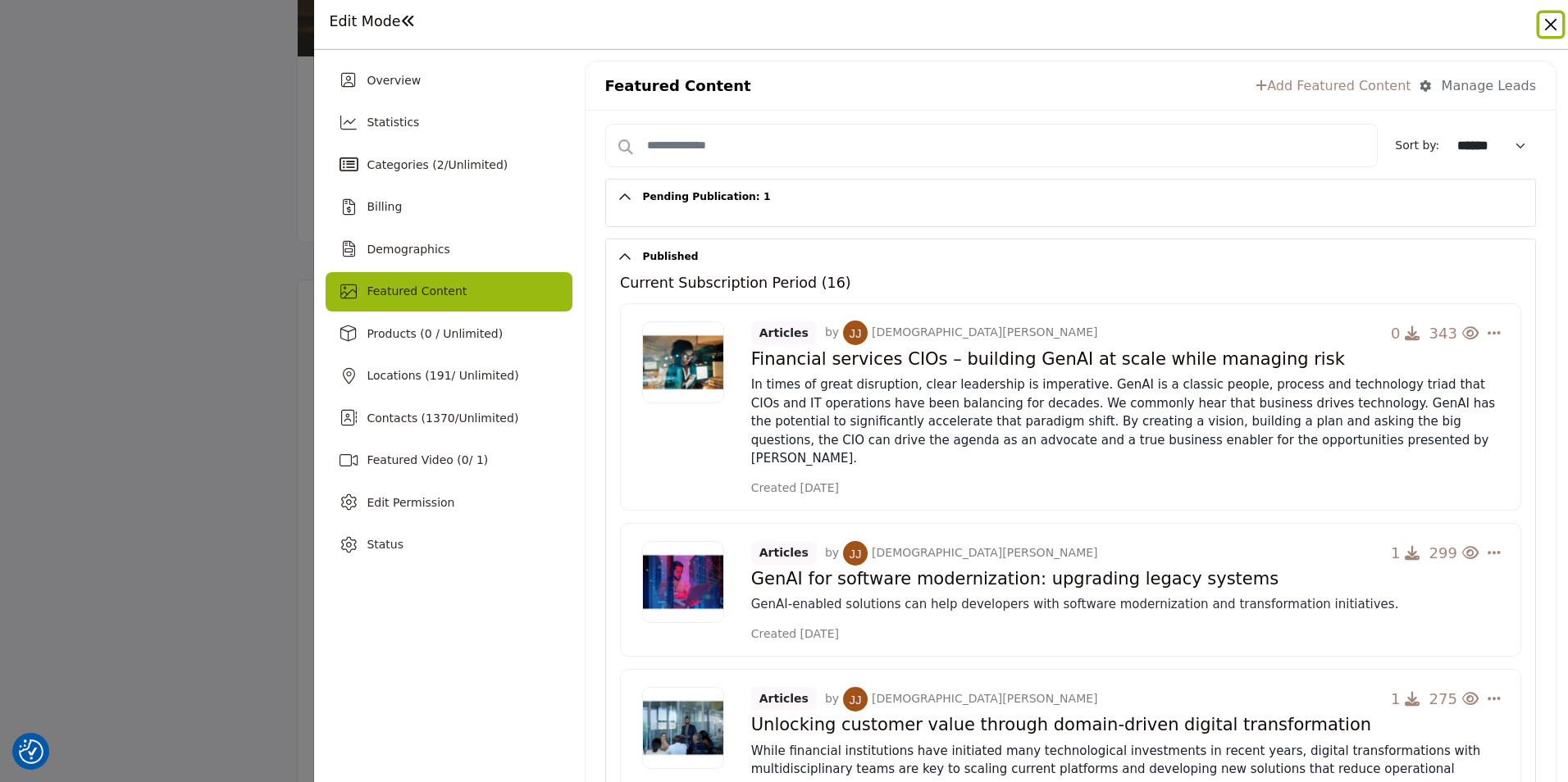
click at [1551, 19] on button "Close" at bounding box center [1551, 25] width 23 height 23
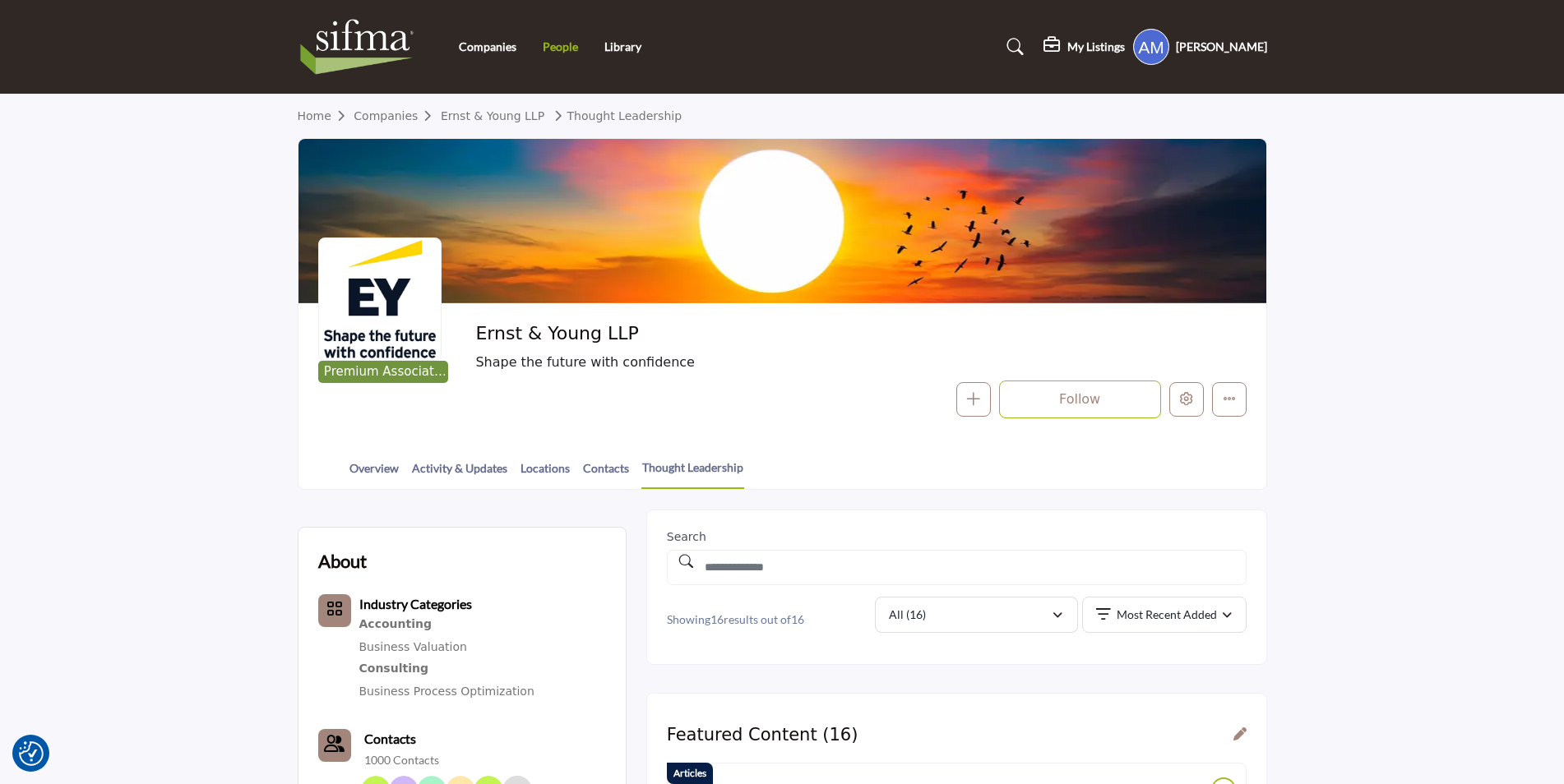
click at [556, 46] on link "People" at bounding box center [560, 46] width 35 height 14
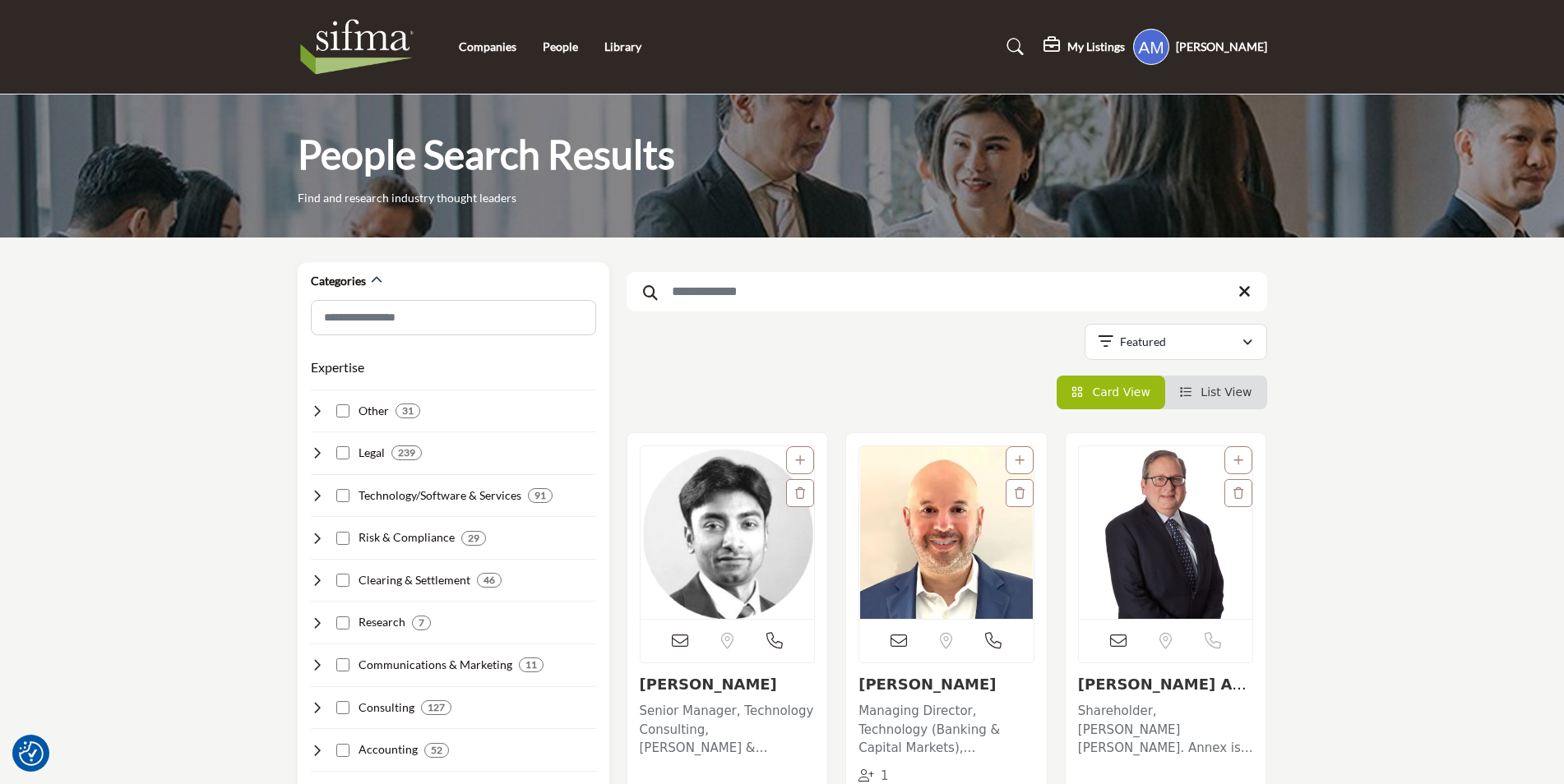
click at [747, 298] on input "Search Keyword" at bounding box center [947, 292] width 641 height 39
type input "*****"
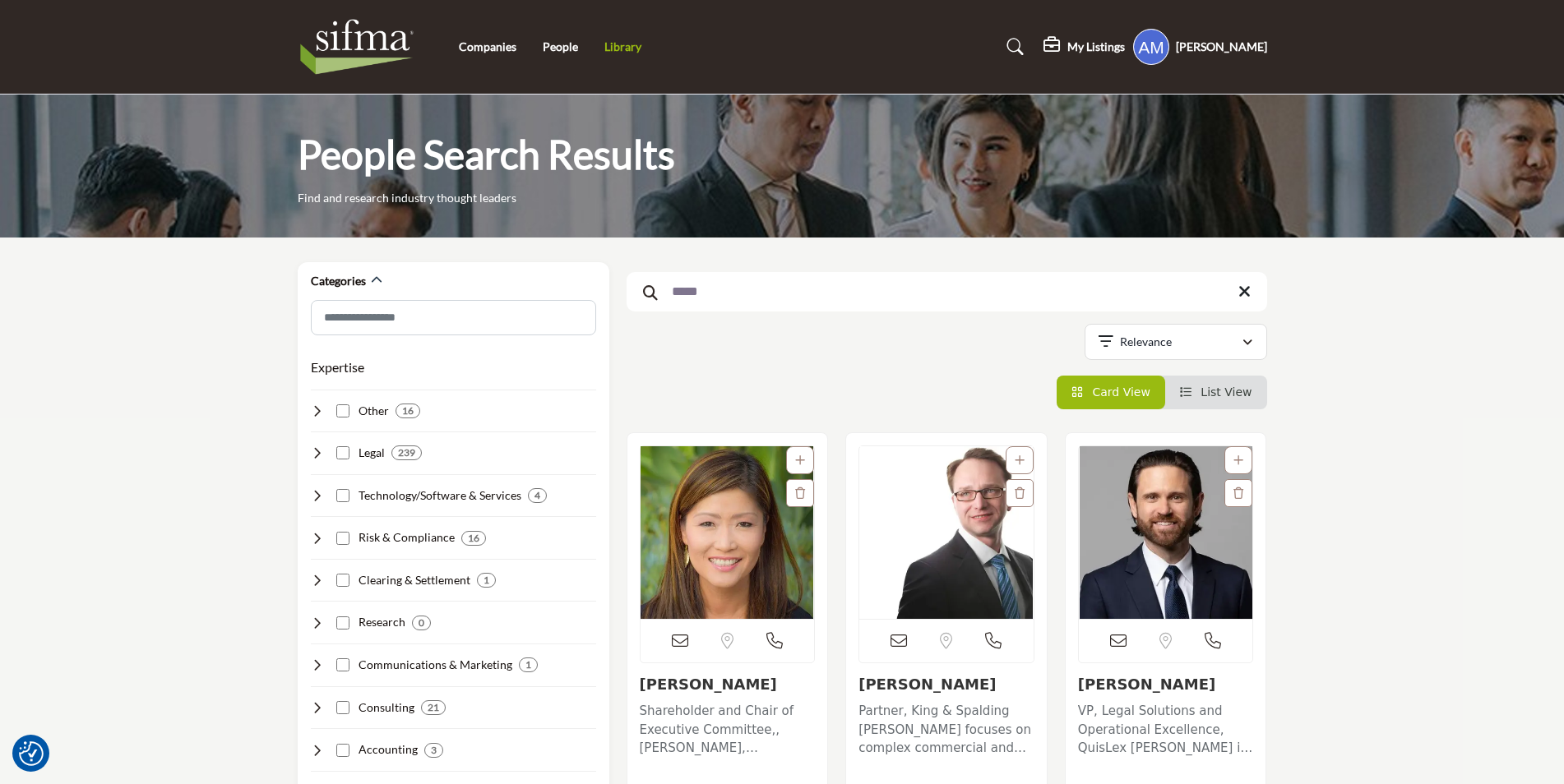
click at [632, 42] on link "Library" at bounding box center [622, 46] width 37 height 14
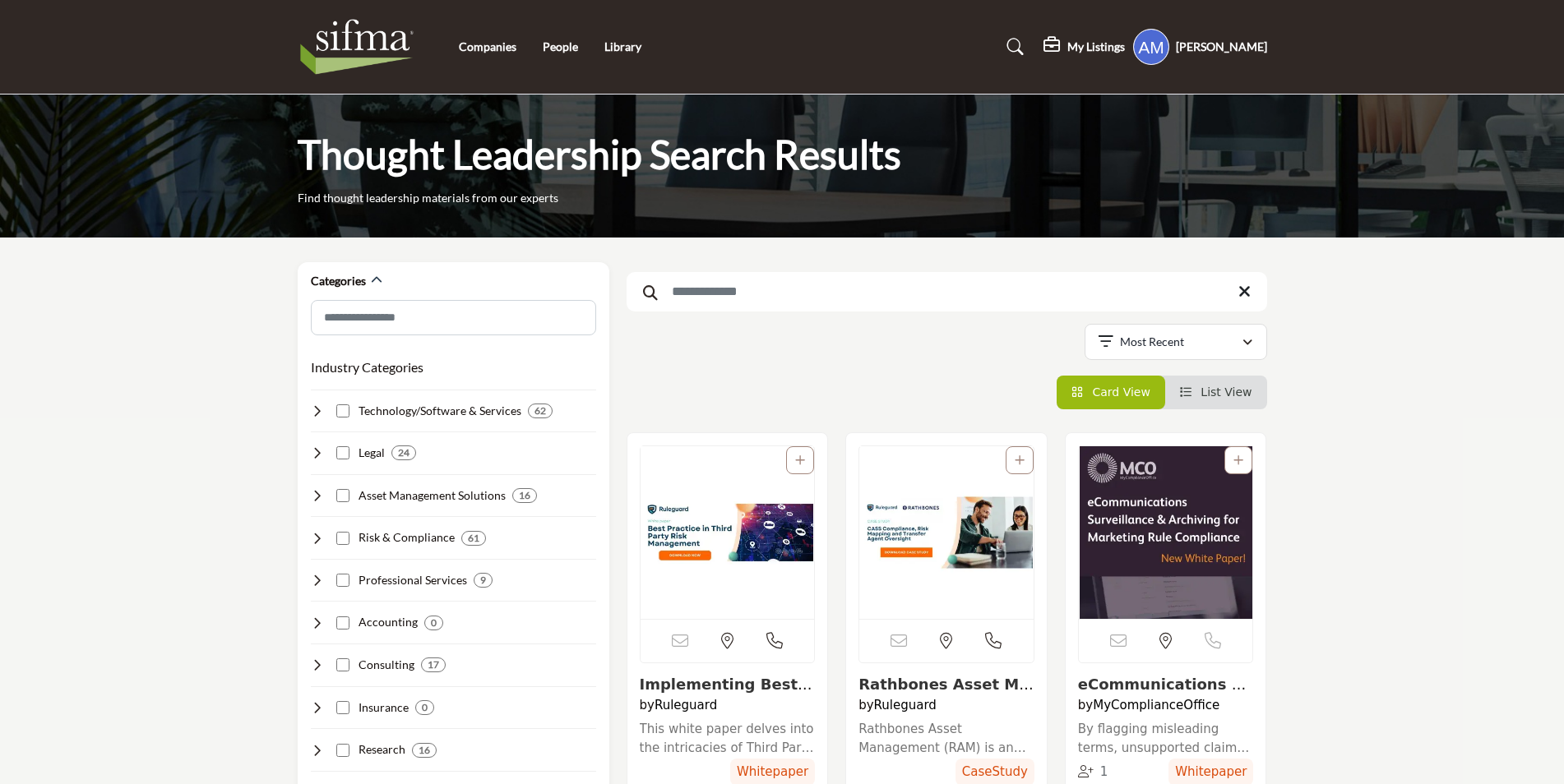
click at [755, 291] on input "Search Keyword" at bounding box center [947, 292] width 641 height 39
type input "*****"
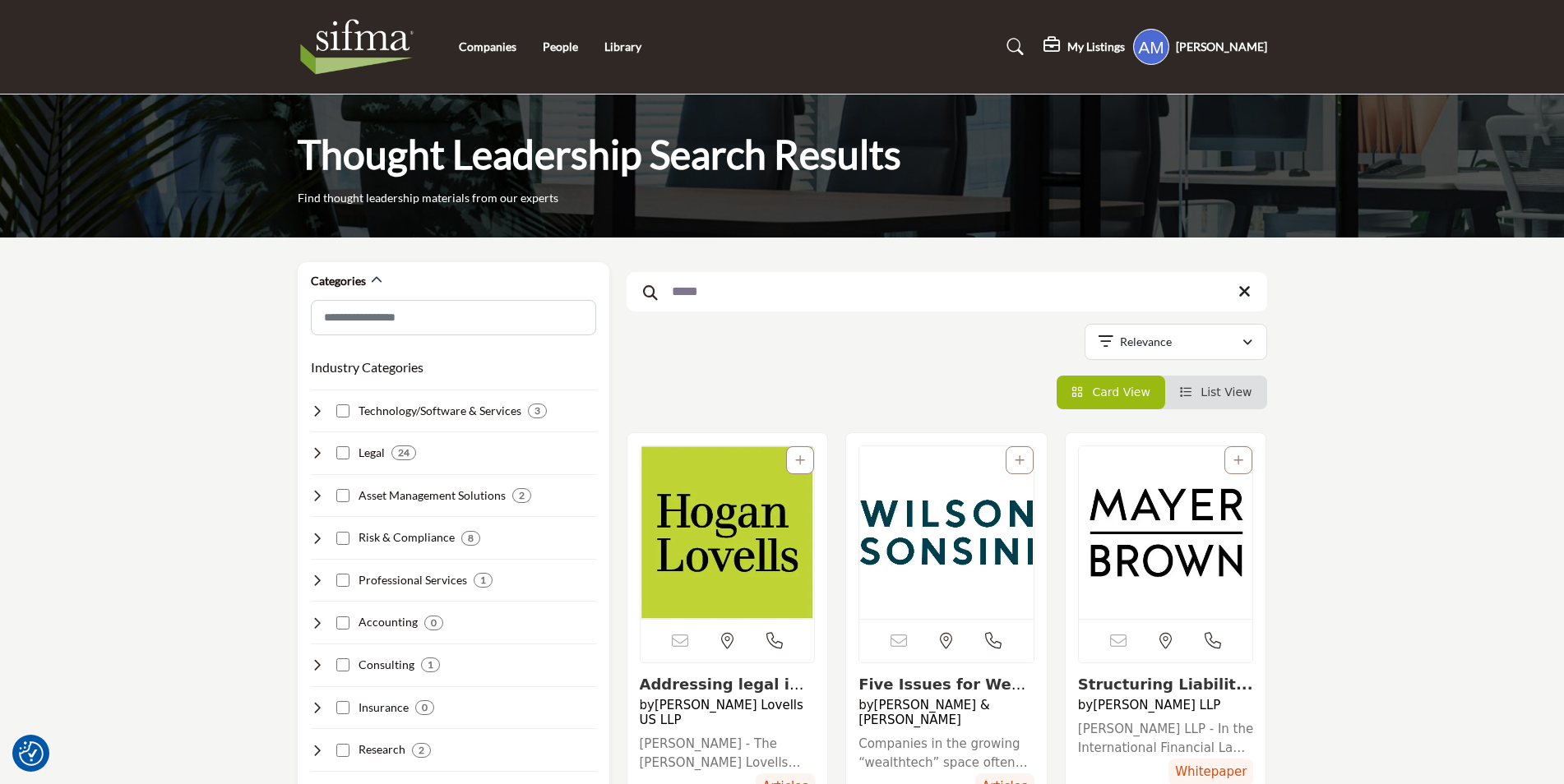
click at [1247, 293] on icon at bounding box center [1244, 292] width 12 height 17
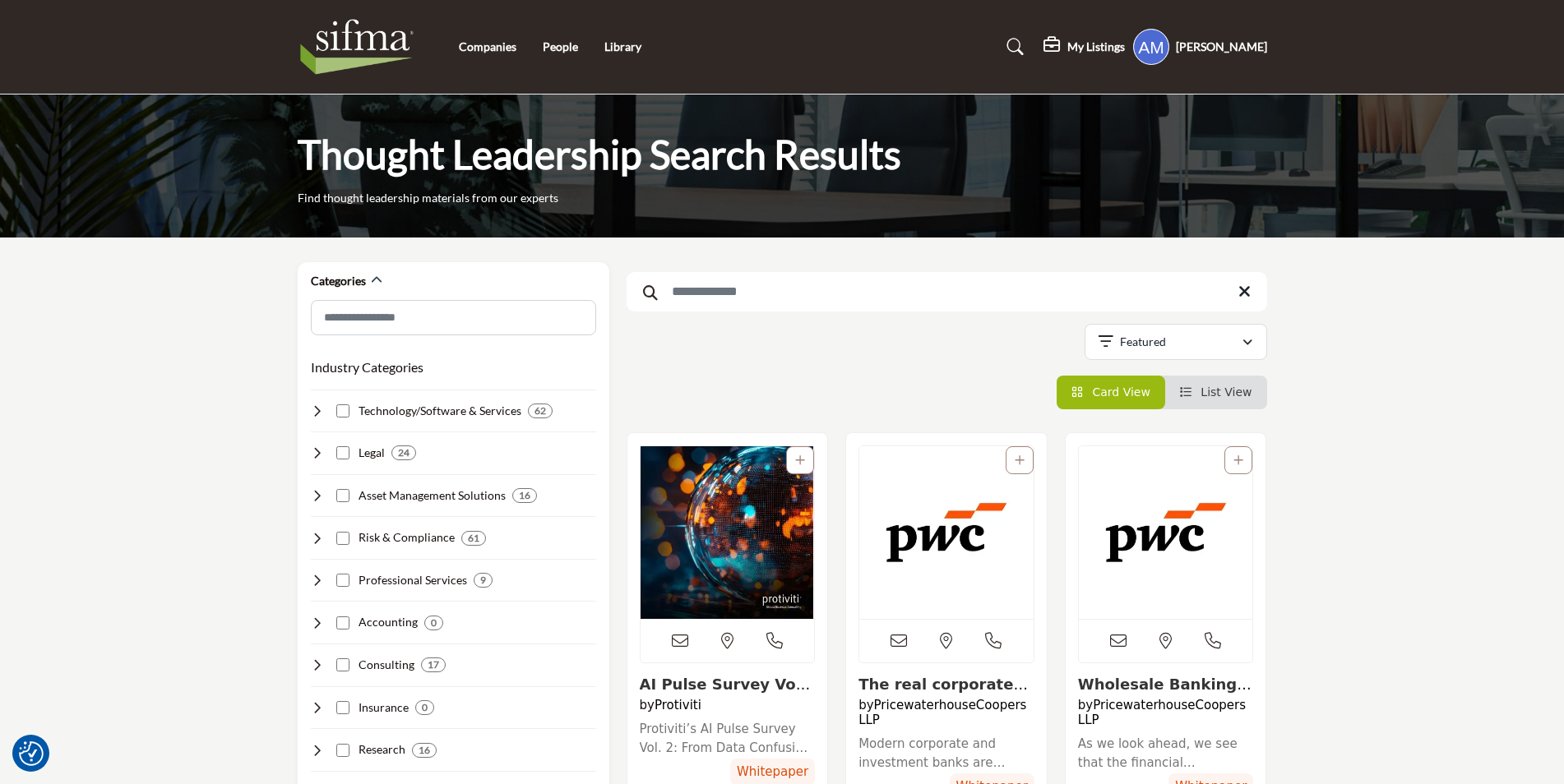
click at [347, 45] on img at bounding box center [361, 47] width 127 height 66
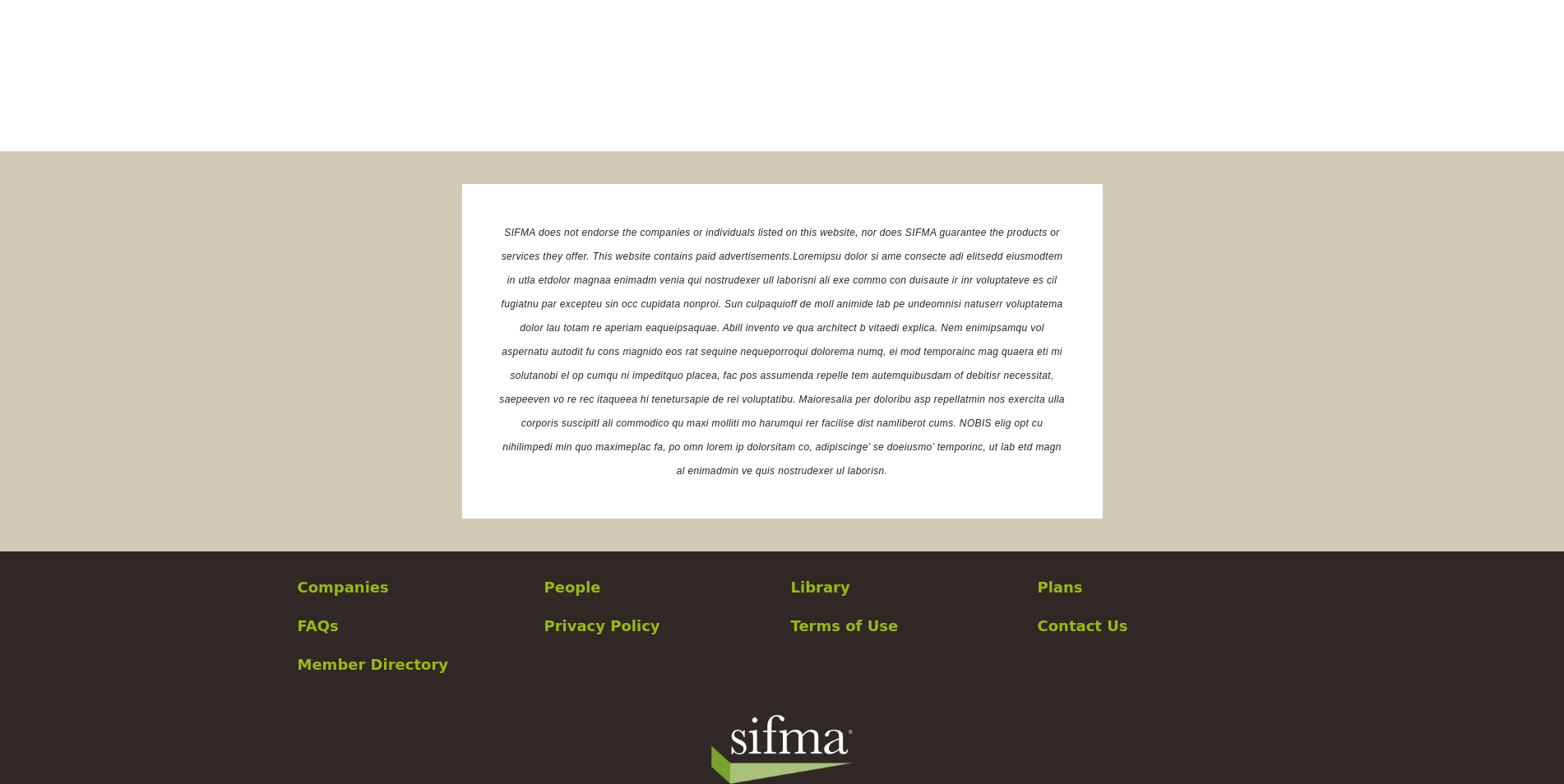
scroll to position [3109, 0]
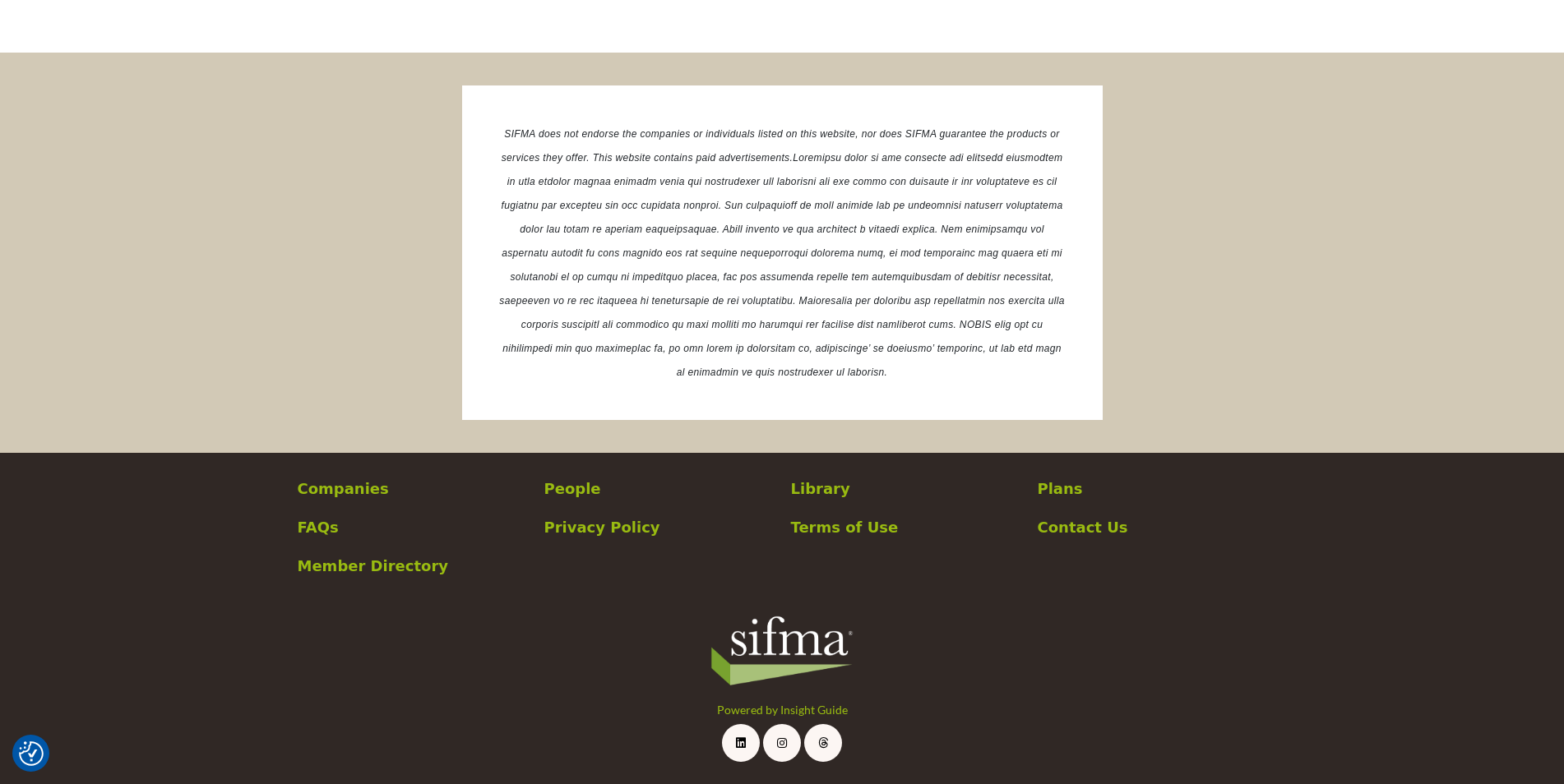
click at [1057, 487] on p "Plans" at bounding box center [1152, 488] width 229 height 22
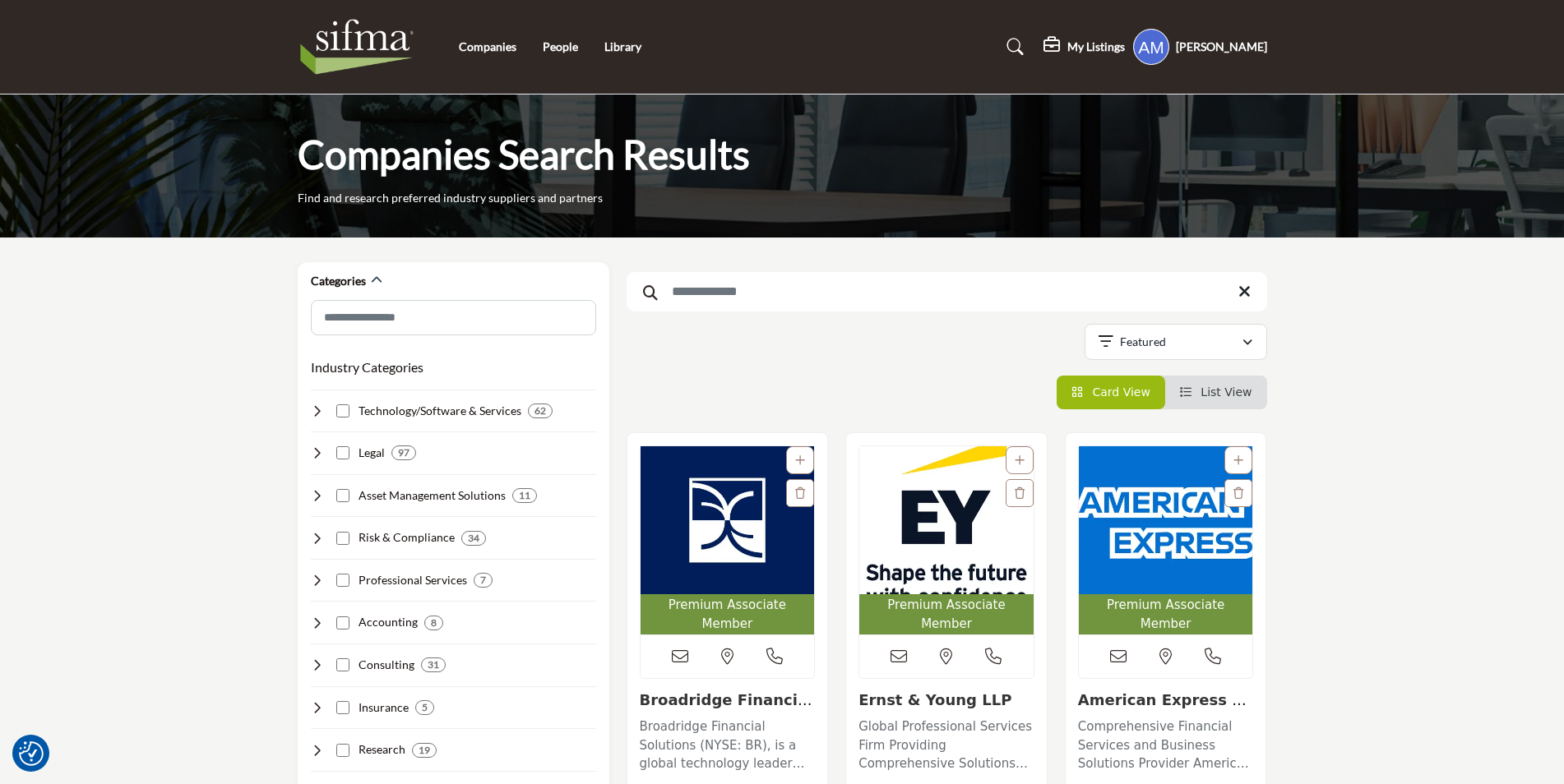
click at [1233, 47] on h5 "[PERSON_NAME]" at bounding box center [1222, 47] width 92 height 17
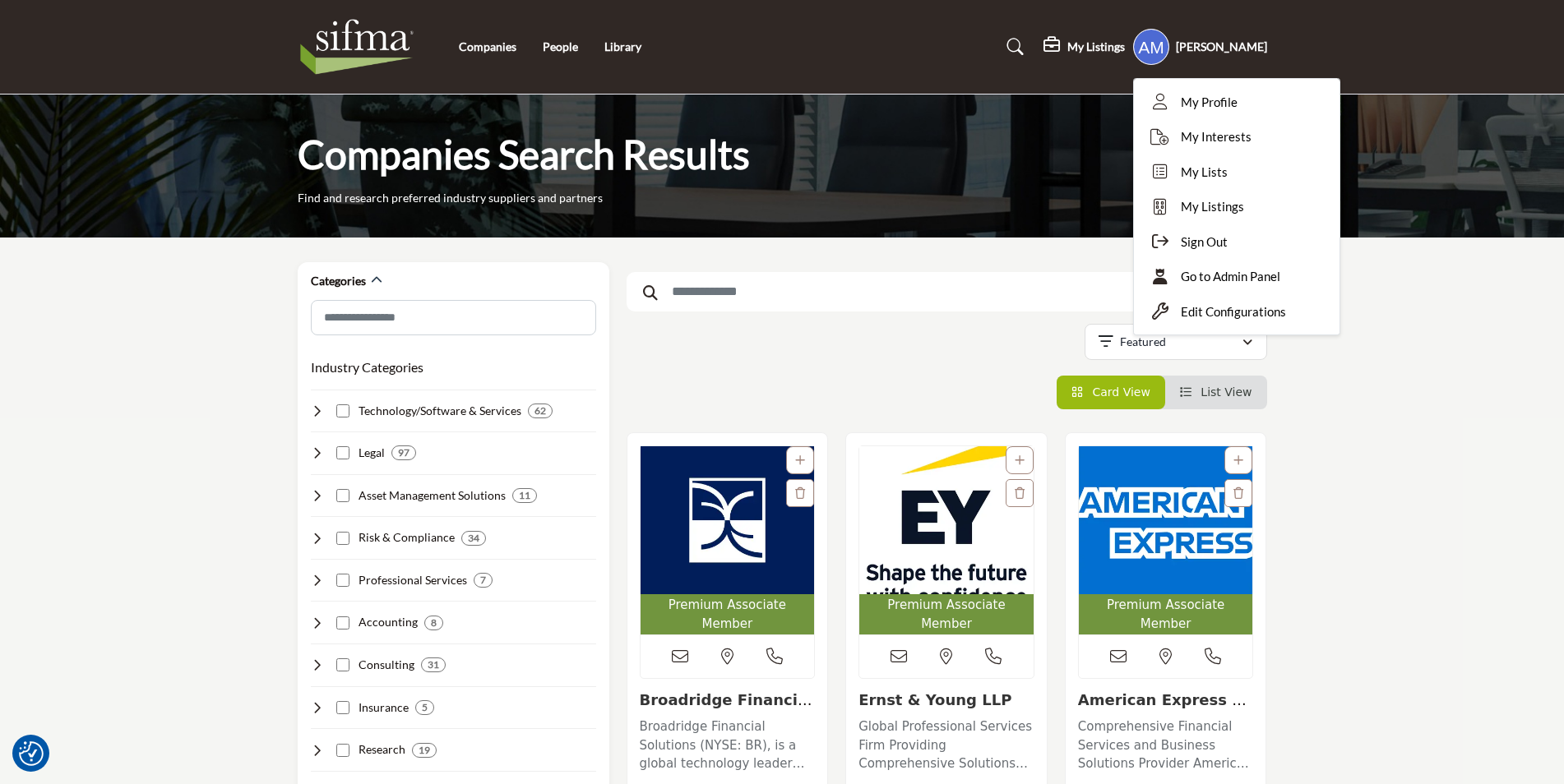
click at [1347, 73] on nav "Companies People Library" at bounding box center [782, 47] width 1564 height 77
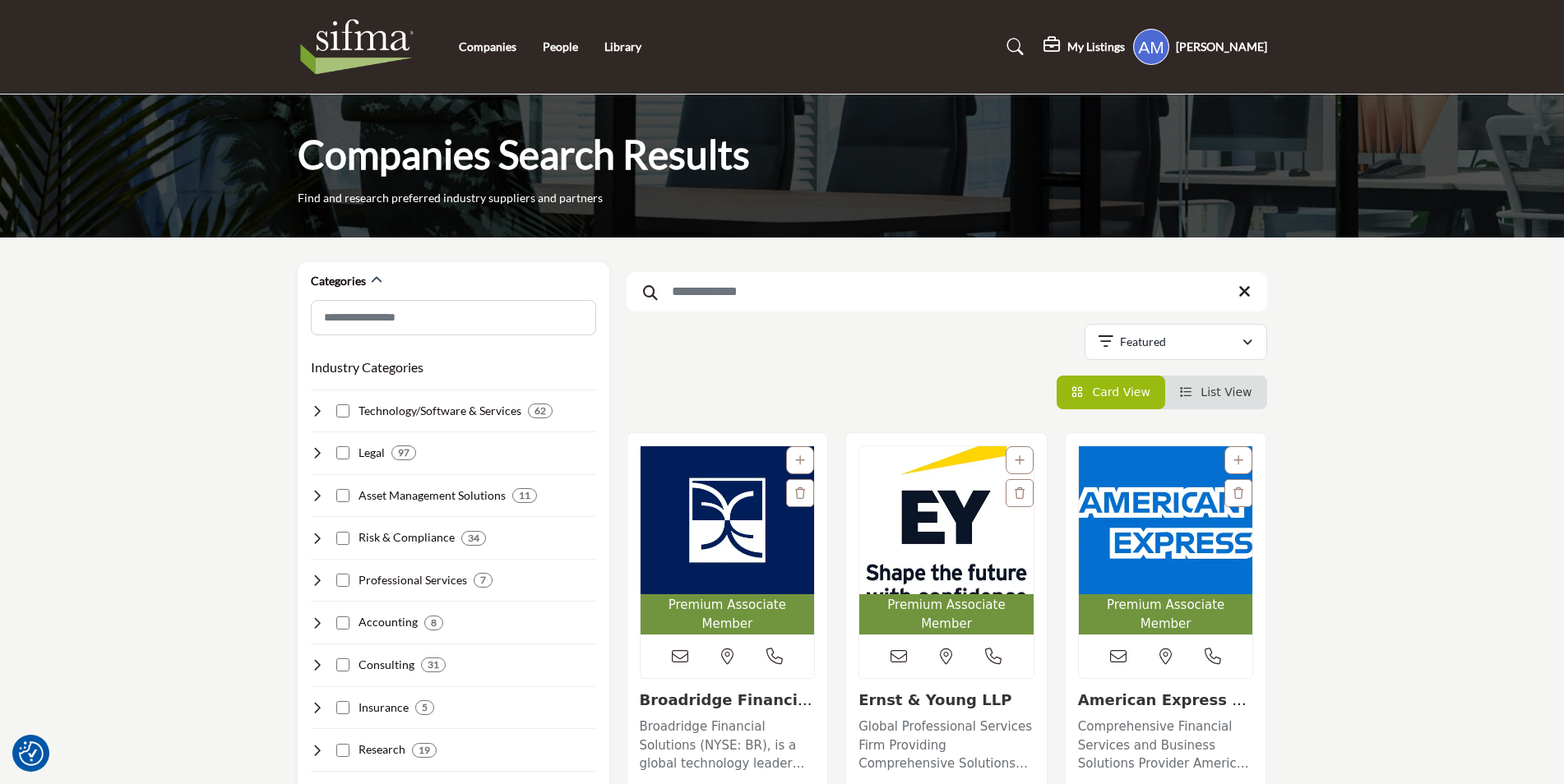
click at [377, 57] on img at bounding box center [361, 47] width 127 height 66
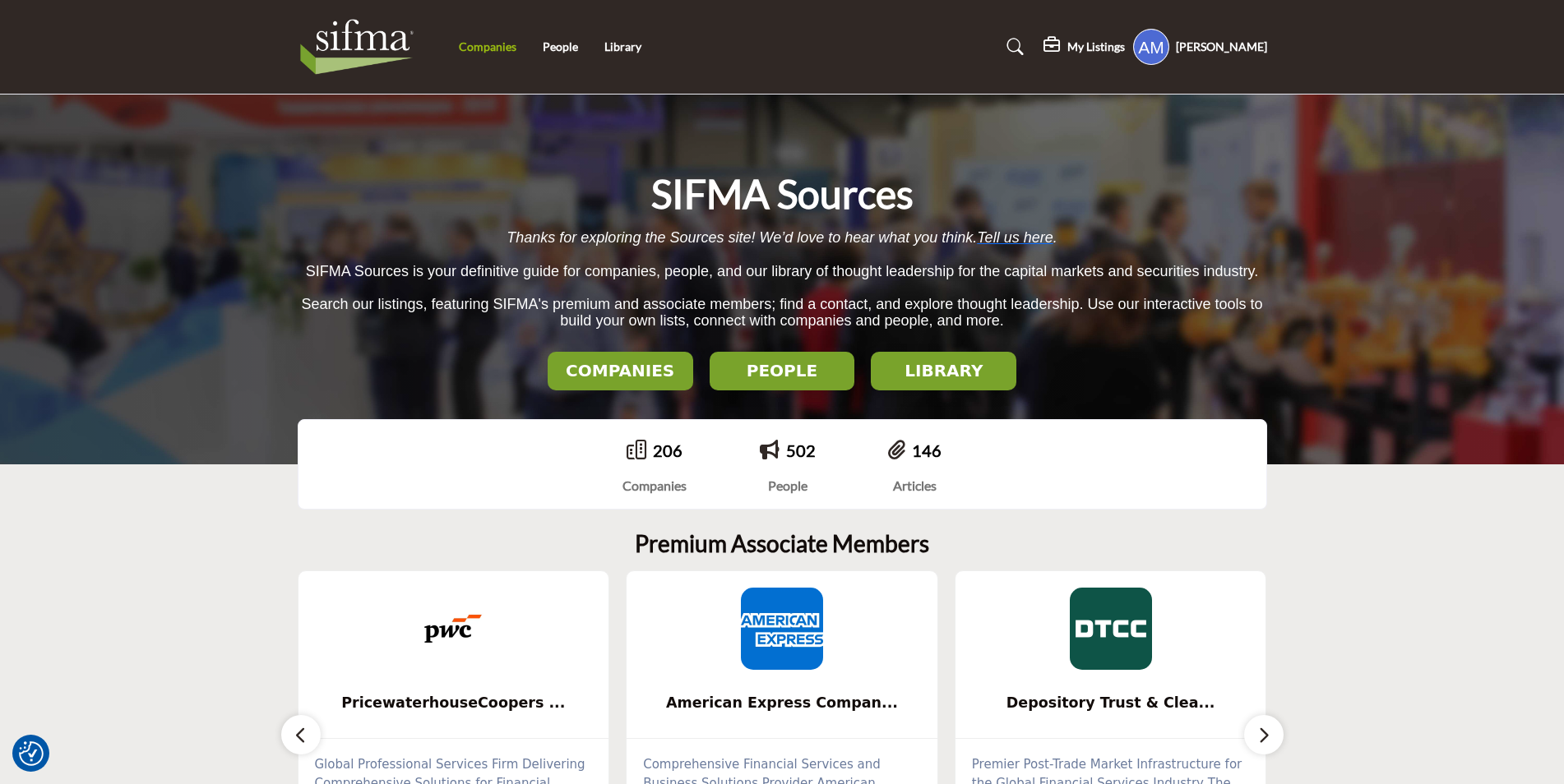
click at [487, 42] on link "Companies" at bounding box center [487, 46] width 57 height 14
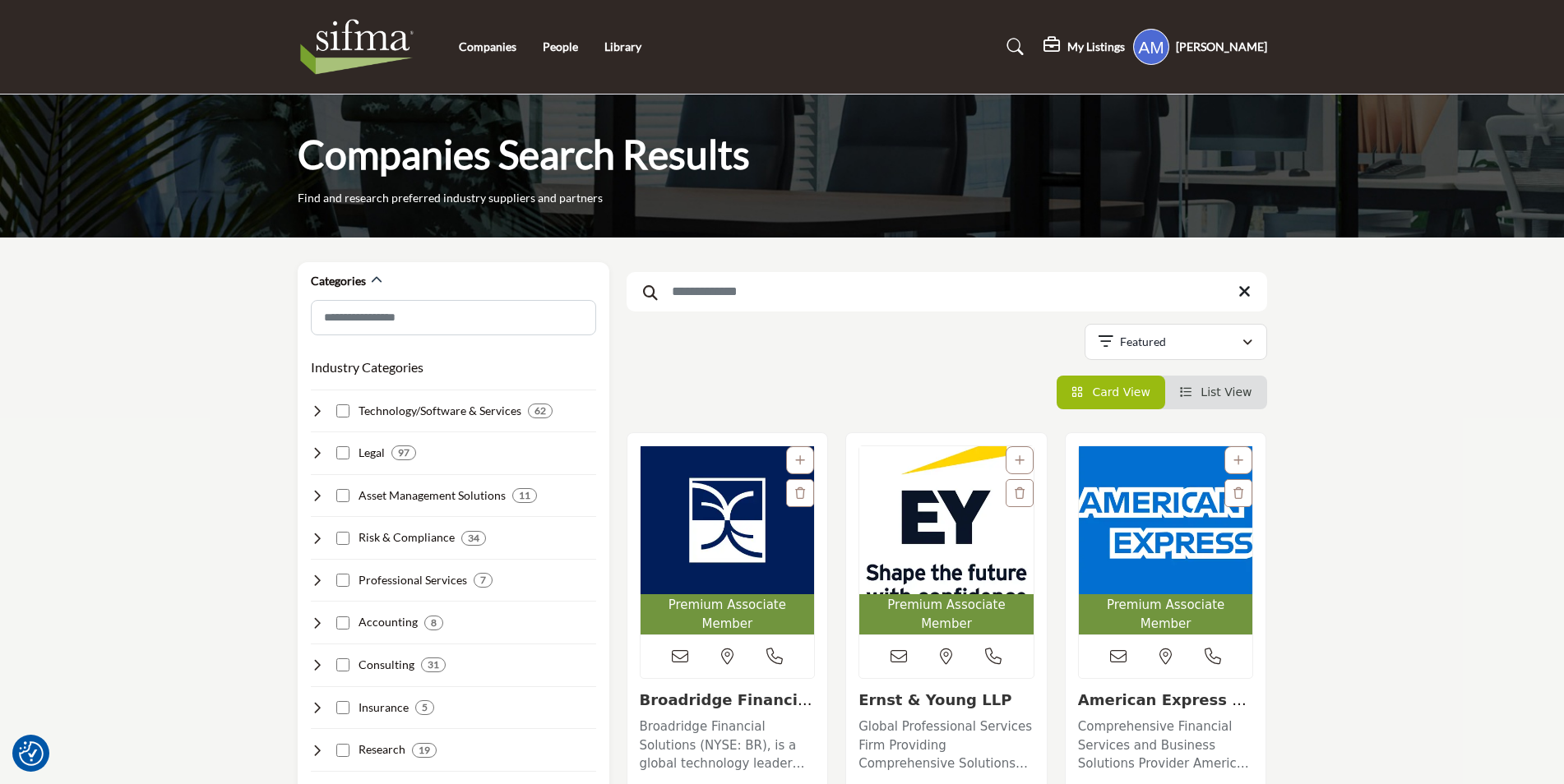
click at [729, 284] on input "Search Keyword" at bounding box center [947, 292] width 641 height 39
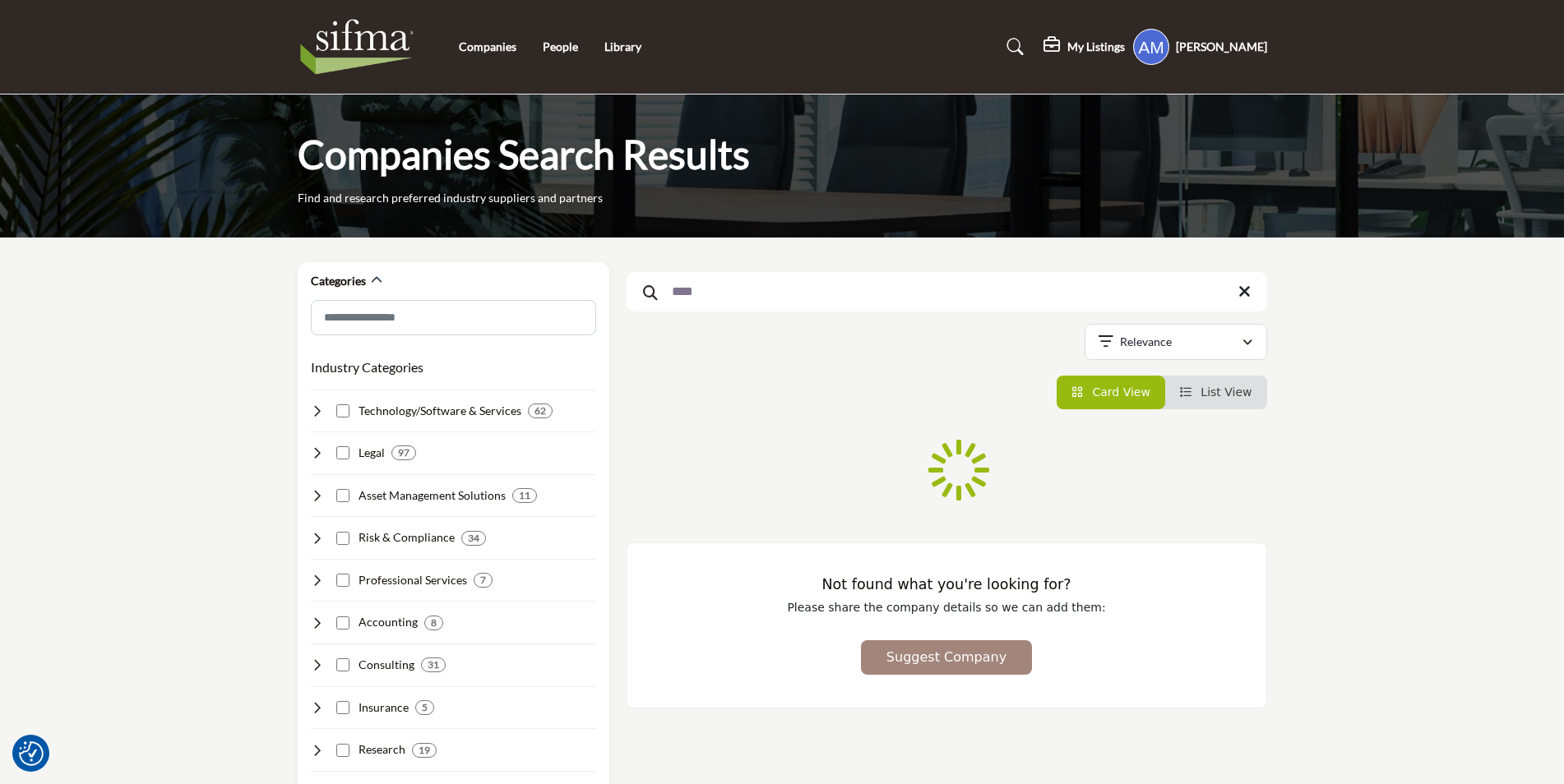
type input "****"
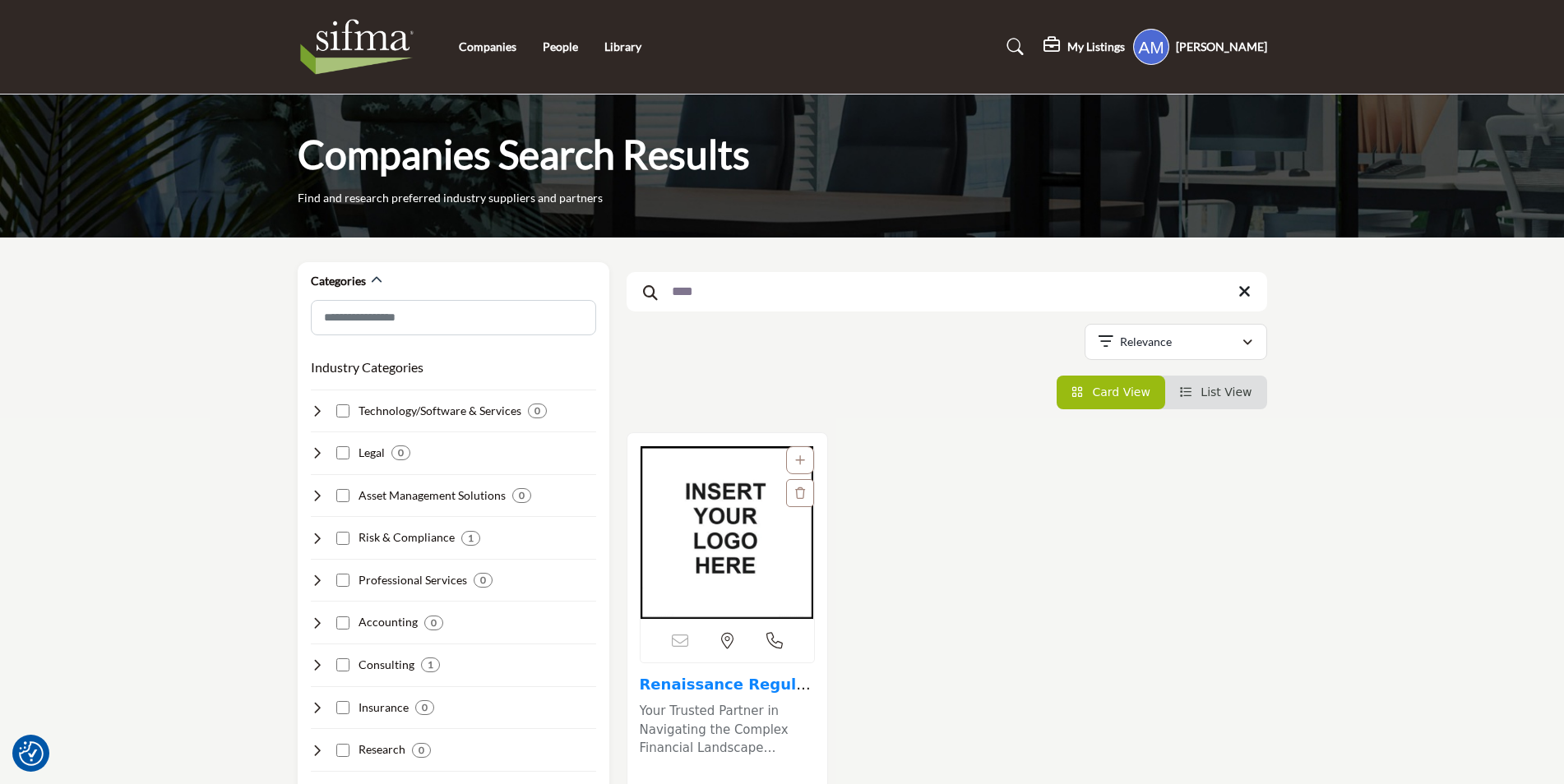
click at [652, 686] on link "Renaissance Regulato..." at bounding box center [727, 693] width 173 height 35
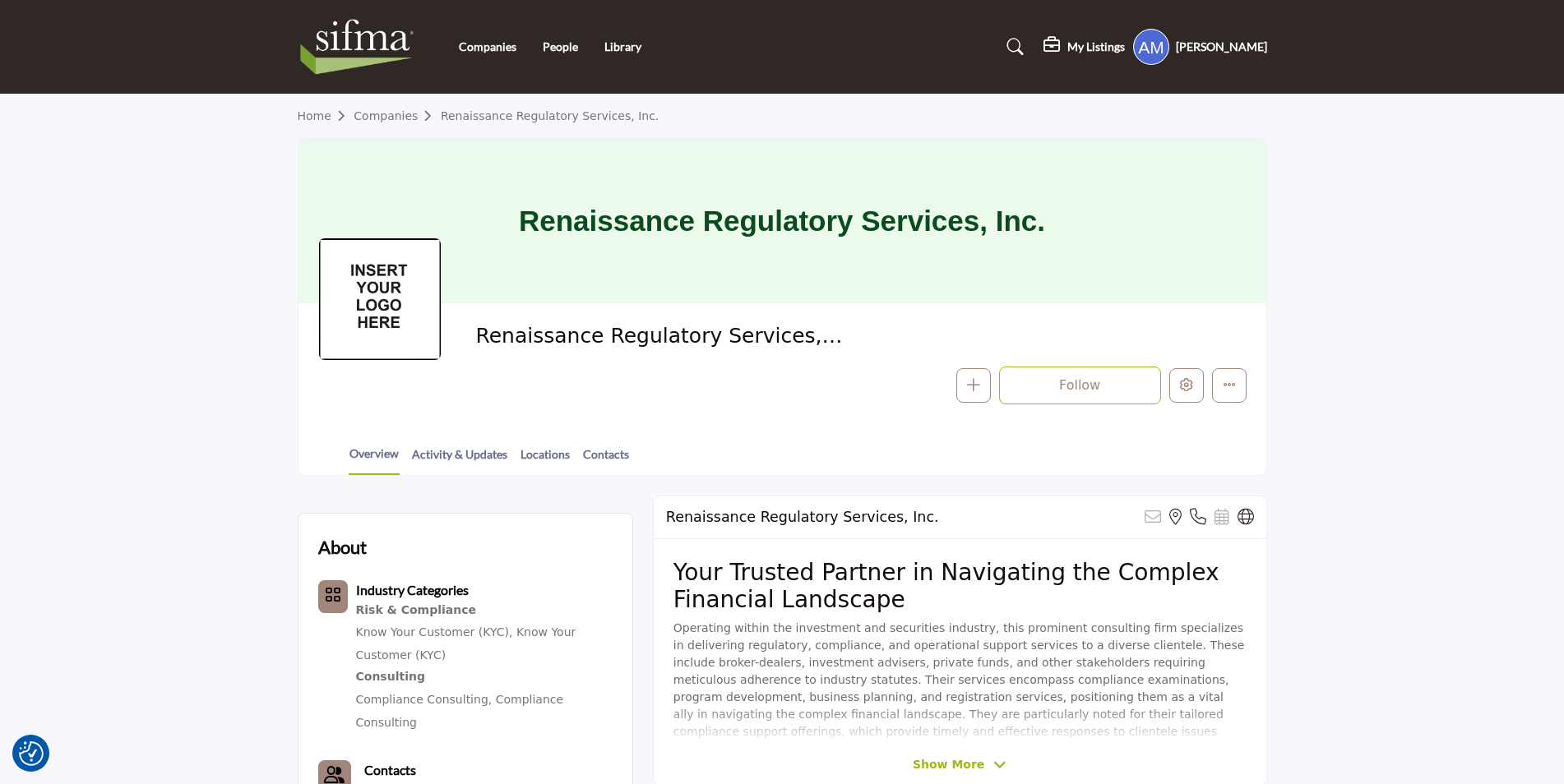
drag, startPoint x: 635, startPoint y: 336, endPoint x: 804, endPoint y: 342, distance: 169.1
click at [804, 342] on div "Renaissance Regulatory Services, Inc. Follow Following Message Phone Number Cla…" at bounding box center [782, 364] width 928 height 82
copy span "Renaissance Regulatory Services, In"
click at [844, 349] on span "Renaissance Regulatory Services, Inc." at bounding box center [660, 337] width 371 height 27
drag, startPoint x: 833, startPoint y: 336, endPoint x: 477, endPoint y: 340, distance: 356.0
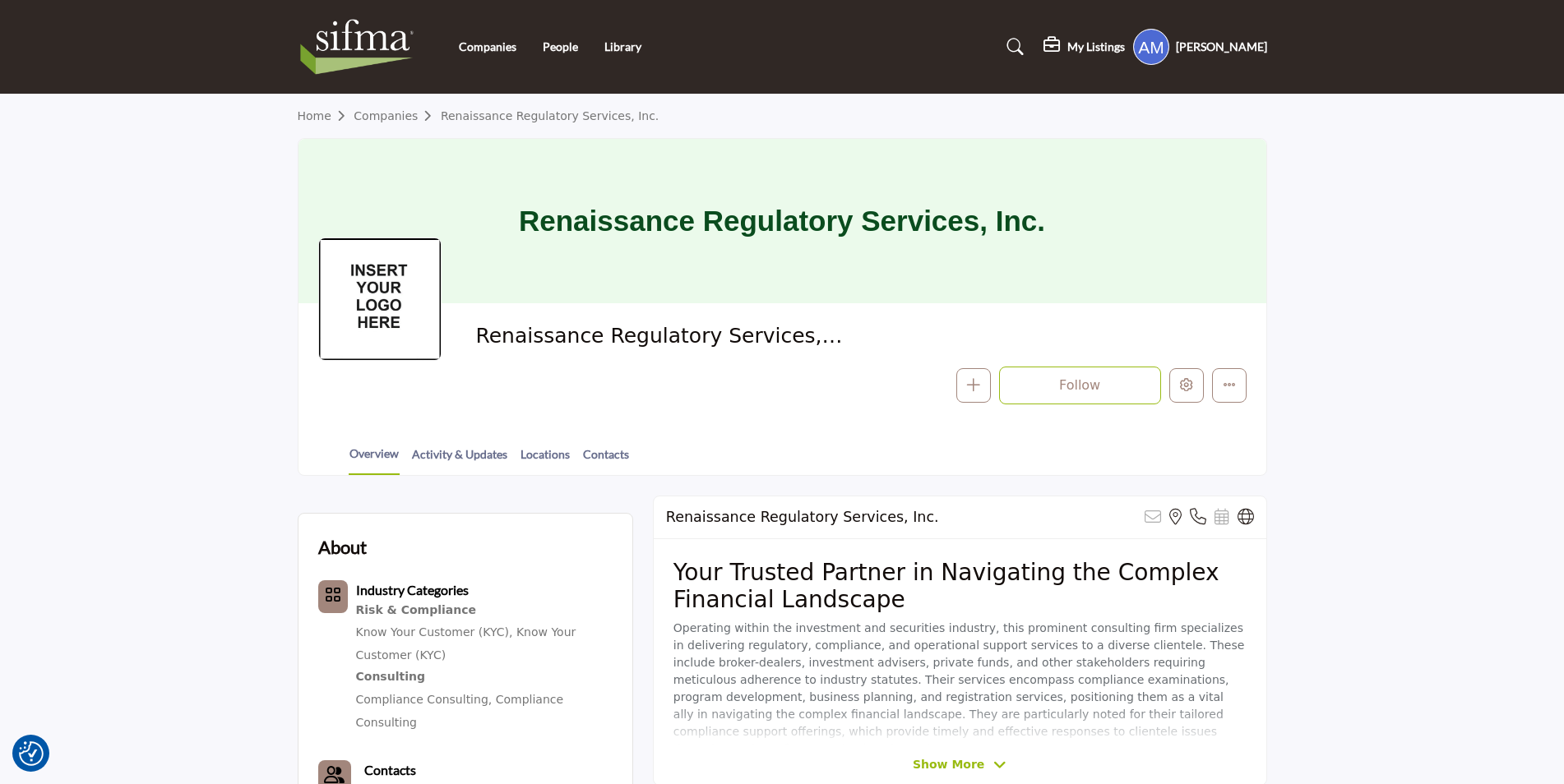
click at [477, 340] on span "Renaissance Regulatory Services, Inc." at bounding box center [660, 337] width 371 height 27
copy span "Renaissance Regulatory Services, Inc."
click at [448, 410] on div "Renaissance Regulatory Services, Inc. Follow Following Message Phone Number Cla…" at bounding box center [782, 363] width 967 height 121
click at [352, 37] on img at bounding box center [361, 47] width 127 height 66
